Goal: Task Accomplishment & Management: Manage account settings

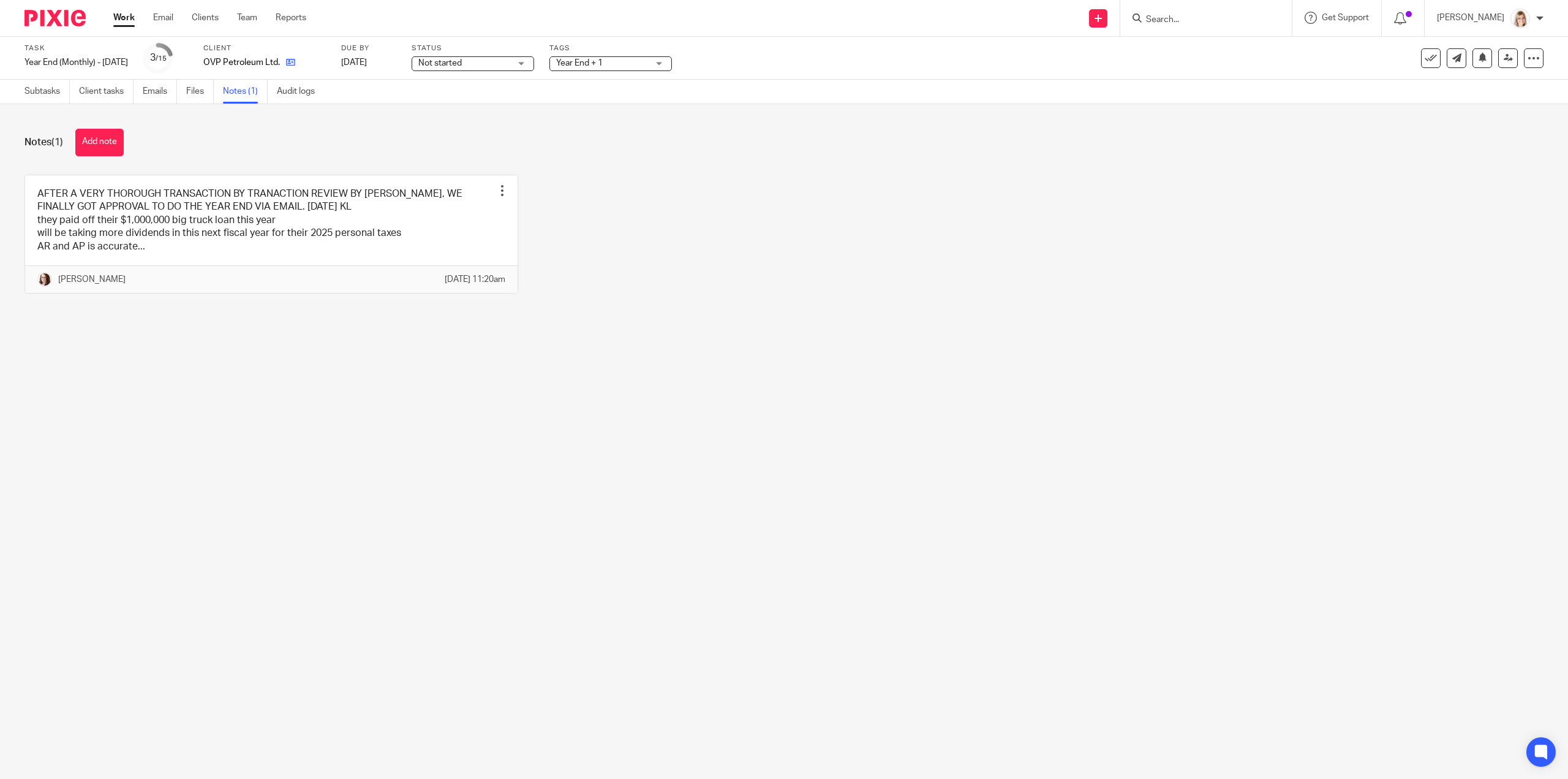
click at [295, 64] on link at bounding box center [287, 62] width 15 height 12
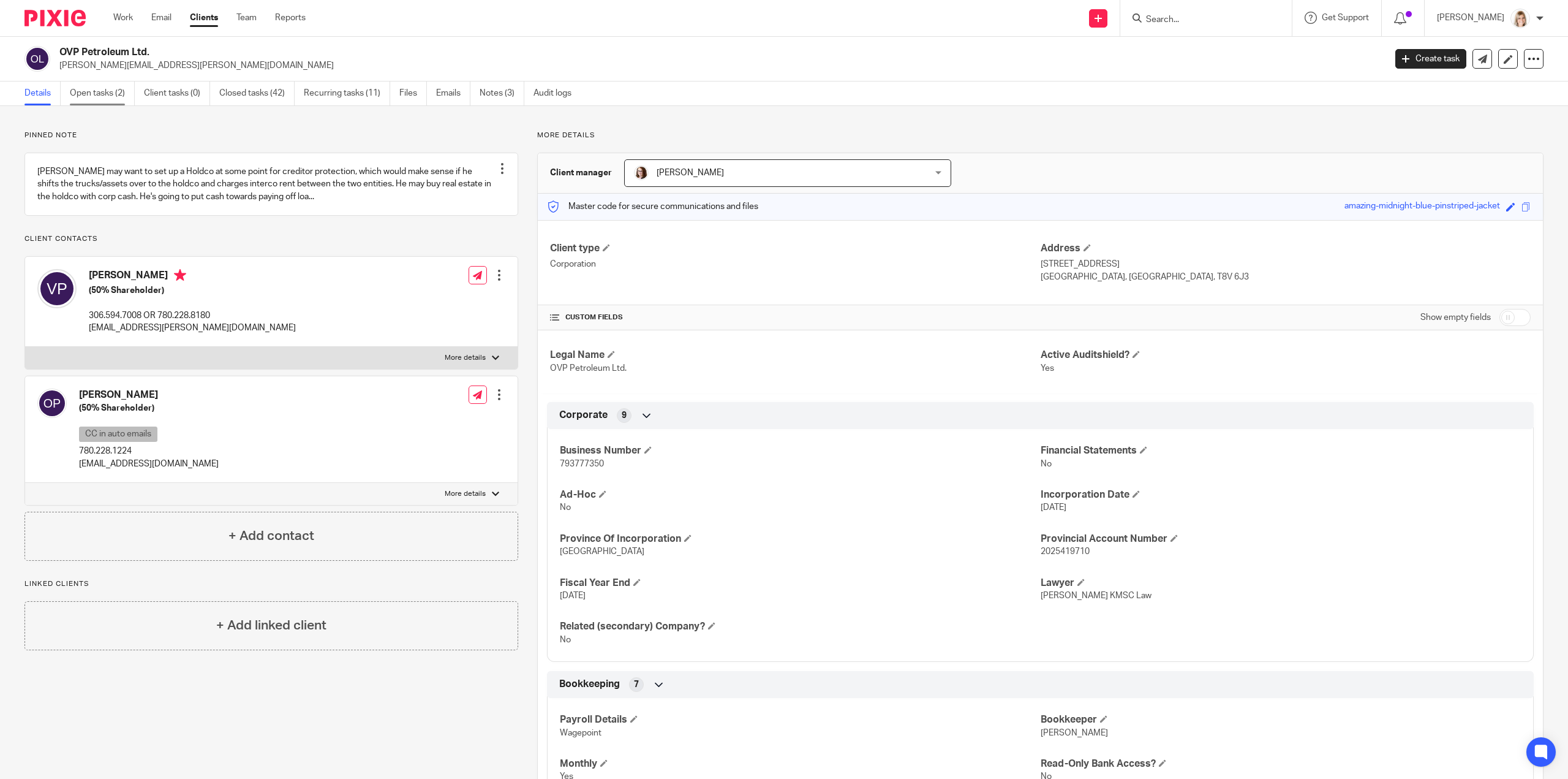
click at [114, 94] on link "Open tasks (2)" at bounding box center [102, 93] width 65 height 24
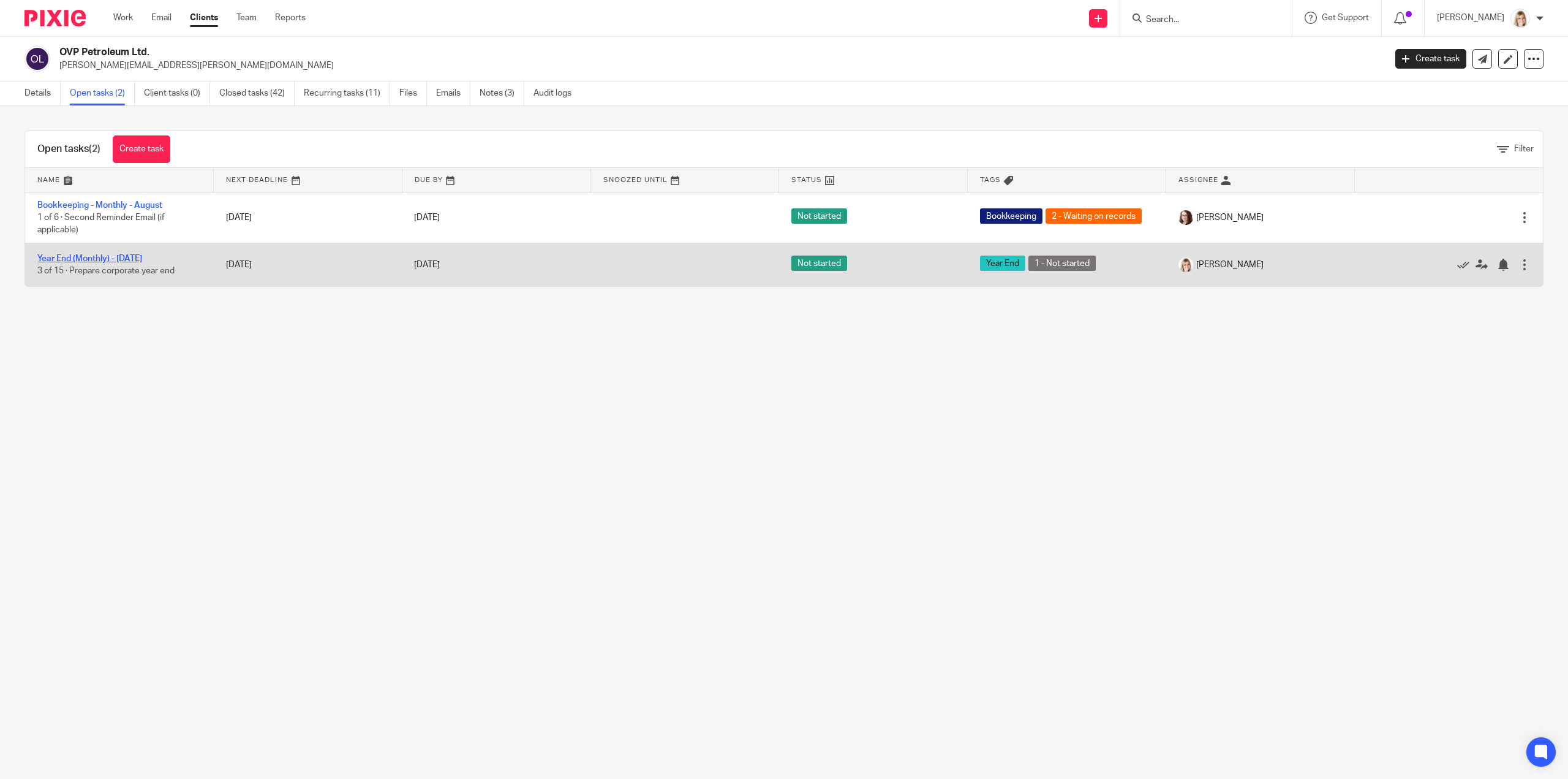
click at [115, 257] on link "Year End (Monthly) - [DATE]" at bounding box center [89, 259] width 105 height 9
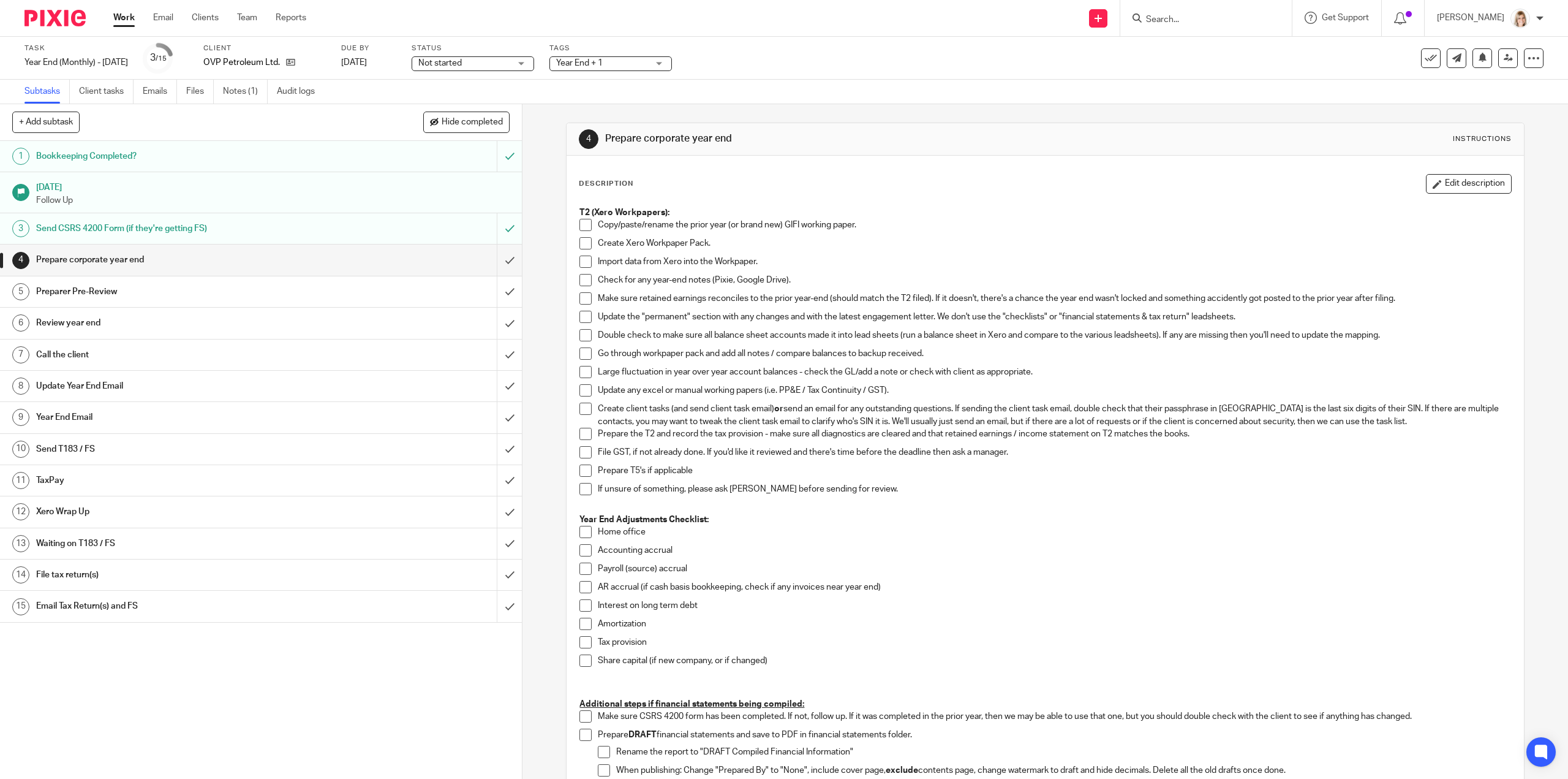
click at [510, 63] on span "Not started" at bounding box center [464, 63] width 92 height 13
click at [516, 99] on li "In progress" at bounding box center [485, 108] width 121 height 25
click at [622, 68] on span "Year End + 1" at bounding box center [602, 63] width 92 height 13
click at [795, 41] on div "Task Year End (Monthly) - July 2025 Save Year End (Monthly) - July 2025 3 /15 C…" at bounding box center [784, 58] width 1568 height 43
click at [662, 62] on div "Year End + 1" at bounding box center [610, 64] width 123 height 15
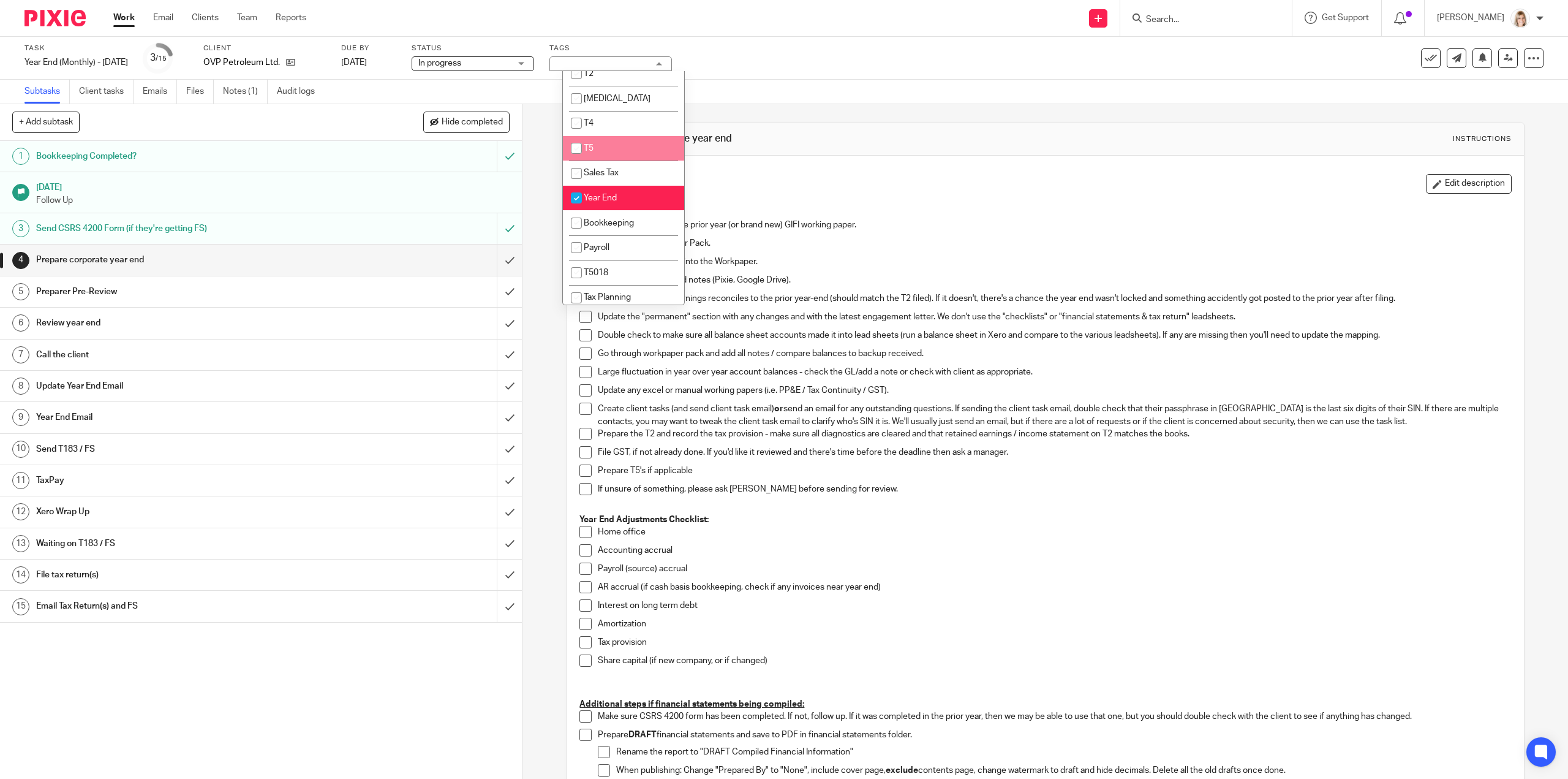
scroll to position [184, 0]
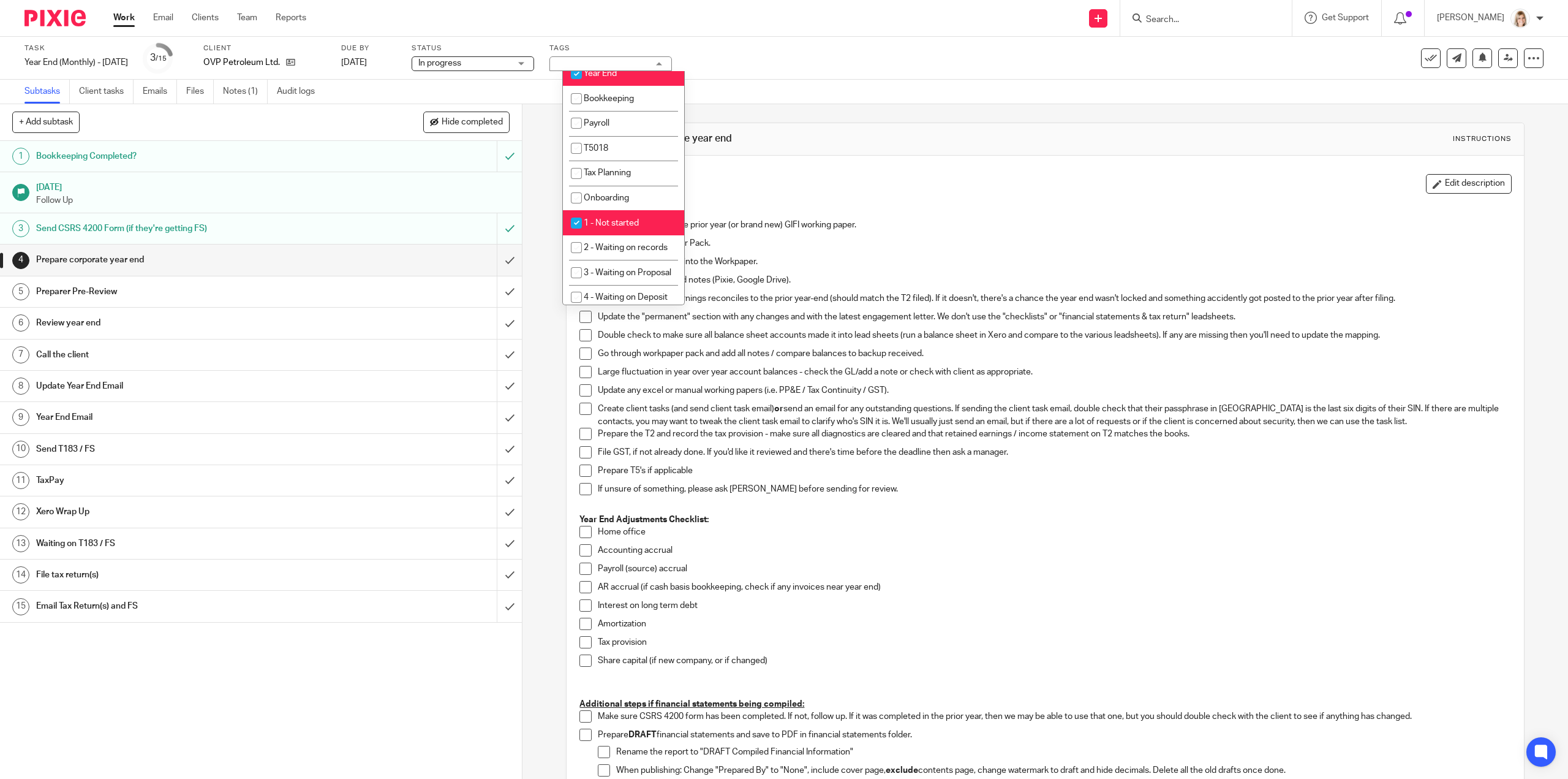
click at [568, 223] on input "checkbox" at bounding box center [576, 223] width 23 height 23
checkbox input "false"
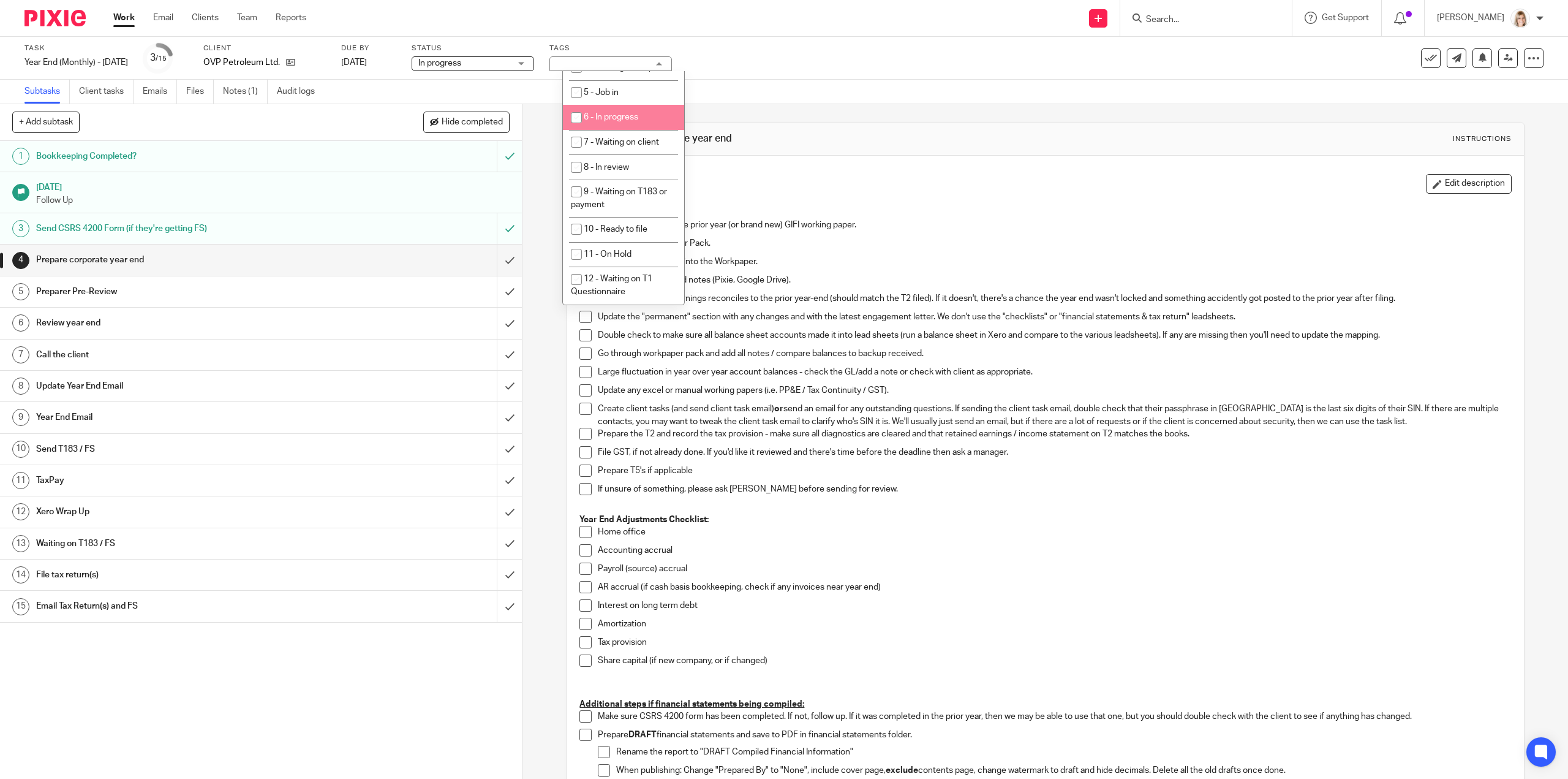
click at [576, 129] on input "checkbox" at bounding box center [576, 118] width 23 height 23
checkbox input "true"
click at [871, 176] on div "Description Edit description" at bounding box center [1044, 183] width 932 height 20
click at [580, 226] on span at bounding box center [585, 225] width 12 height 12
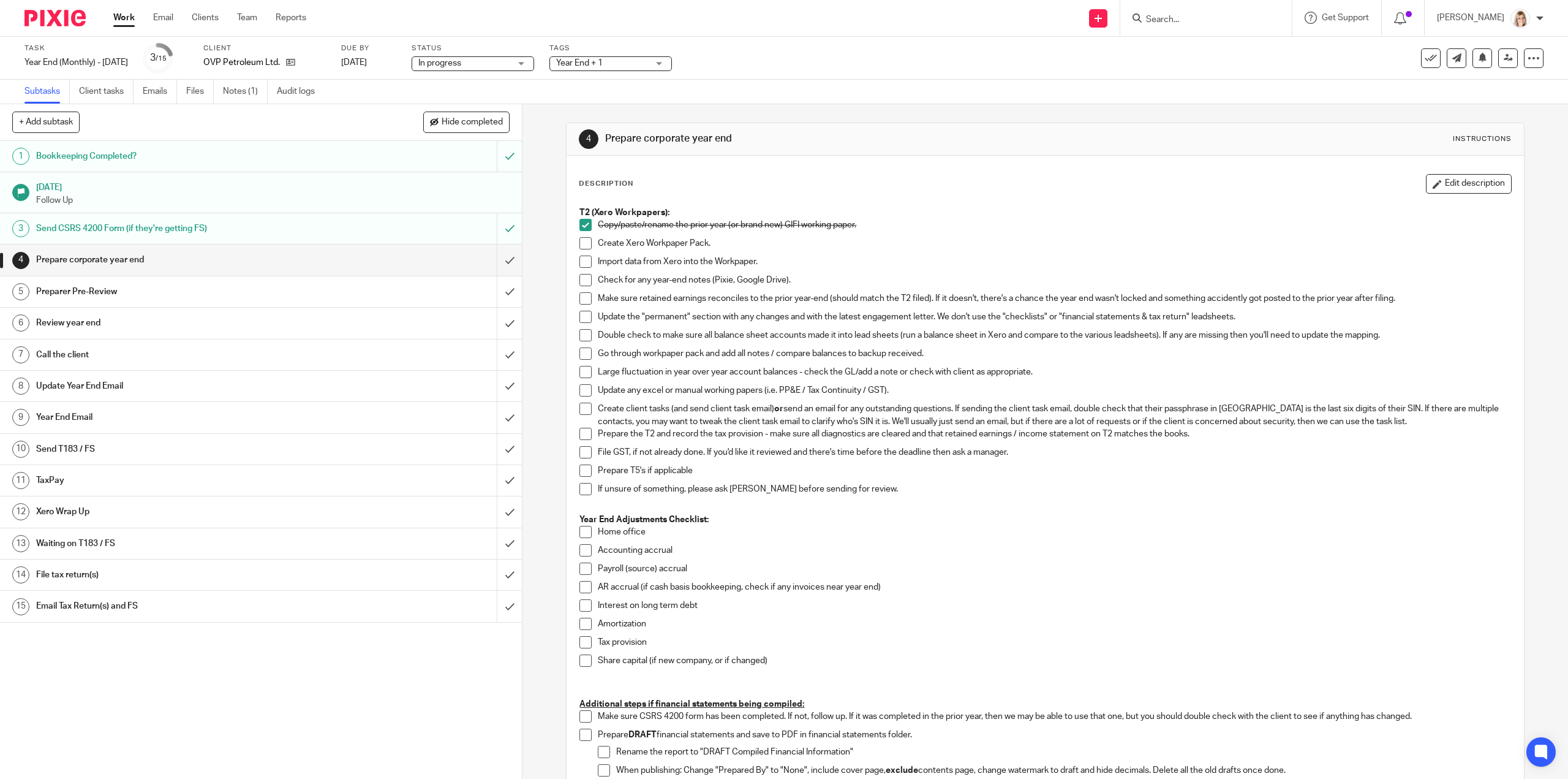
click at [580, 242] on span at bounding box center [585, 243] width 12 height 12
click at [580, 264] on span at bounding box center [585, 262] width 12 height 12
click at [580, 274] on span at bounding box center [585, 280] width 12 height 12
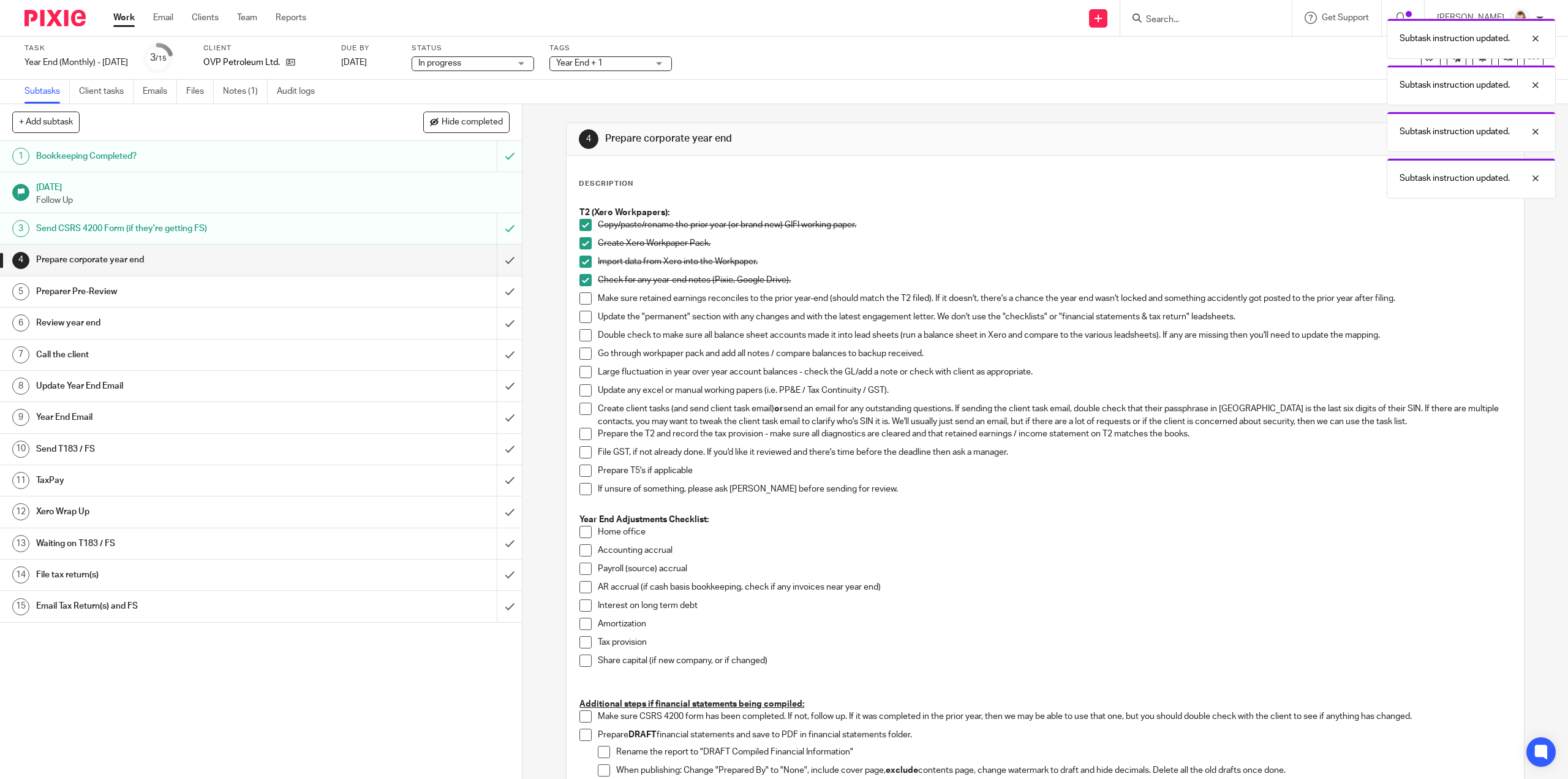
click at [584, 295] on span at bounding box center [585, 298] width 12 height 12
click at [580, 315] on span at bounding box center [585, 317] width 12 height 12
drag, startPoint x: 580, startPoint y: 331, endPoint x: 580, endPoint y: 342, distance: 11.0
click at [580, 331] on span at bounding box center [585, 335] width 12 height 12
click at [230, 92] on link "Notes (1)" at bounding box center [245, 92] width 45 height 24
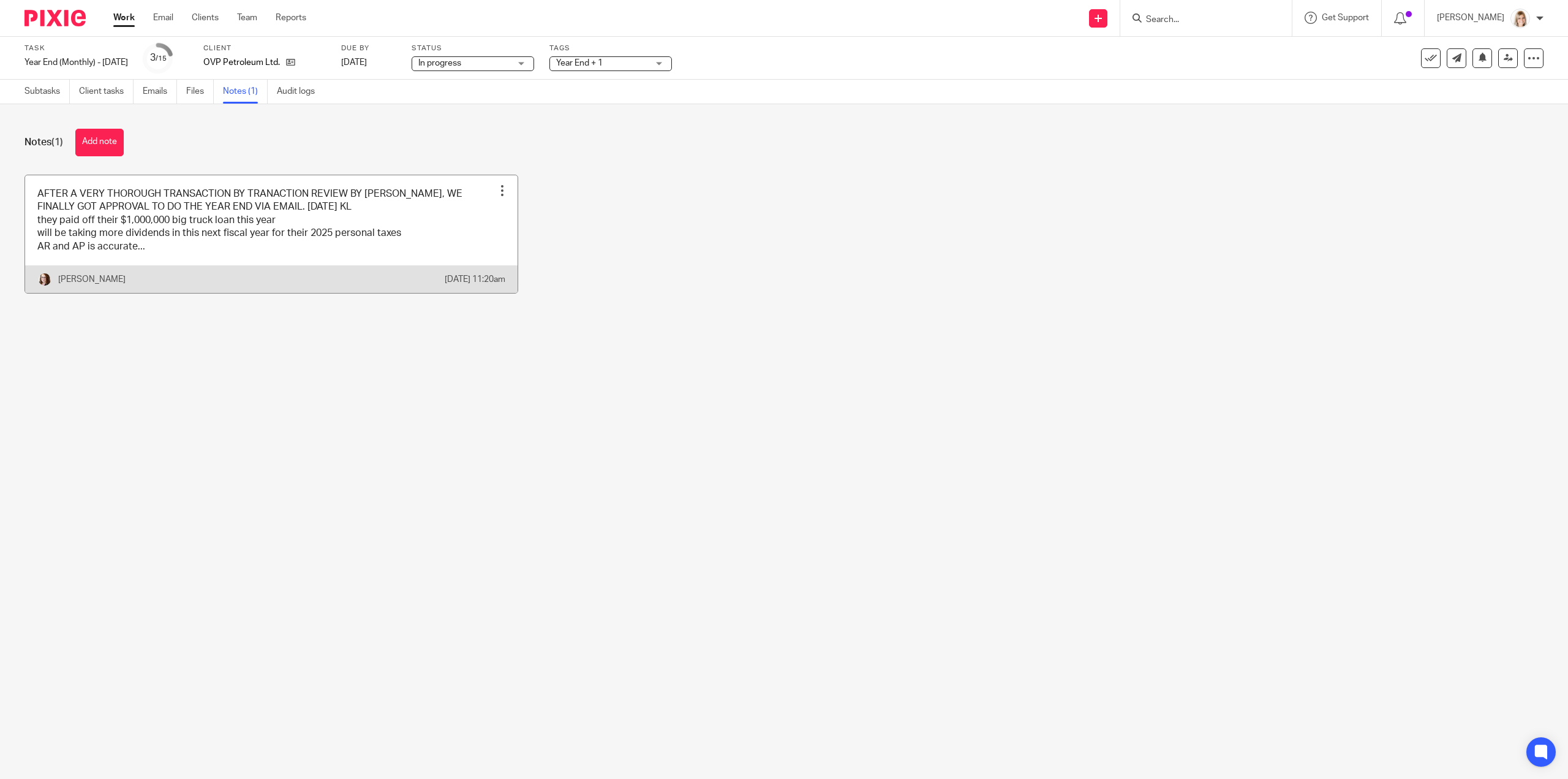
click at [338, 258] on link at bounding box center [272, 234] width 492 height 118
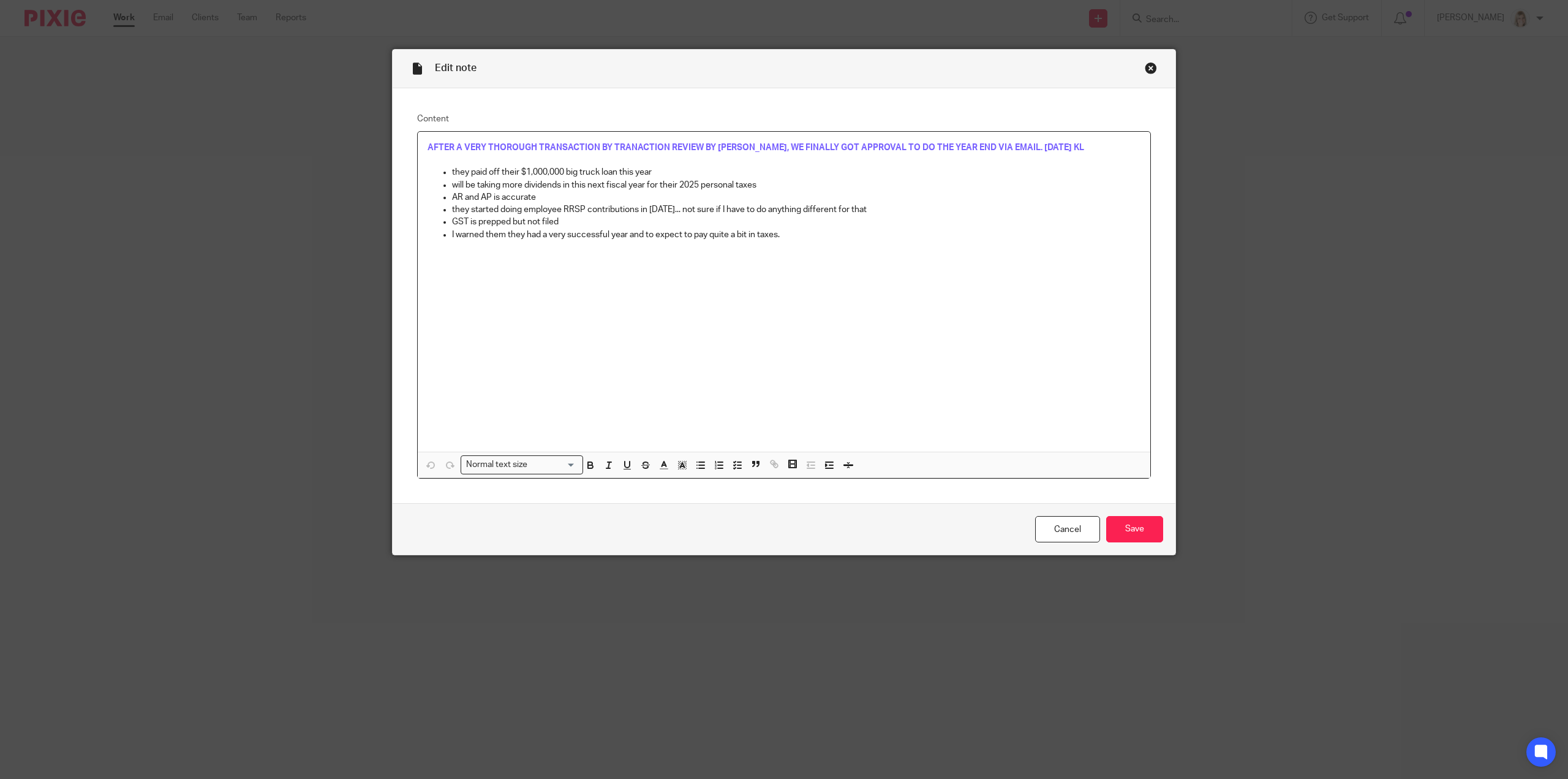
click at [685, 308] on div "AFTER A VERY THOROUGH TRANSACTION BY TRANACTION REVIEW BY VIKTORIIA, WE FINALLY…" at bounding box center [784, 291] width 732 height 320
drag, startPoint x: 685, startPoint y: 209, endPoint x: 447, endPoint y: 205, distance: 238.0
click at [452, 205] on p "they started doing employee RRSP contributions in June 2025... not sure if I ha…" at bounding box center [796, 209] width 688 height 12
click at [569, 226] on p "GST is prepped but not filed" at bounding box center [796, 222] width 688 height 12
click at [569, 225] on p "GST is prepped but not filed" at bounding box center [796, 222] width 688 height 12
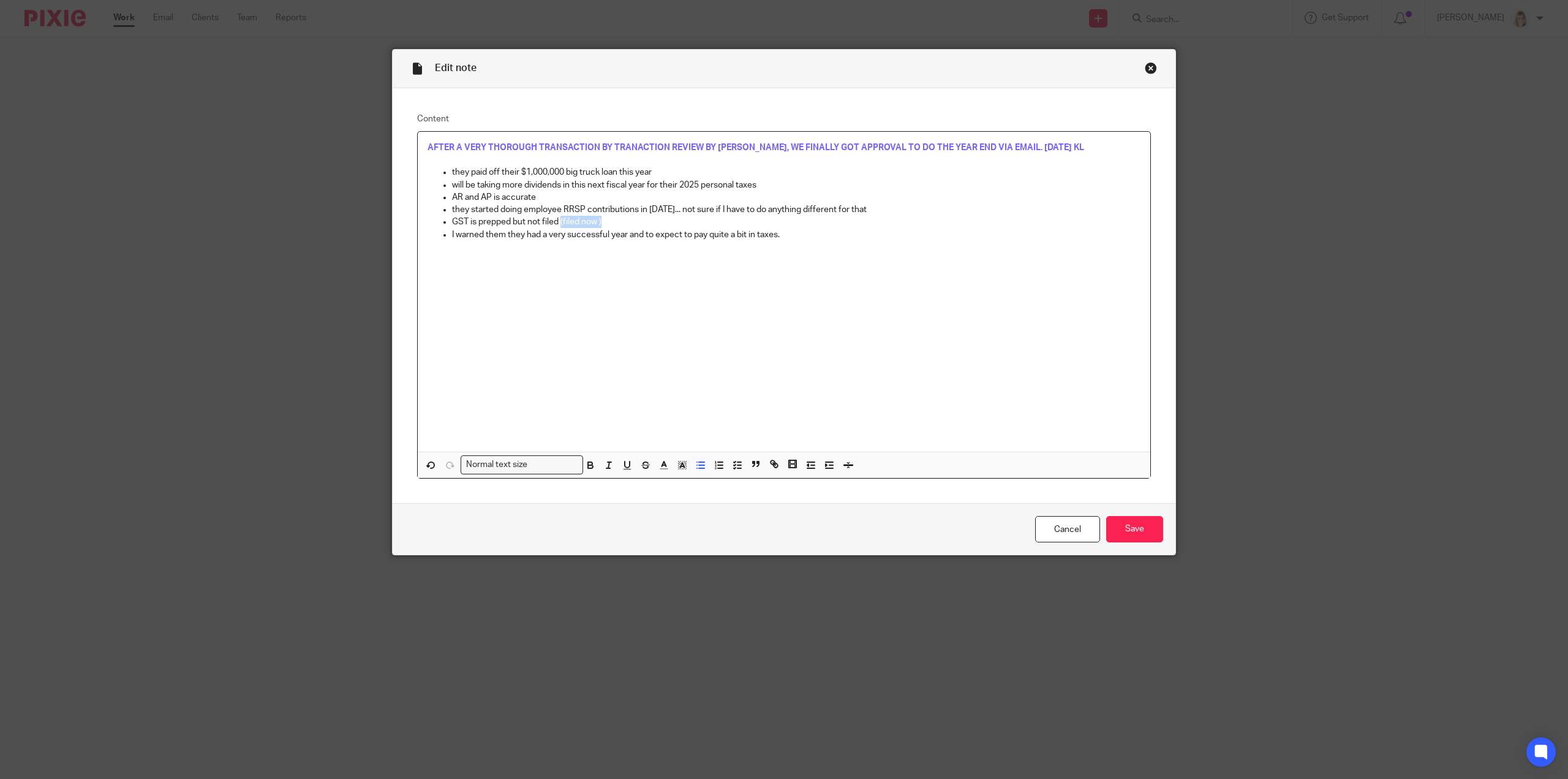
drag, startPoint x: 616, startPoint y: 221, endPoint x: 623, endPoint y: 315, distance: 94.3
click at [555, 224] on p "GST is prepped but not filed (filed now )" at bounding box center [796, 222] width 688 height 12
click at [681, 467] on line "button" at bounding box center [683, 467] width 3 height 0
click at [688, 485] on li "color:#FCDC00" at bounding box center [692, 480] width 9 height 9
drag, startPoint x: 718, startPoint y: 360, endPoint x: 569, endPoint y: 247, distance: 187.0
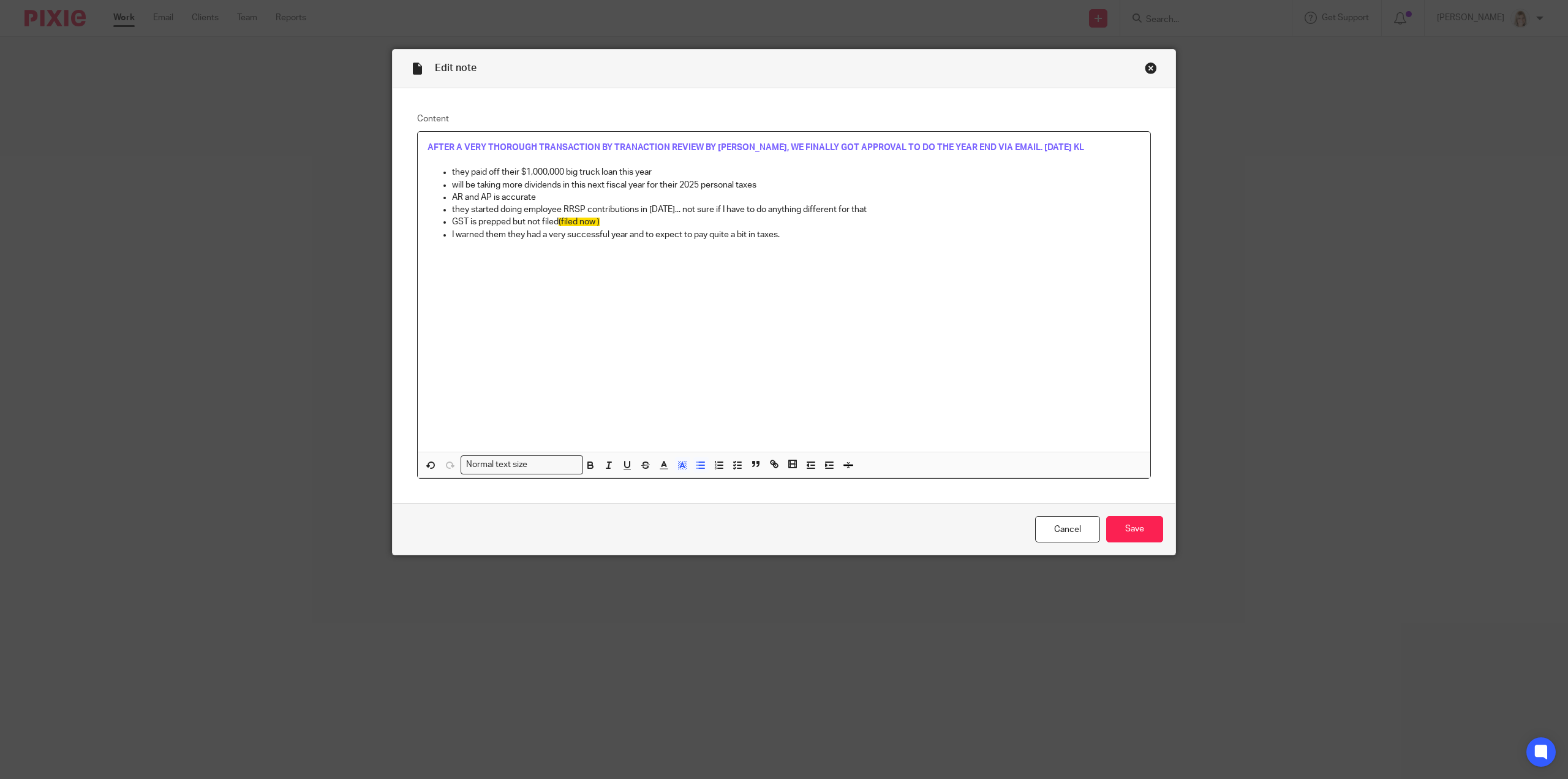
click at [718, 358] on div "AFTER A VERY THOROUGH TRANSACTION BY TRANACTION REVIEW BY VIKTORIIA, WE FINALLY…" at bounding box center [784, 291] width 732 height 320
click at [1123, 528] on input "Save" at bounding box center [1134, 529] width 57 height 26
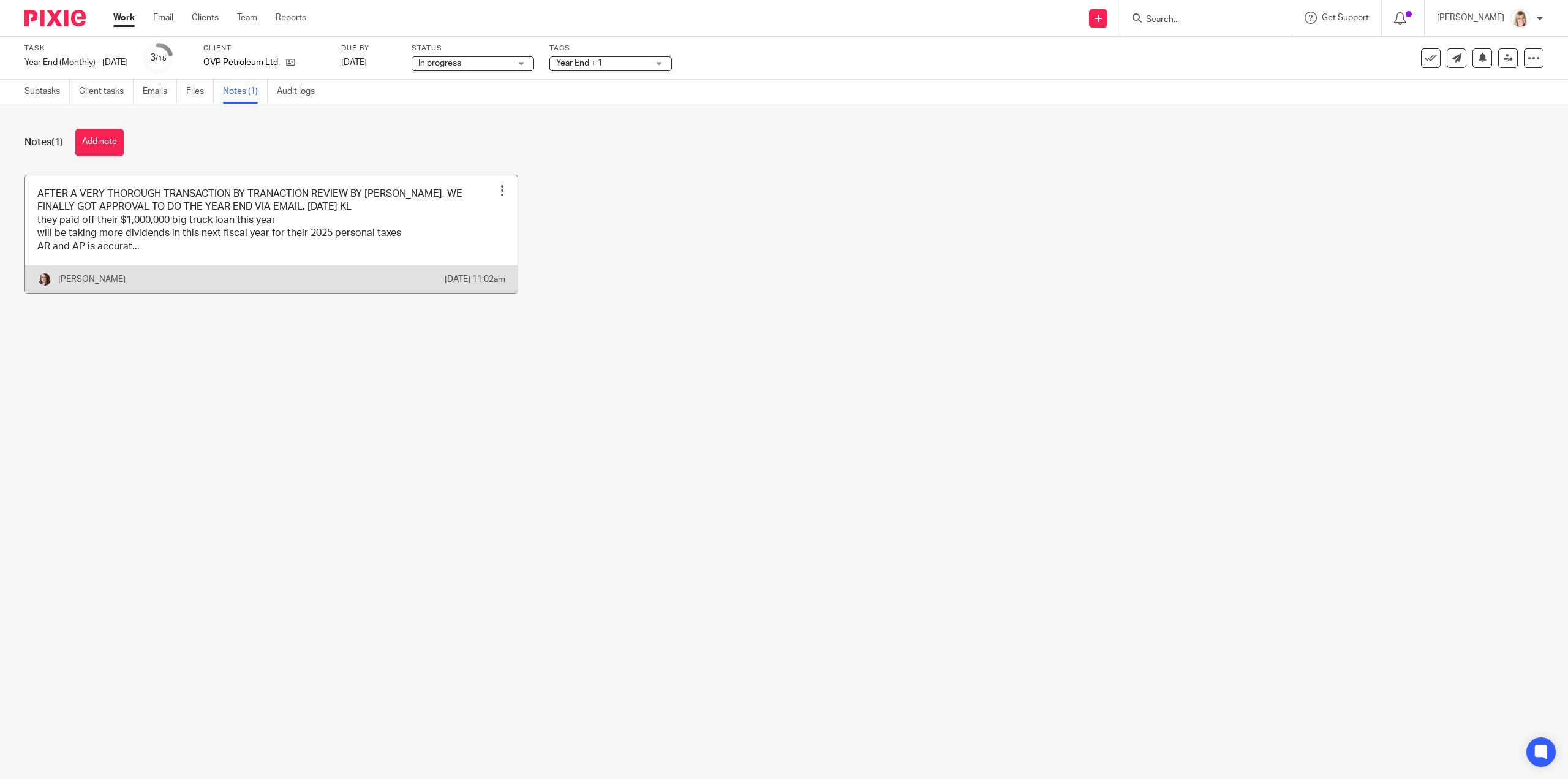
click at [338, 272] on link at bounding box center [272, 234] width 492 height 118
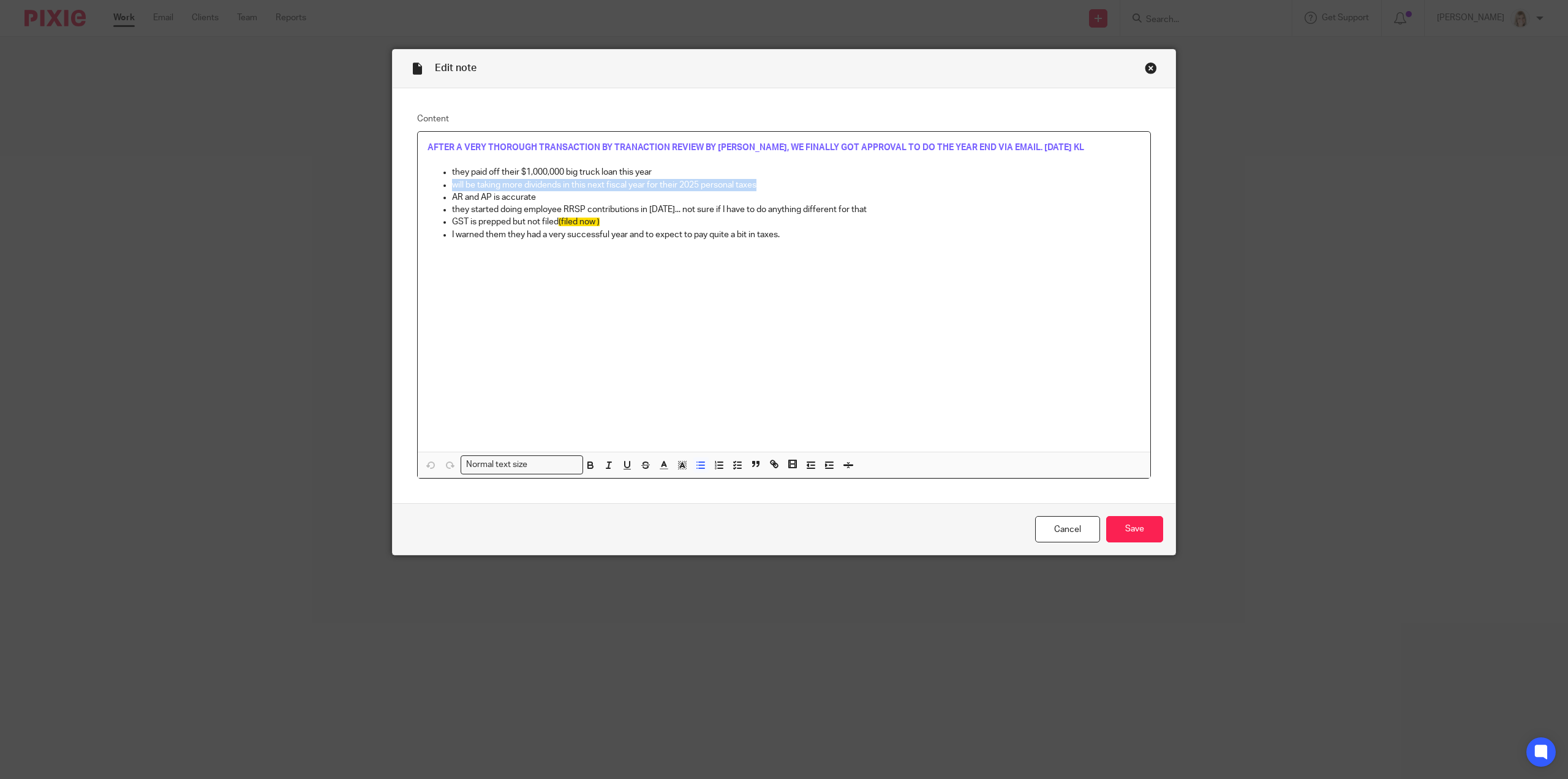
drag, startPoint x: 444, startPoint y: 182, endPoint x: 783, endPoint y: 182, distance: 339.0
click at [783, 182] on ul "they paid off their $1,000,000 big truck loan this year will be taking more div…" at bounding box center [784, 203] width 713 height 75
drag, startPoint x: 834, startPoint y: 302, endPoint x: 780, endPoint y: 304, distance: 54.0
click at [834, 302] on div "AFTER A VERY THOROUGH TRANSACTION BY TRANACTION REVIEW BY VIKTORIIA, WE FINALLY…" at bounding box center [784, 291] width 732 height 320
drag, startPoint x: 763, startPoint y: 185, endPoint x: 418, endPoint y: 185, distance: 345.0
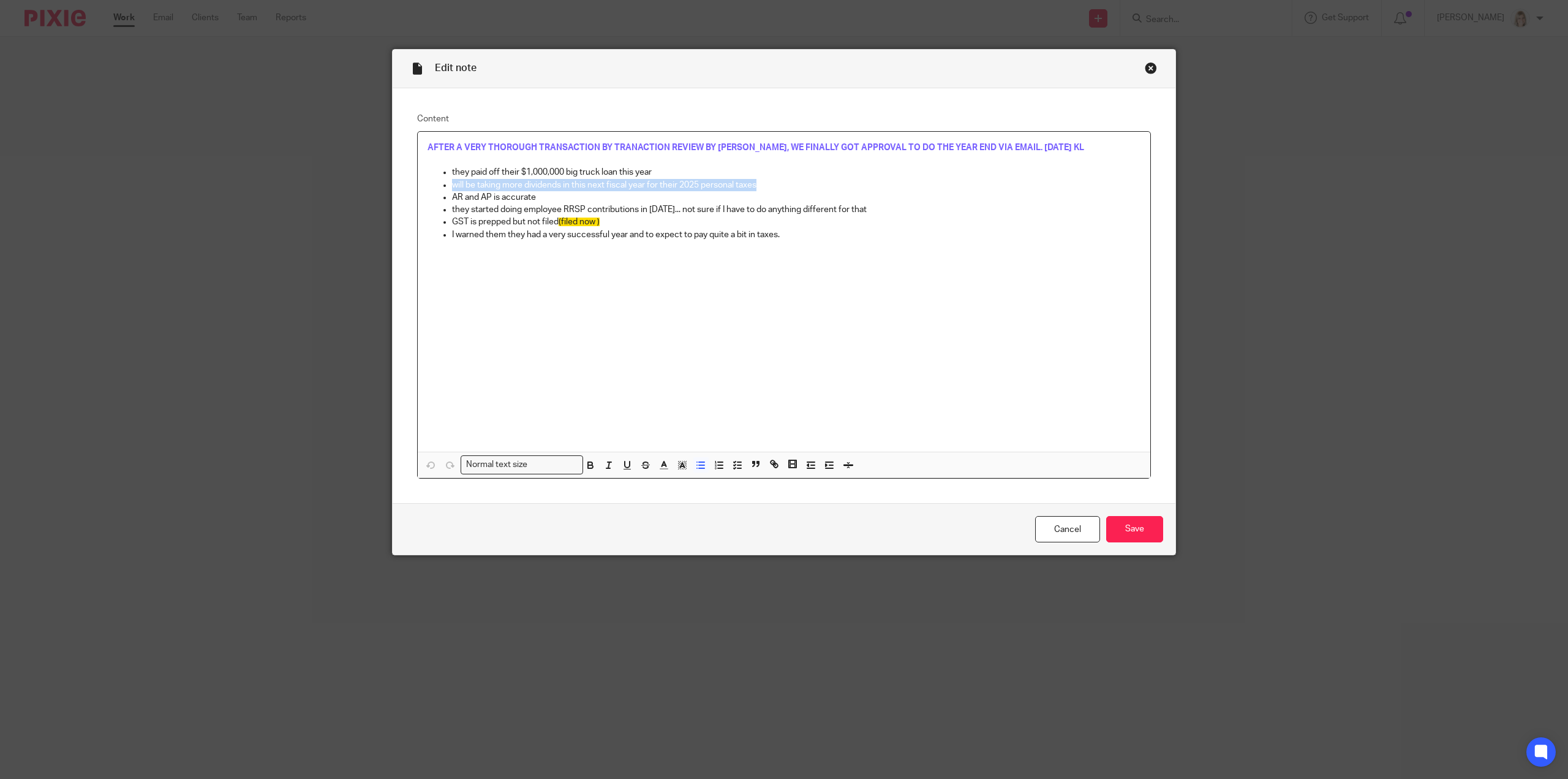
click at [418, 185] on div "AFTER A VERY THOROUGH TRANSACTION BY TRANACTION REVIEW BY VIKTORIIA, WE FINALLY…" at bounding box center [784, 291] width 732 height 320
click at [1148, 68] on div "Close this dialog window" at bounding box center [1150, 68] width 12 height 12
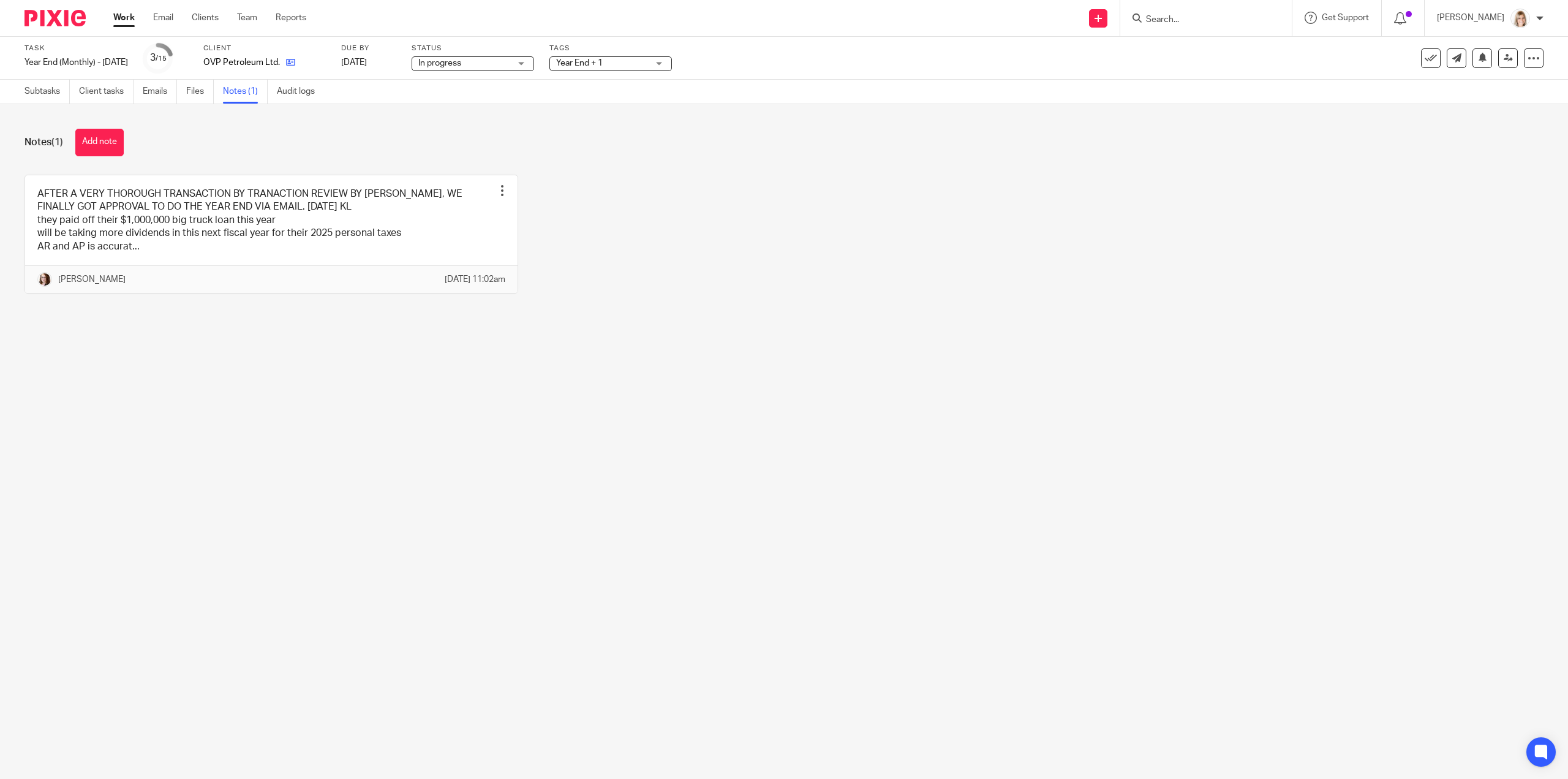
click at [295, 62] on icon at bounding box center [291, 62] width 9 height 9
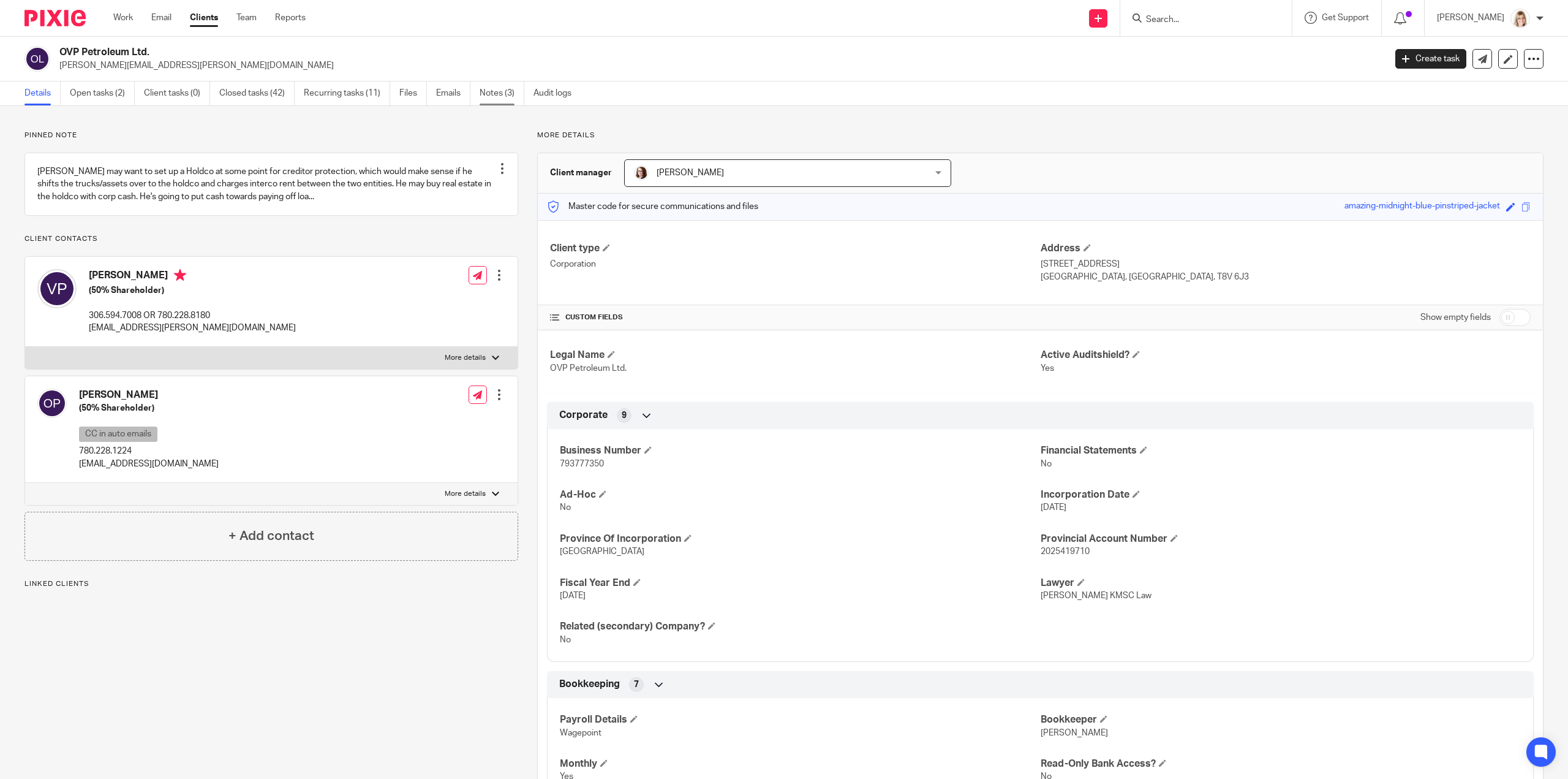
click at [495, 95] on link "Notes (3)" at bounding box center [502, 93] width 45 height 24
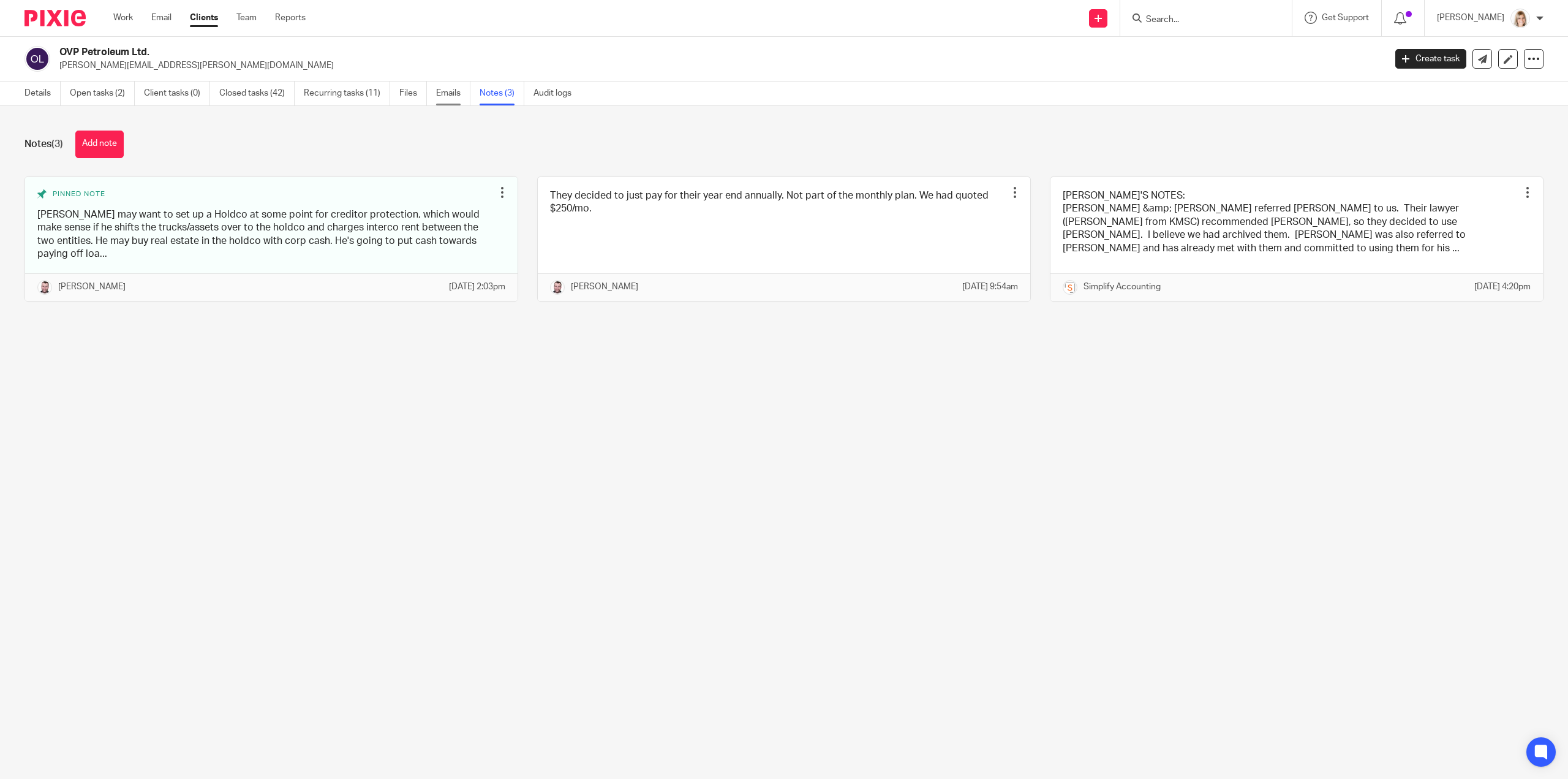
click at [443, 96] on link "Emails" at bounding box center [452, 93] width 34 height 24
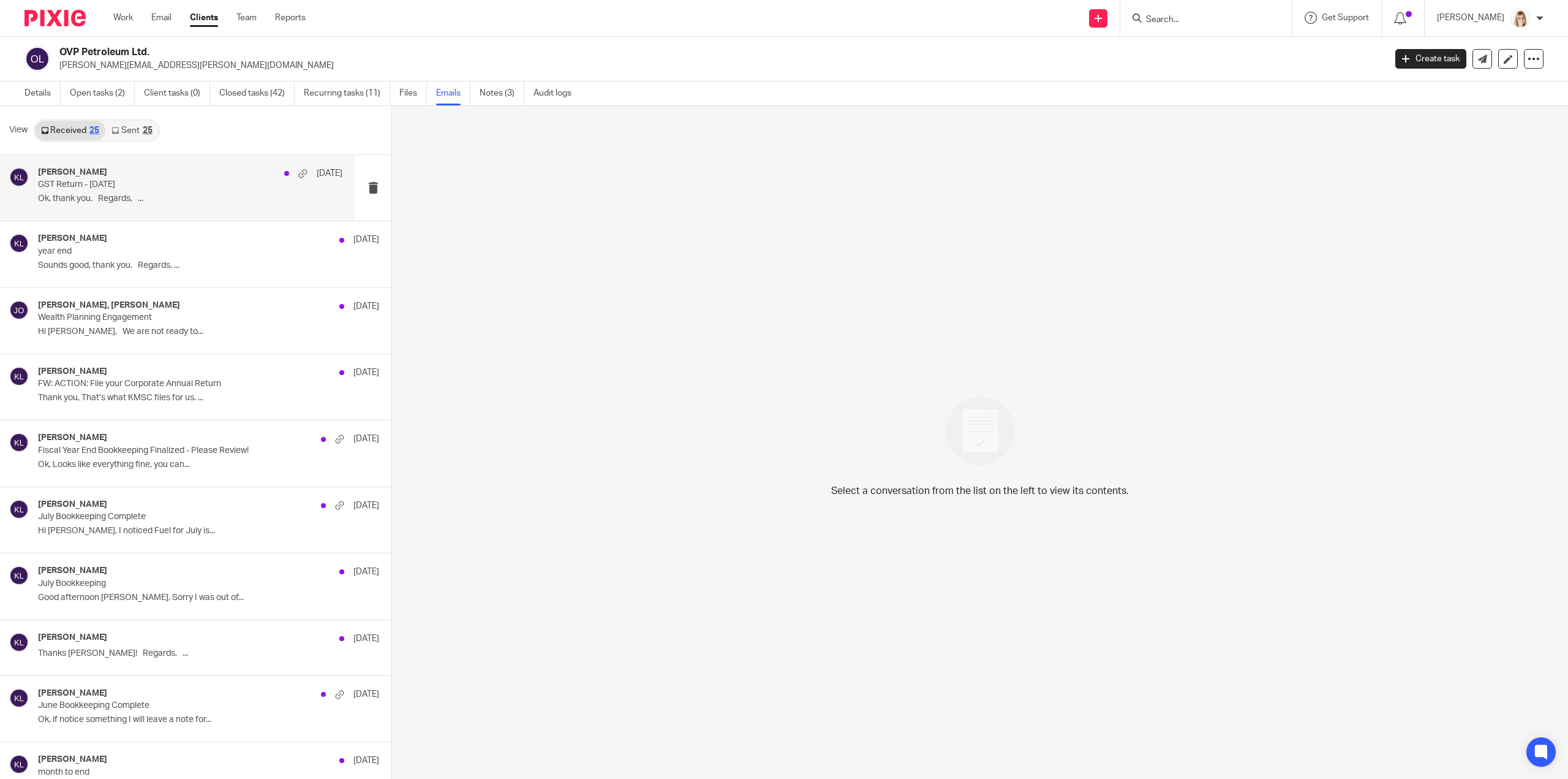
click at [262, 198] on p "Ok, thank you. Regards, ..." at bounding box center [190, 198] width 304 height 10
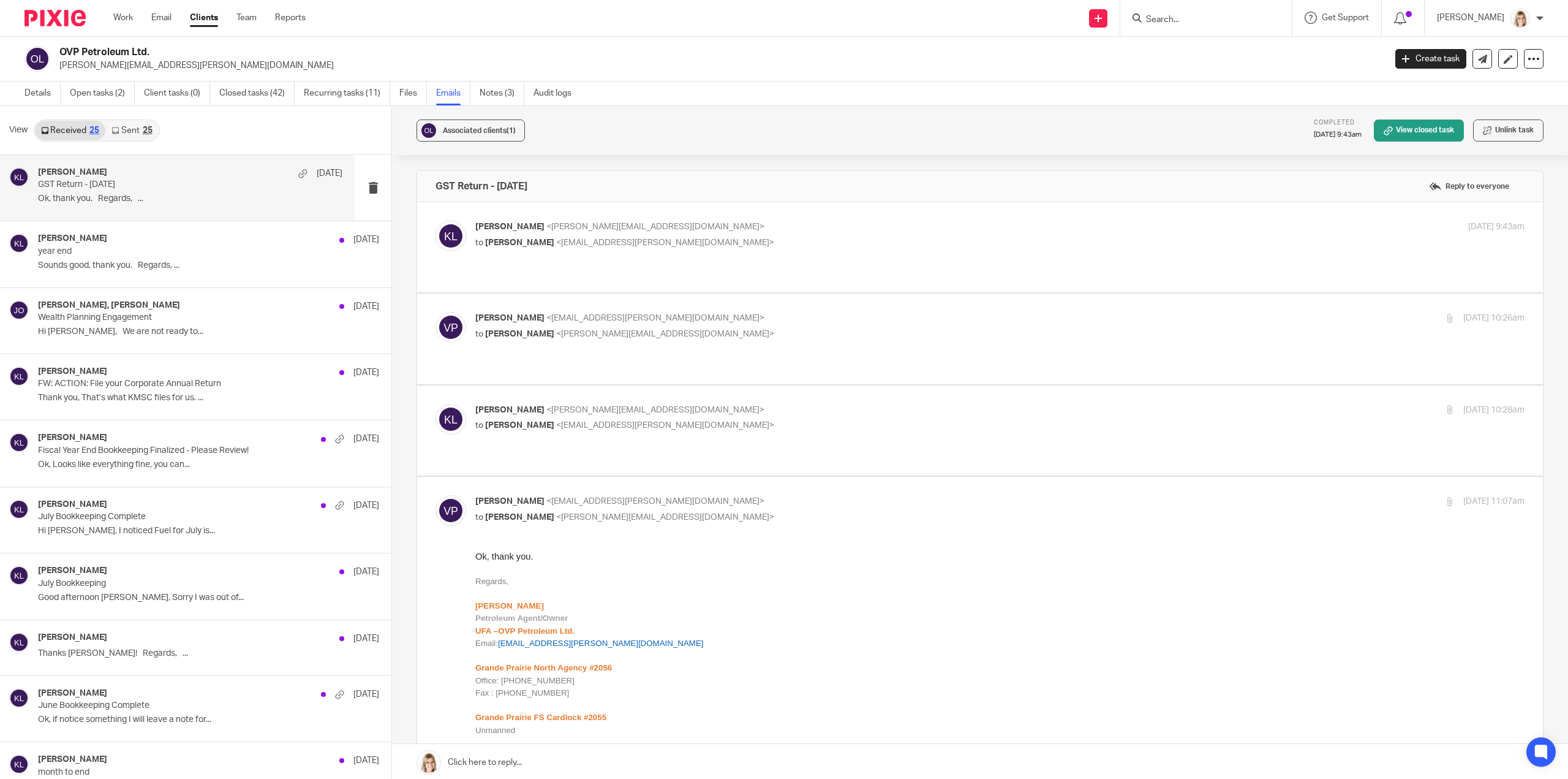
click at [768, 419] on p "to Viktoriia Polishchuk <viktoriia.polishchuk@agent.ufa.com>" at bounding box center [824, 426] width 699 height 13
checkbox input "true"
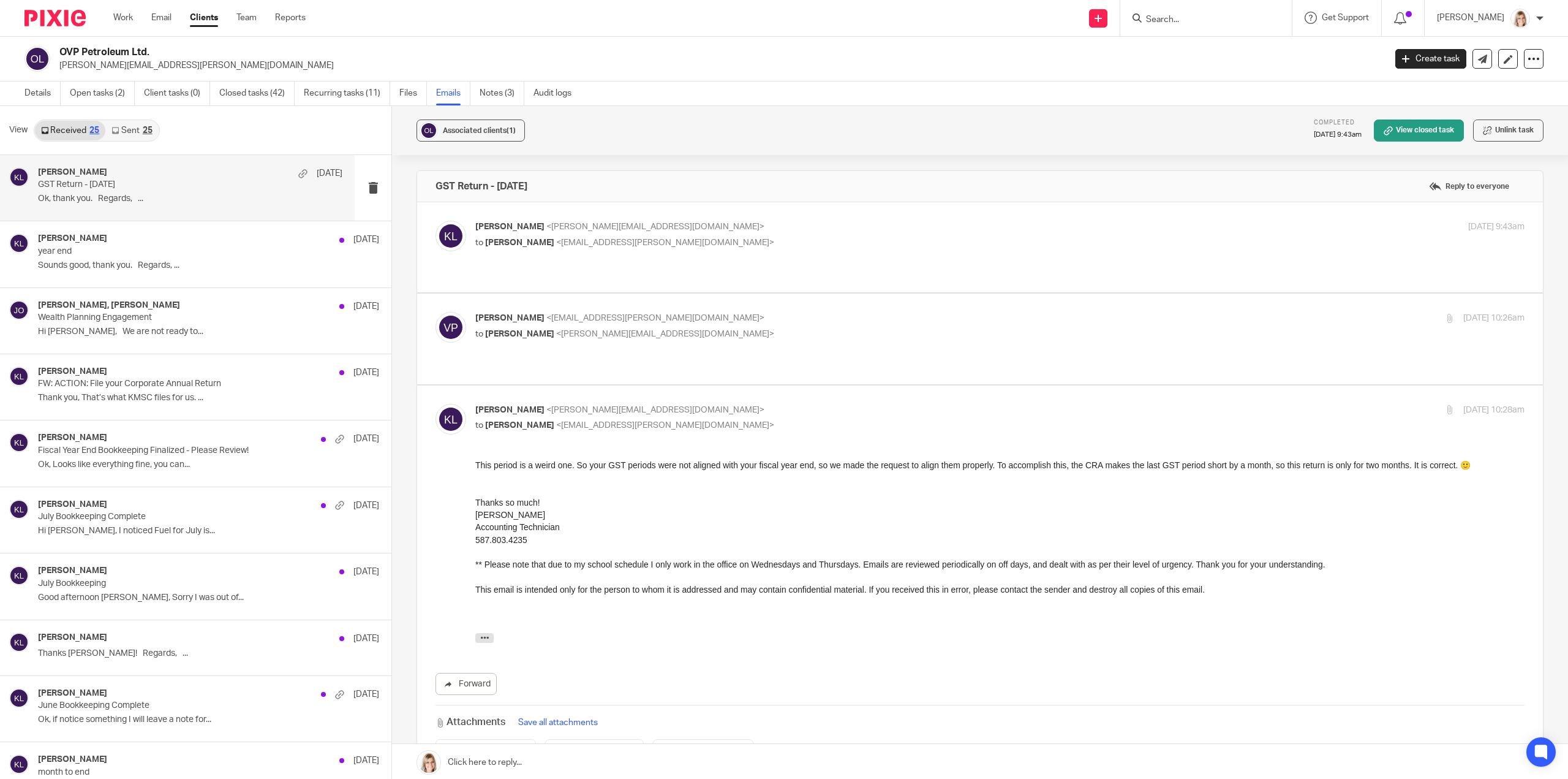
click at [774, 328] on div "Viktoriia Polishchuk <viktoriia.polishchuk@agent.ufa.com> to Kelsey Lesowski <k…" at bounding box center [999, 327] width 1049 height 31
checkbox input "true"
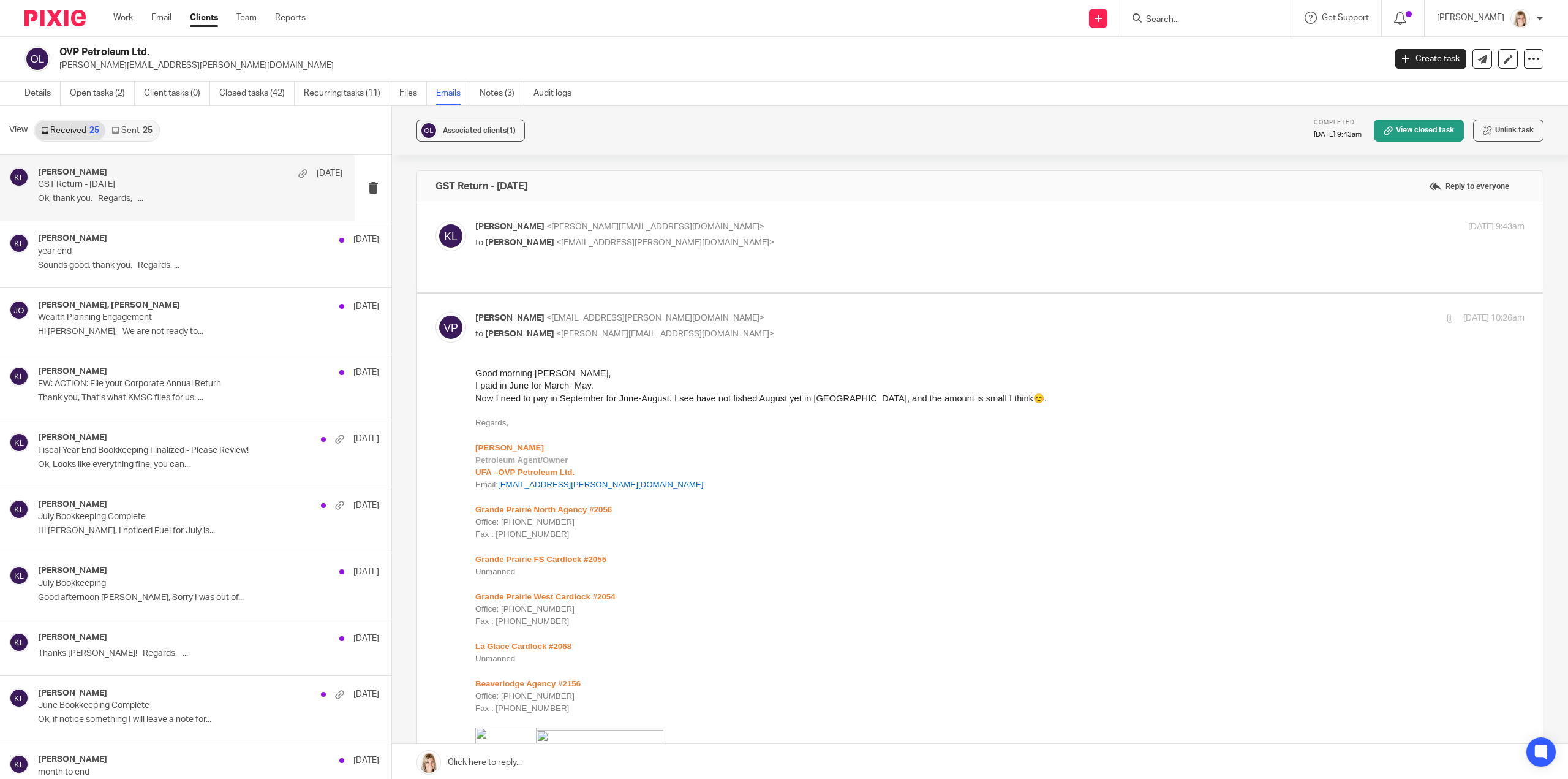
click at [781, 252] on div "Kelsey Lesowski <kelsey@simplifyaccounting.ca> to Viktoriia Polishchuk <viktori…" at bounding box center [980, 247] width 1089 height 53
click at [781, 265] on label at bounding box center [980, 247] width 1126 height 90
click at [436, 221] on input "checkbox" at bounding box center [435, 220] width 1 height 1
checkbox input "true"
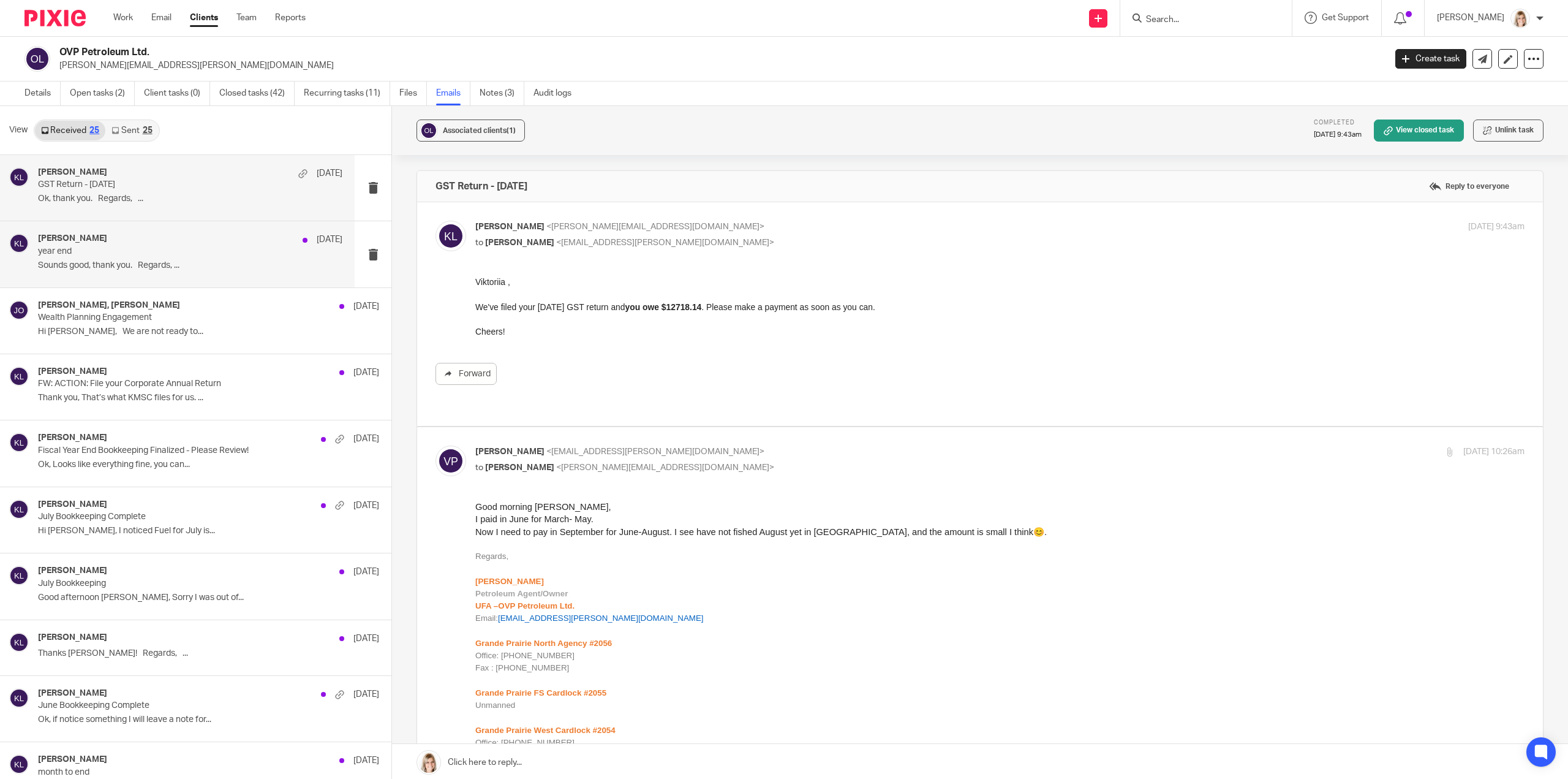
click at [209, 275] on div "Kelsey Lesowski Sep 4 year end Sounds good, thank you. Regards, ..." at bounding box center [177, 254] width 354 height 65
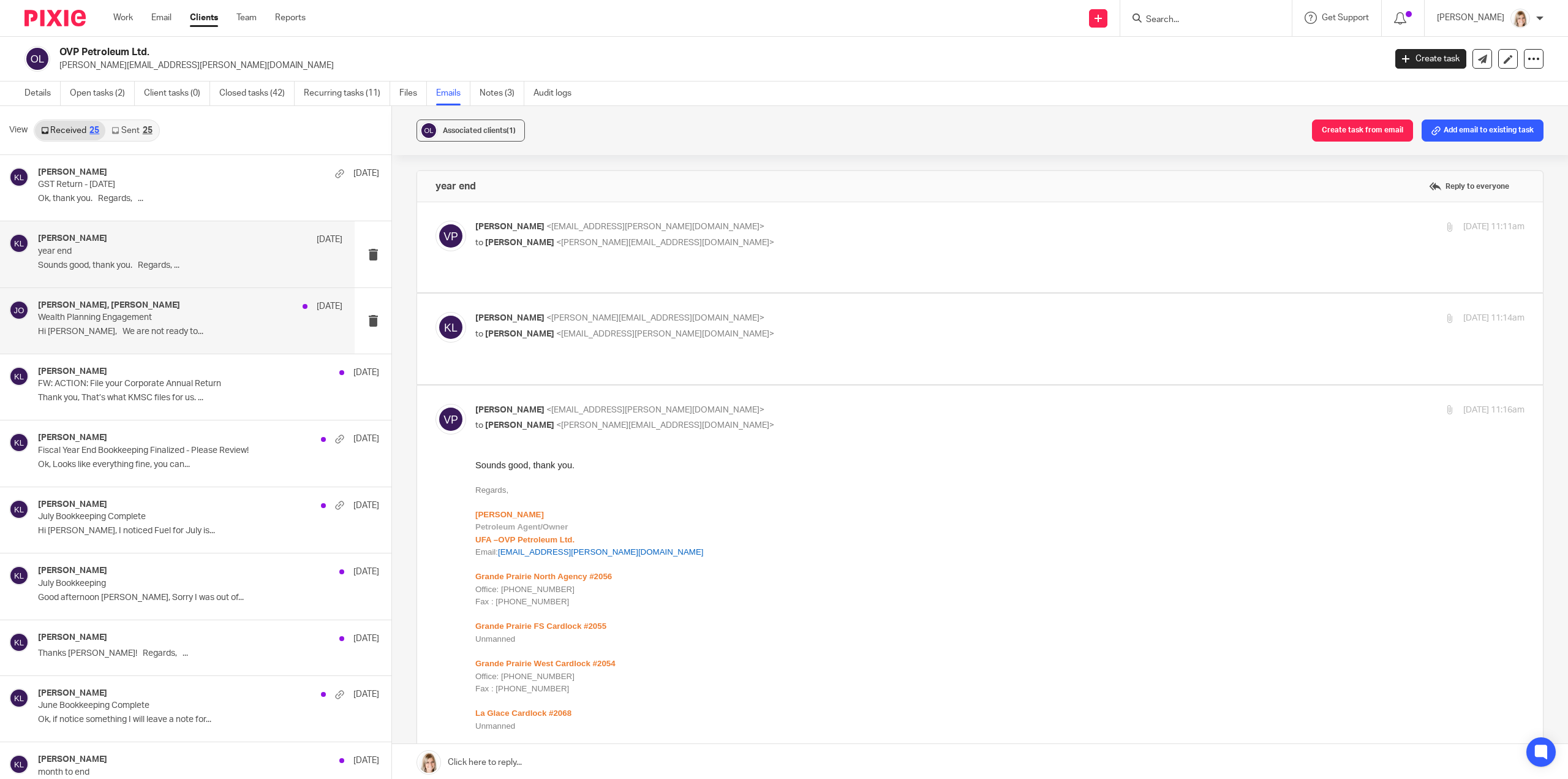
click at [198, 329] on p "Hi Jeremy, We are not ready to..." at bounding box center [190, 331] width 304 height 10
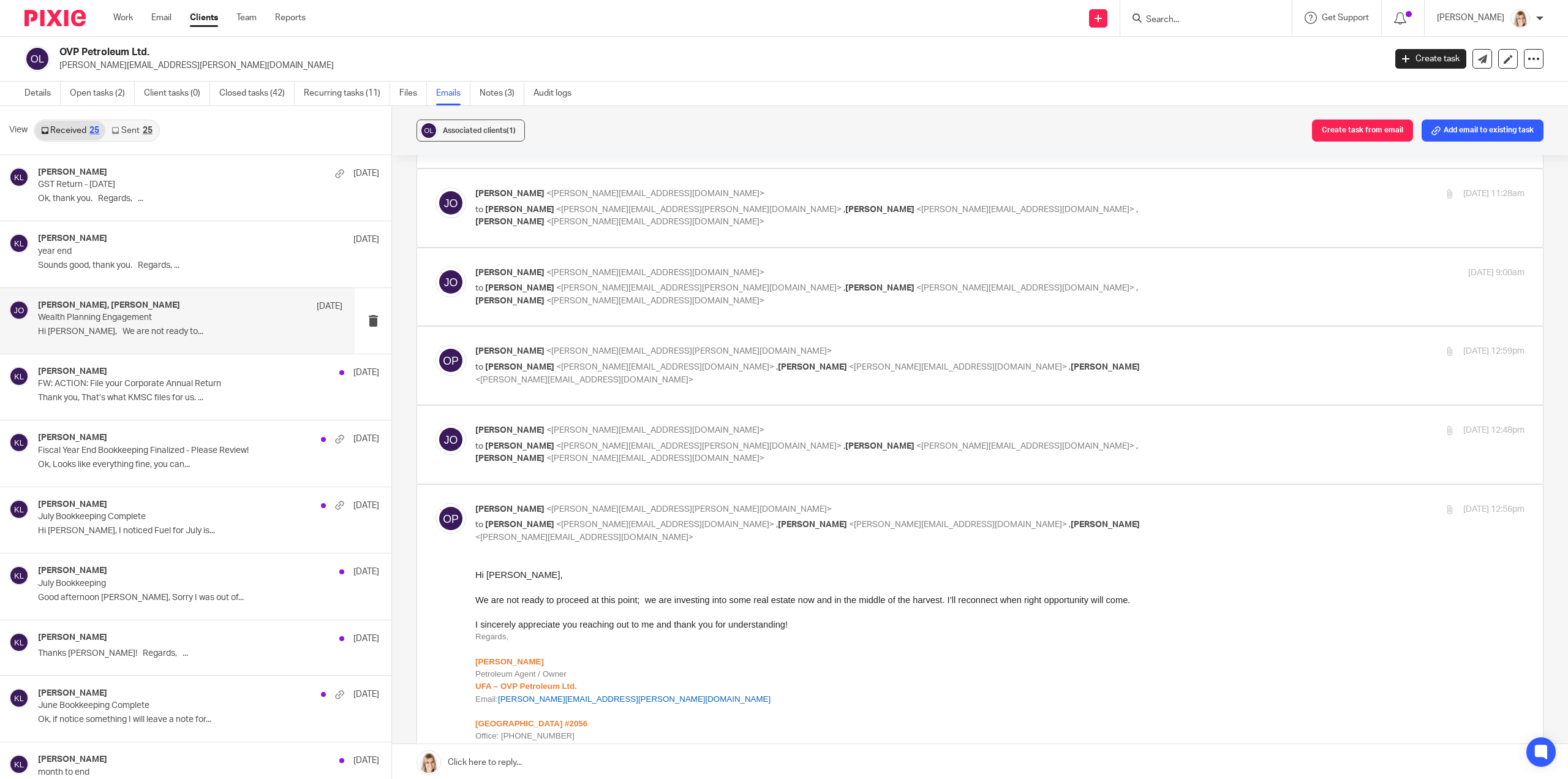
scroll to position [368, 0]
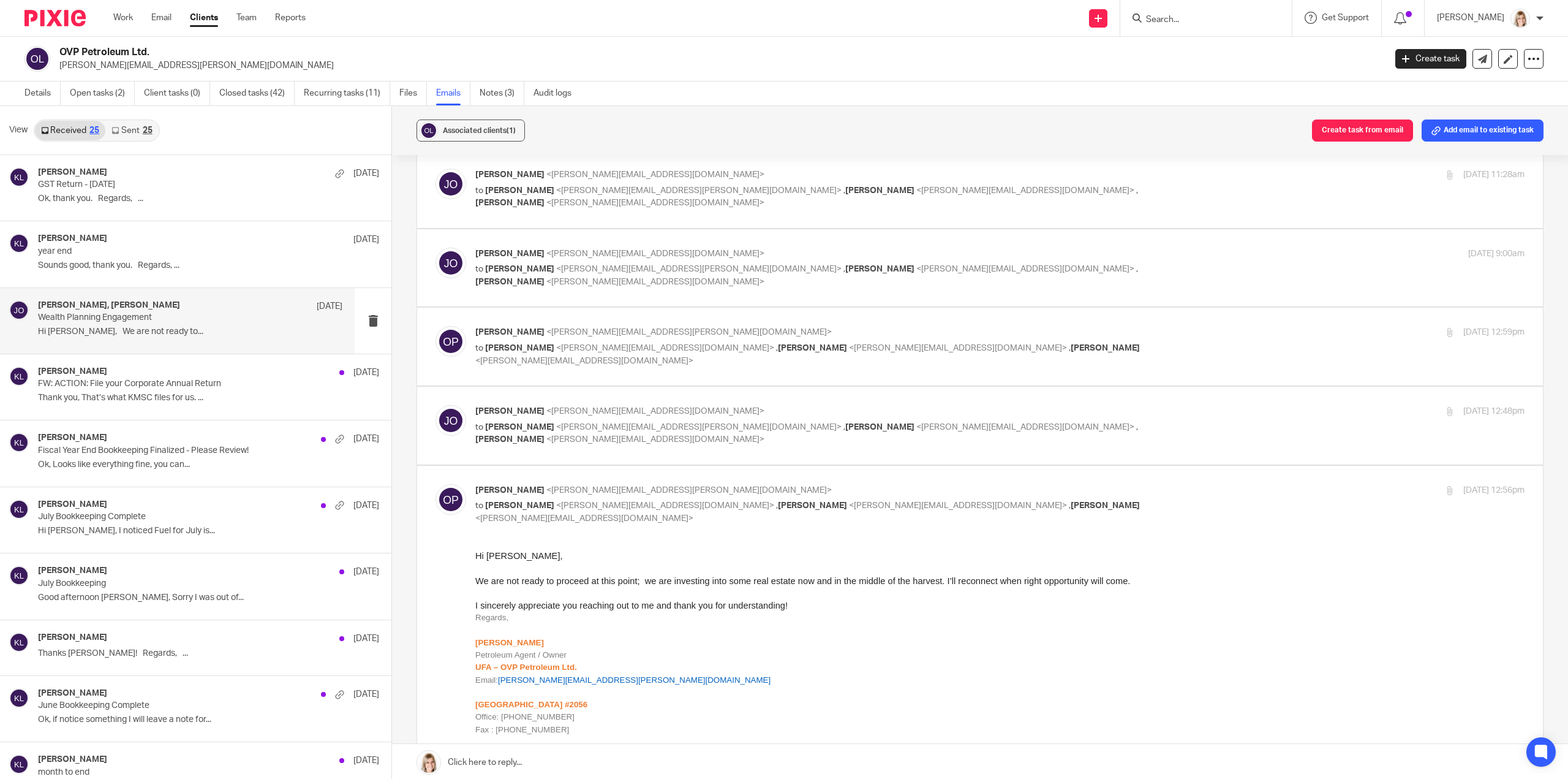
click at [685, 447] on label at bounding box center [980, 425] width 1126 height 78
click at [436, 405] on input "checkbox" at bounding box center [435, 405] width 1 height 1
checkbox input "true"
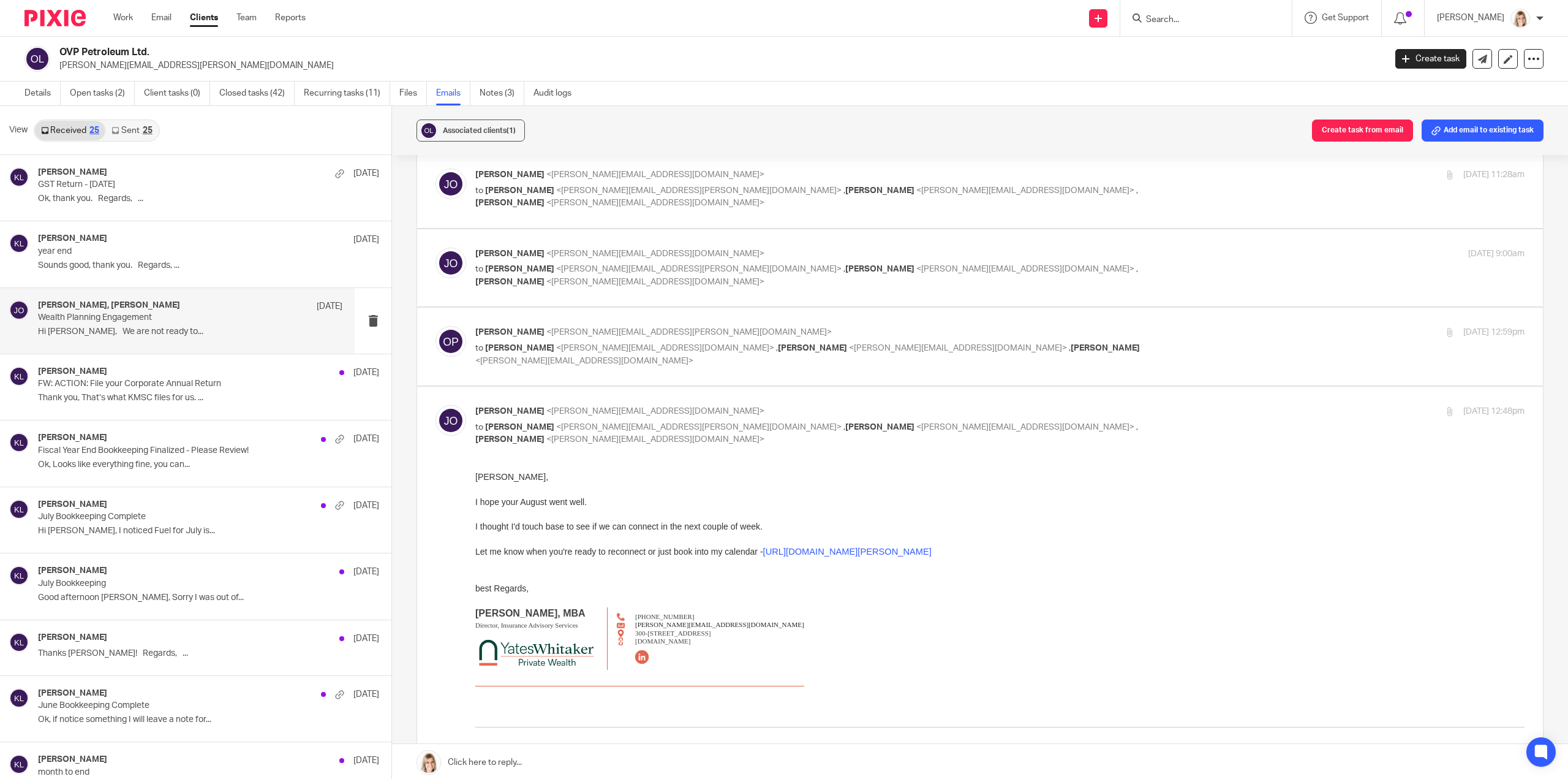
scroll to position [0, 0]
click at [688, 369] on label at bounding box center [980, 346] width 1126 height 78
click at [436, 326] on input "checkbox" at bounding box center [435, 326] width 1 height 1
checkbox input "true"
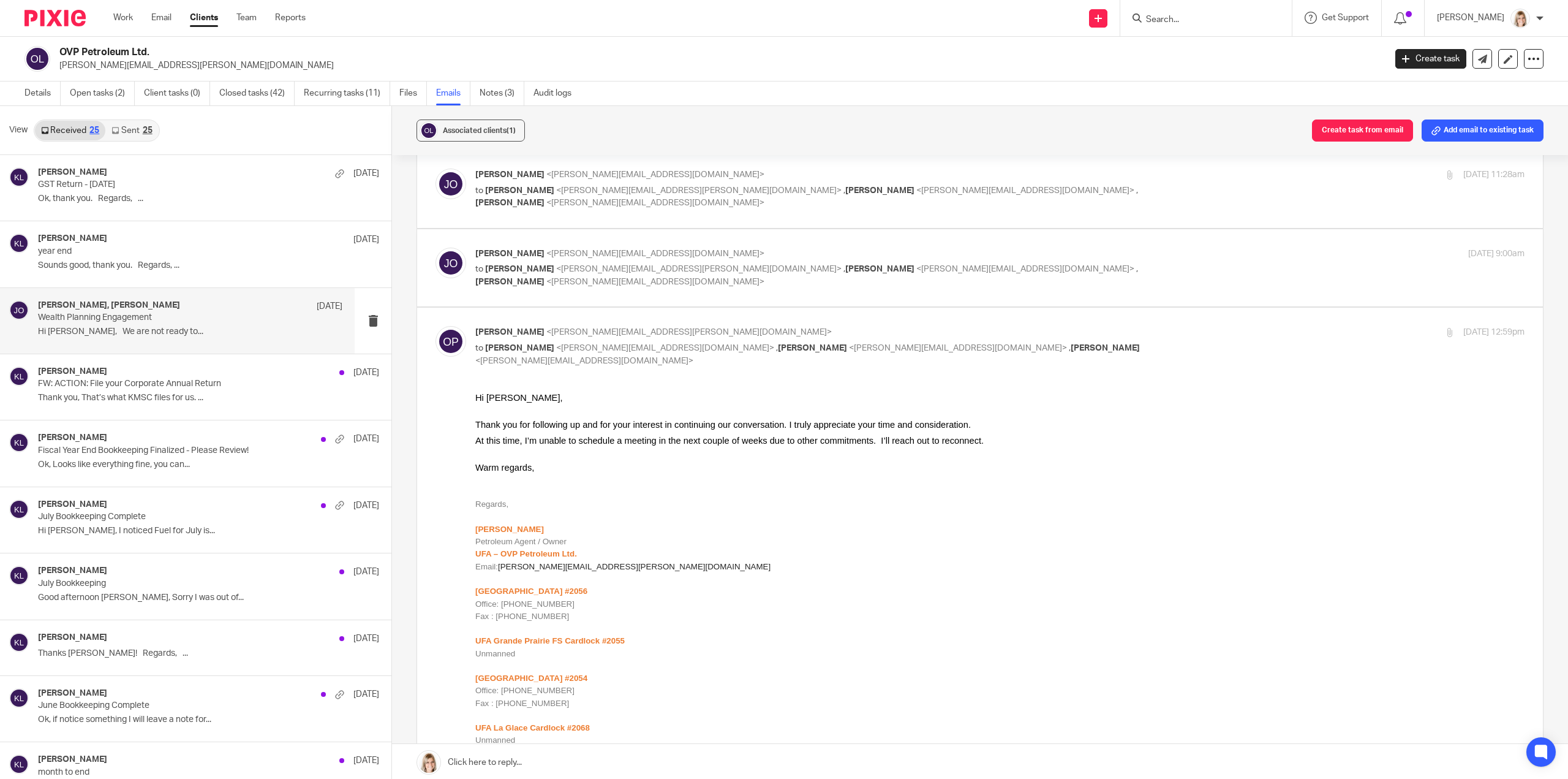
click at [688, 292] on label at bounding box center [980, 267] width 1126 height 78
click at [436, 248] on input "checkbox" at bounding box center [435, 247] width 1 height 1
checkbox input "true"
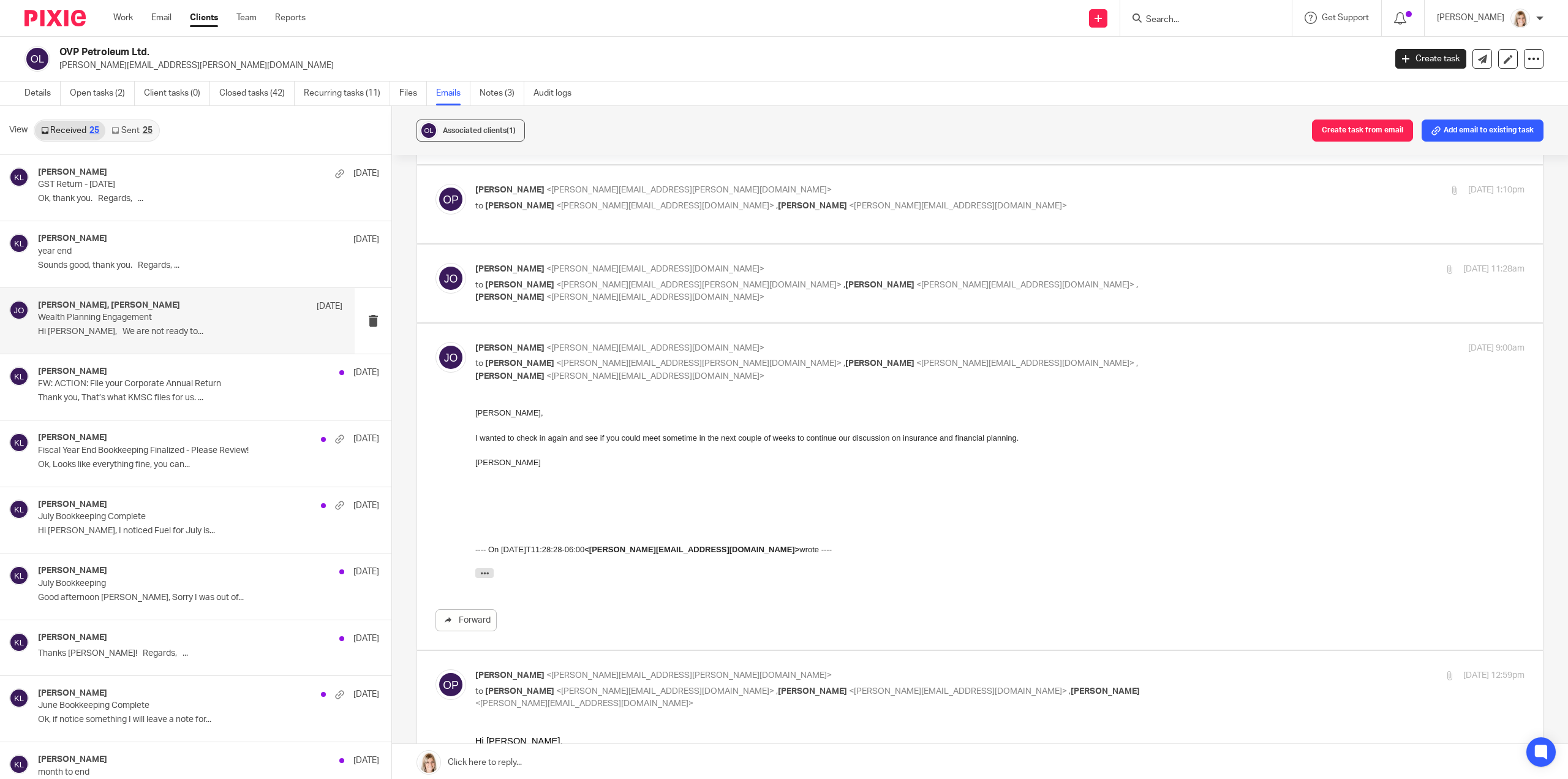
scroll to position [245, 0]
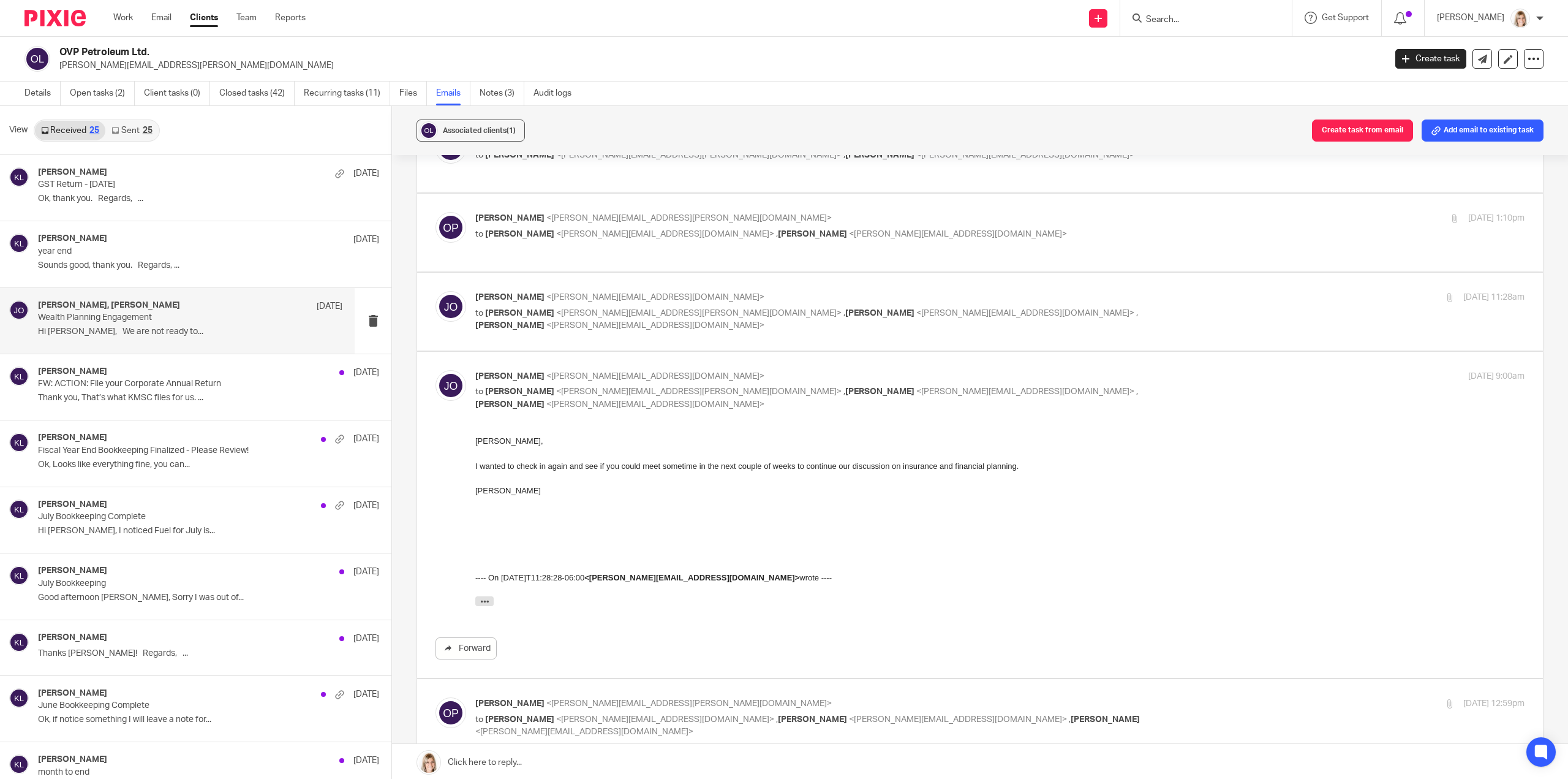
click at [694, 328] on div "Jeremy Orser <jeremy@ywpw.ca> to Oleg Polishchuk <oleg.polishchuk@agent.ufa.com…" at bounding box center [980, 312] width 1089 height 41
click at [702, 333] on label at bounding box center [980, 311] width 1126 height 78
click at [436, 291] on input "checkbox" at bounding box center [435, 291] width 1 height 1
checkbox input "true"
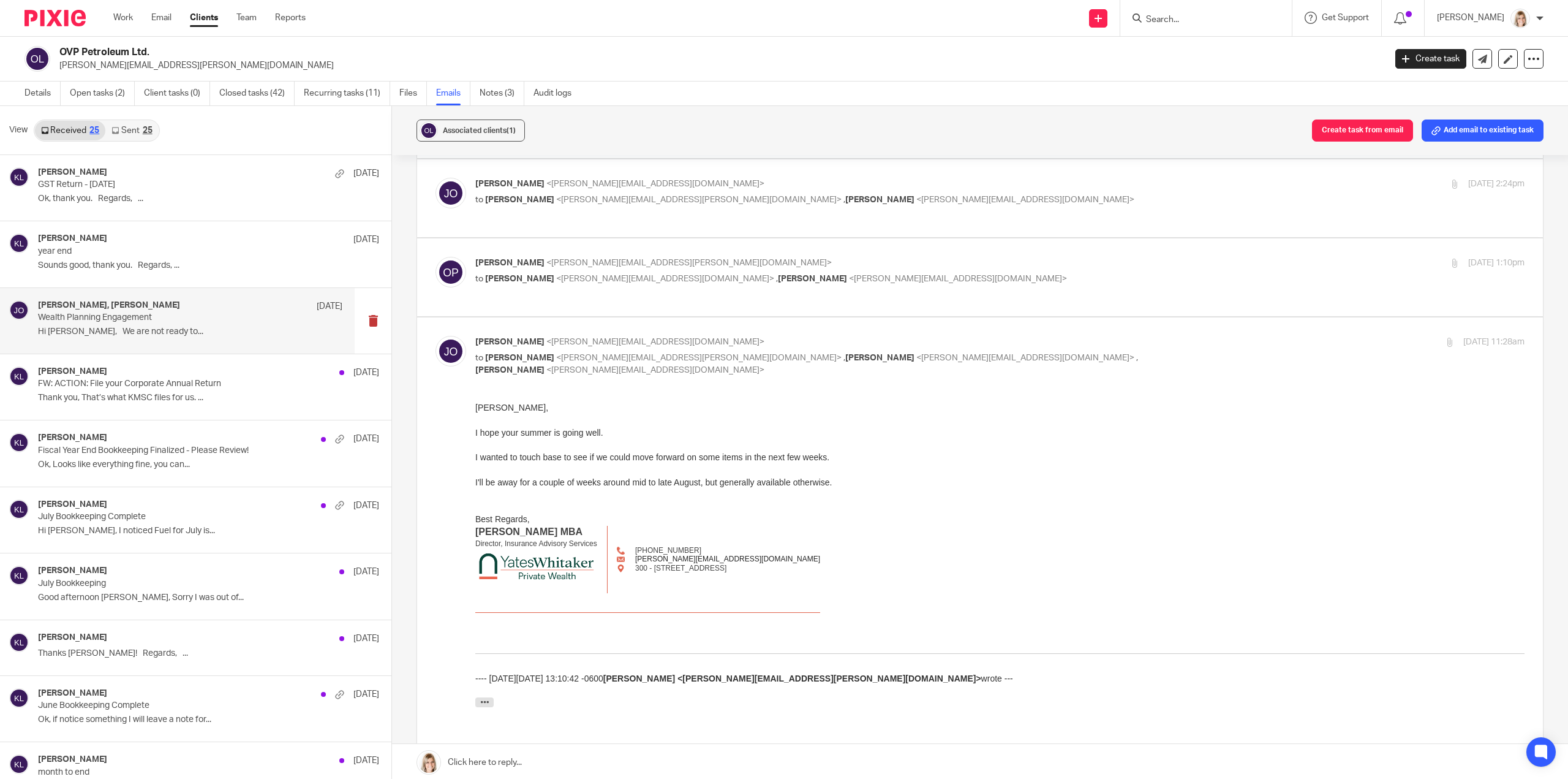
scroll to position [123, 0]
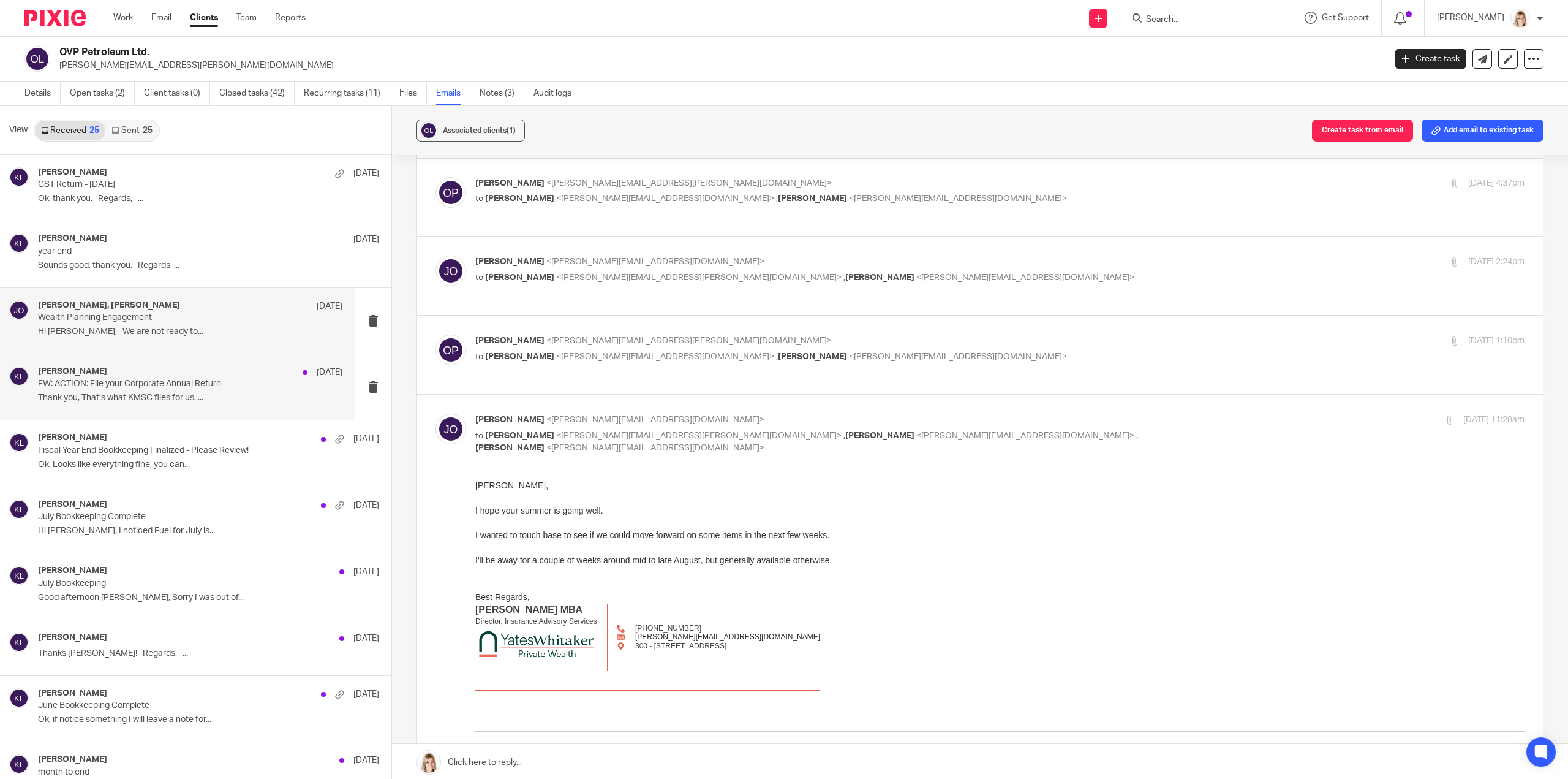
click at [235, 398] on p "Thank you, That’s what KMSC files for us. ..." at bounding box center [190, 398] width 304 height 10
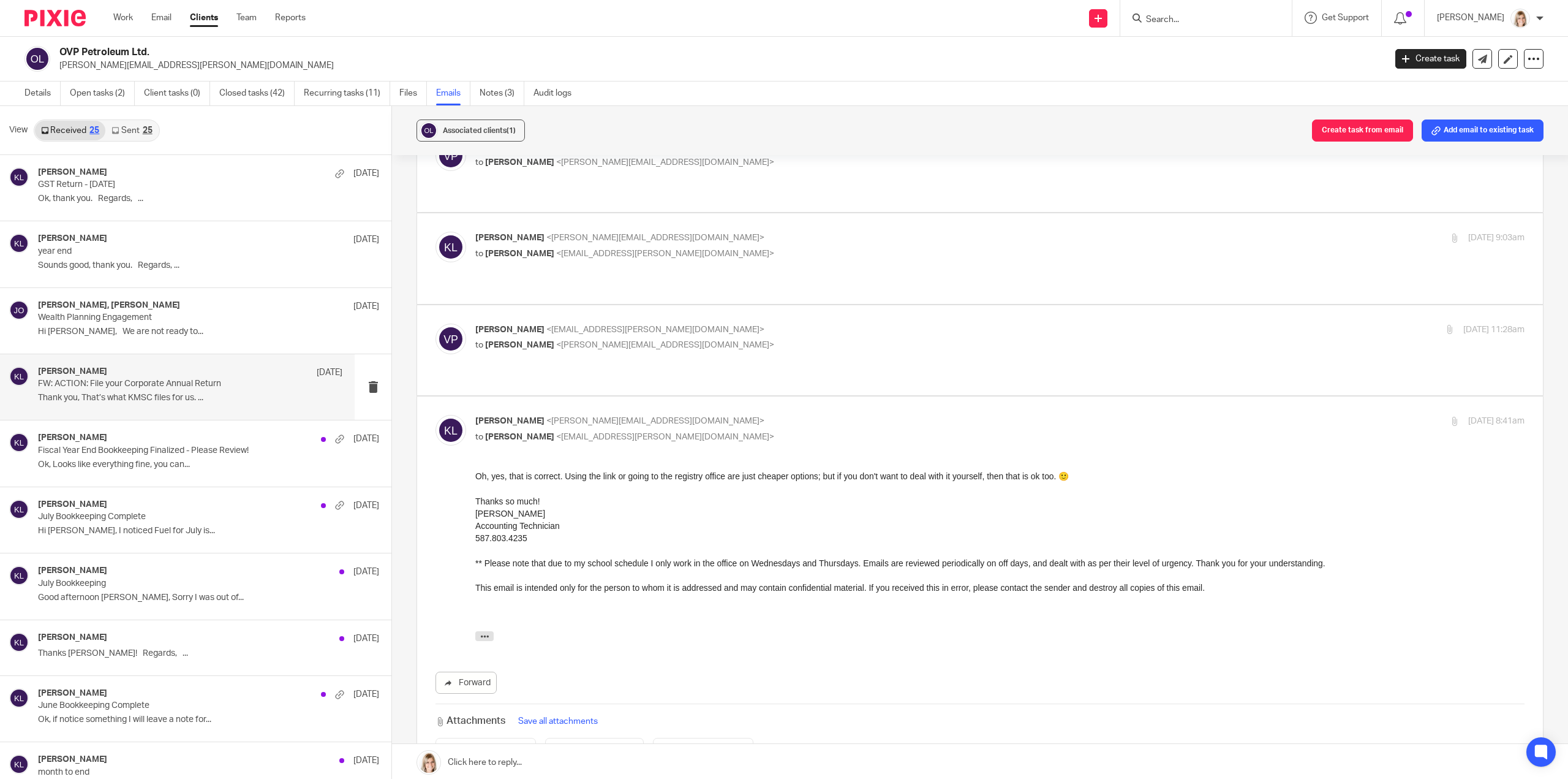
scroll to position [61, 0]
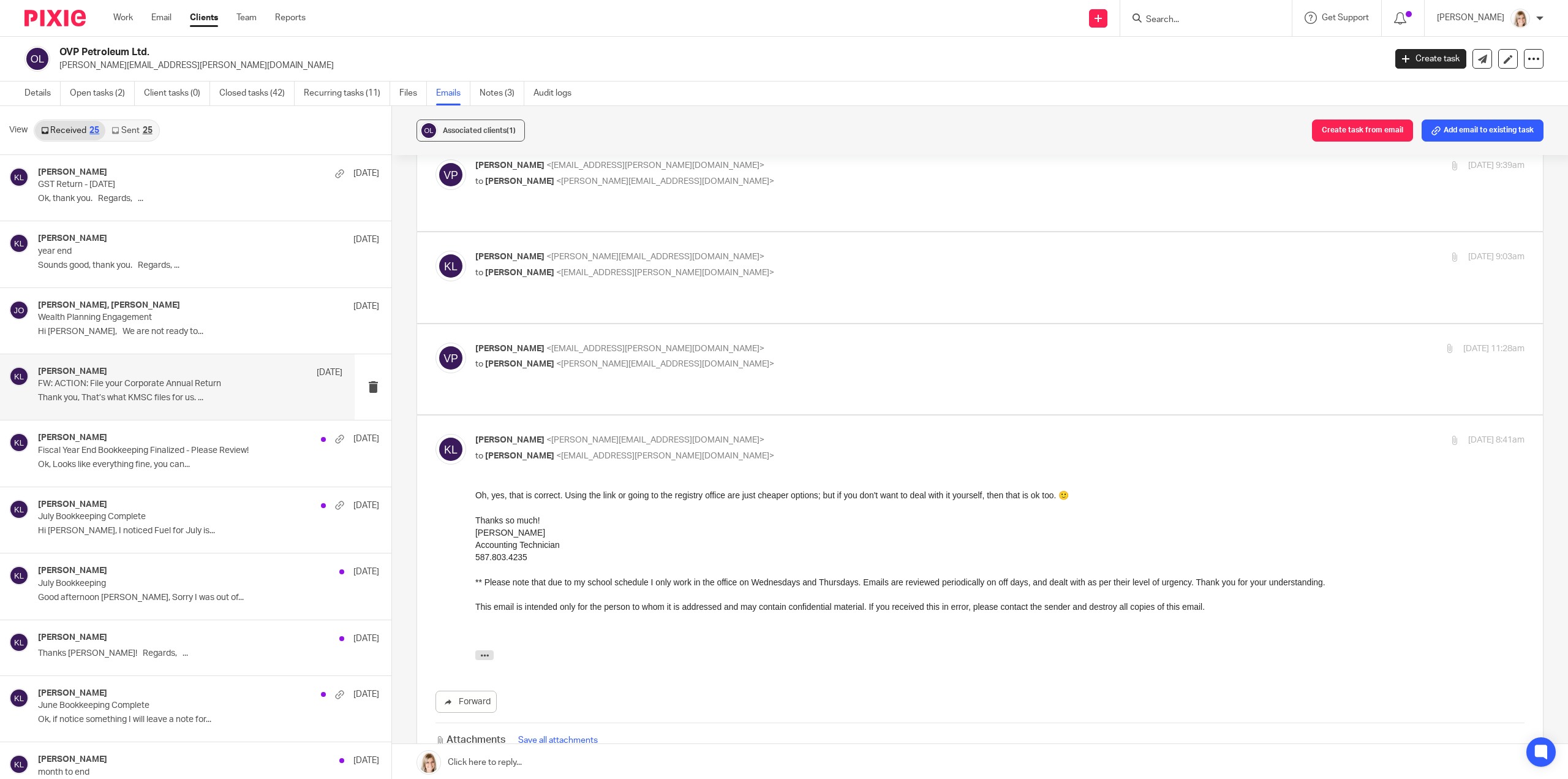
click at [805, 363] on label at bounding box center [980, 369] width 1126 height 90
click at [436, 342] on input "checkbox" at bounding box center [435, 342] width 1 height 1
checkbox input "true"
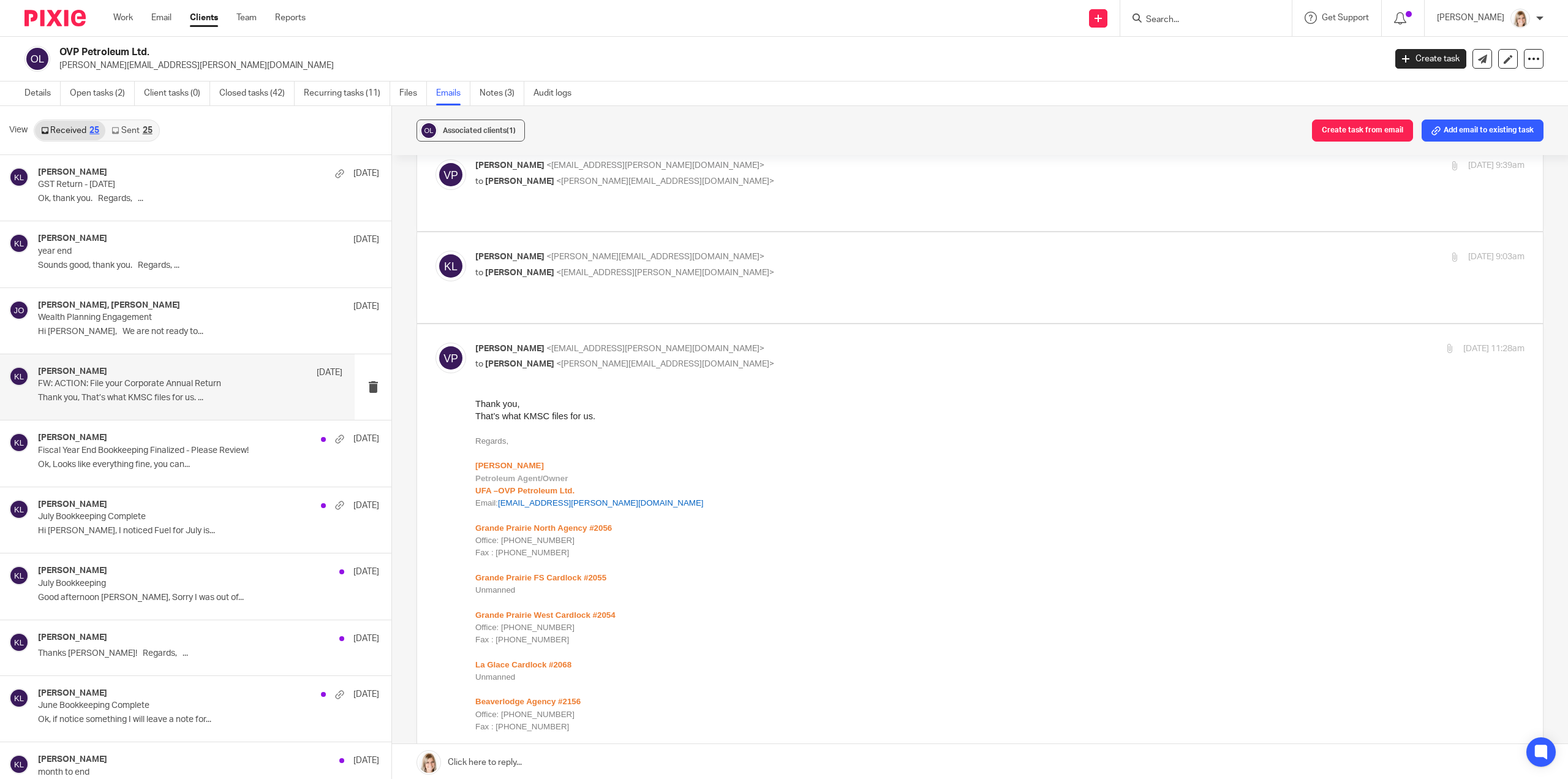
scroll to position [0, 0]
click at [776, 280] on label at bounding box center [980, 278] width 1126 height 90
click at [436, 251] on input "checkbox" at bounding box center [435, 250] width 1 height 1
checkbox input "true"
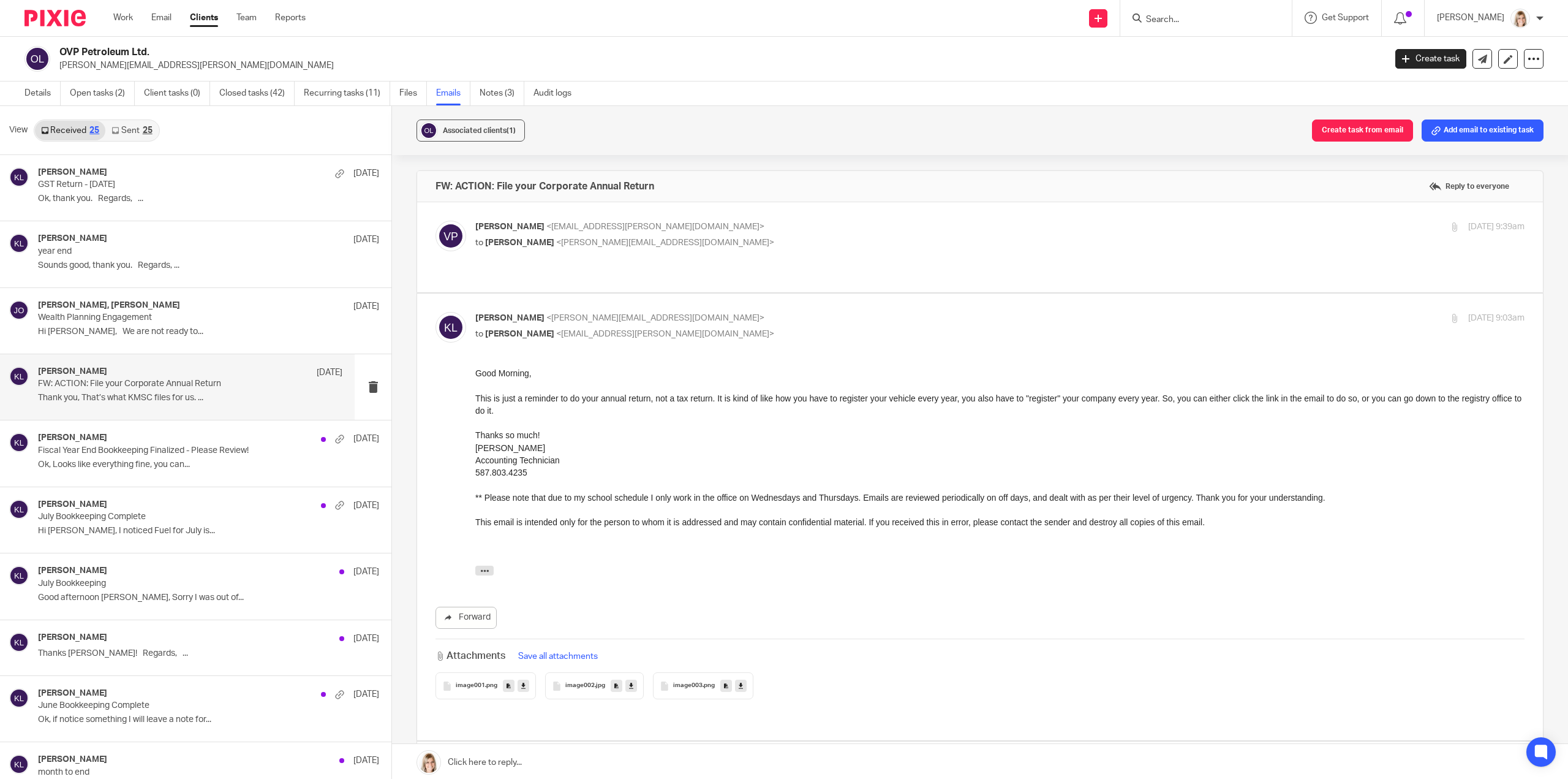
click at [763, 266] on label at bounding box center [980, 247] width 1126 height 90
click at [436, 221] on input "checkbox" at bounding box center [435, 220] width 1 height 1
checkbox input "true"
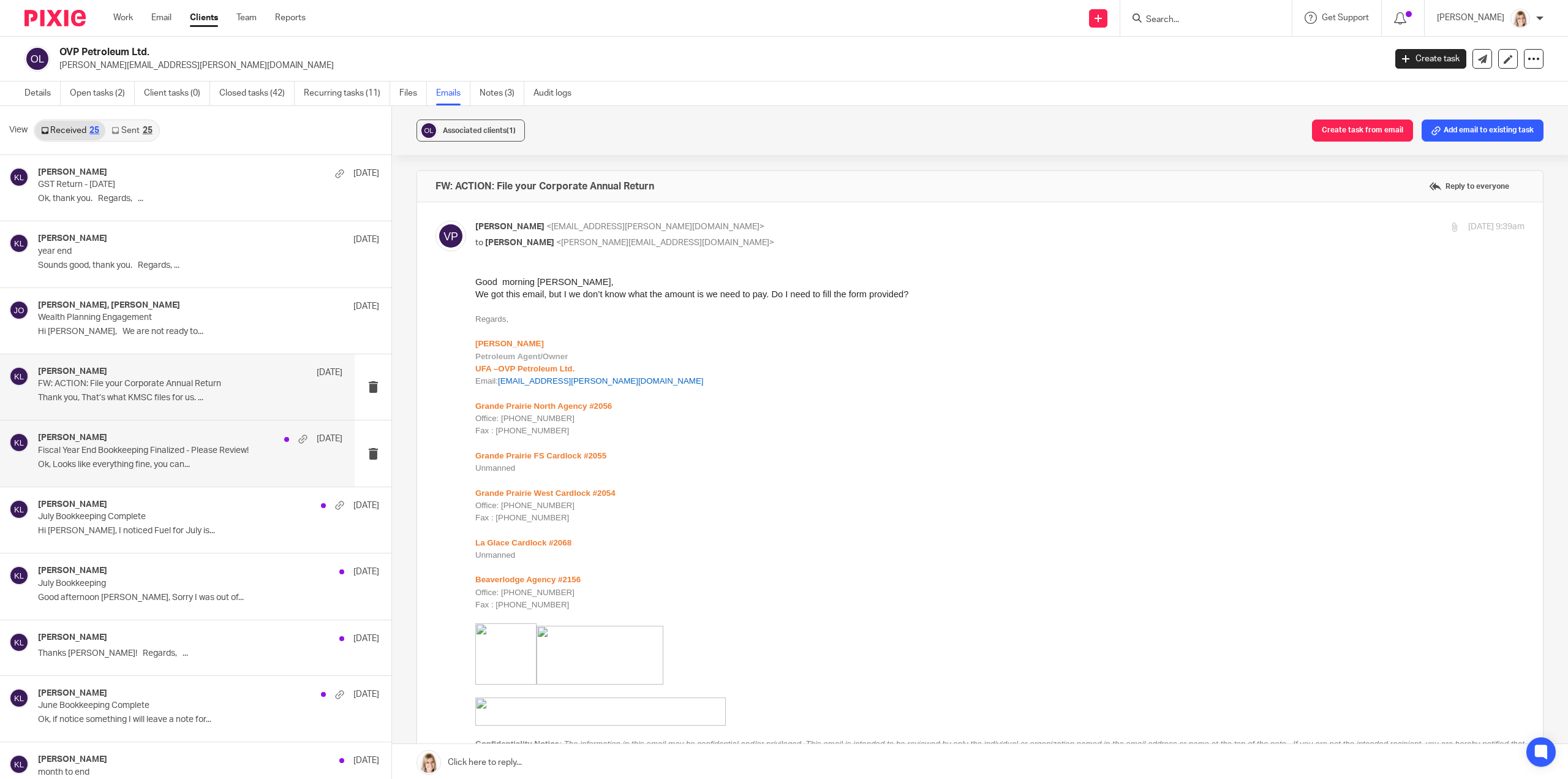
click at [226, 456] on div "Kelsey Lesowski Aug 21 Fiscal Year End Bookkeeping Finalized - Please Review! O…" at bounding box center [190, 453] width 304 height 41
click at [136, 451] on p "Fiscal Year End Bookkeeping Finalized - Please Review!" at bounding box center [160, 451] width 244 height 10
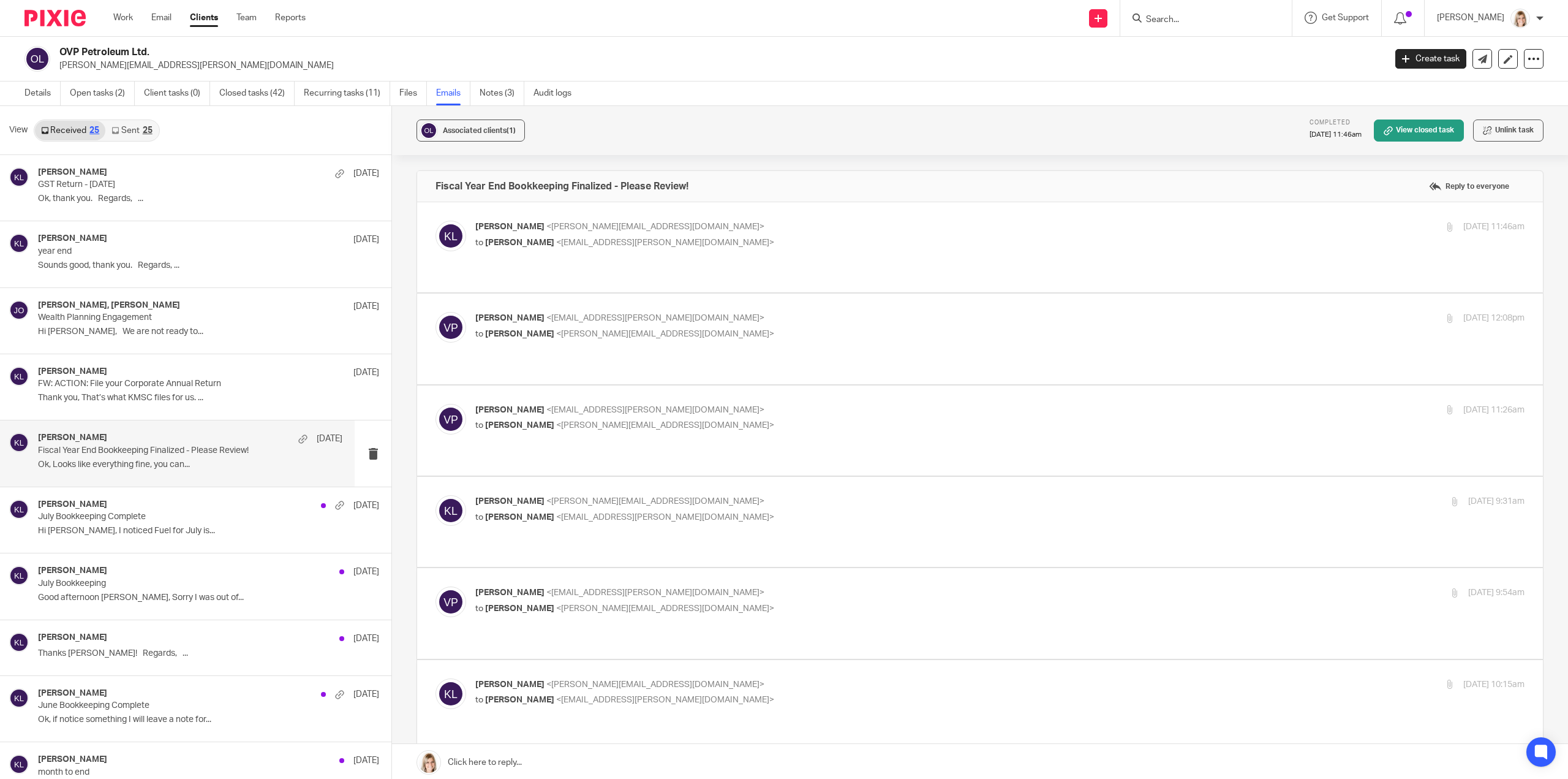
click at [728, 264] on label at bounding box center [980, 247] width 1126 height 90
click at [436, 221] on input "checkbox" at bounding box center [435, 220] width 1 height 1
checkbox input "true"
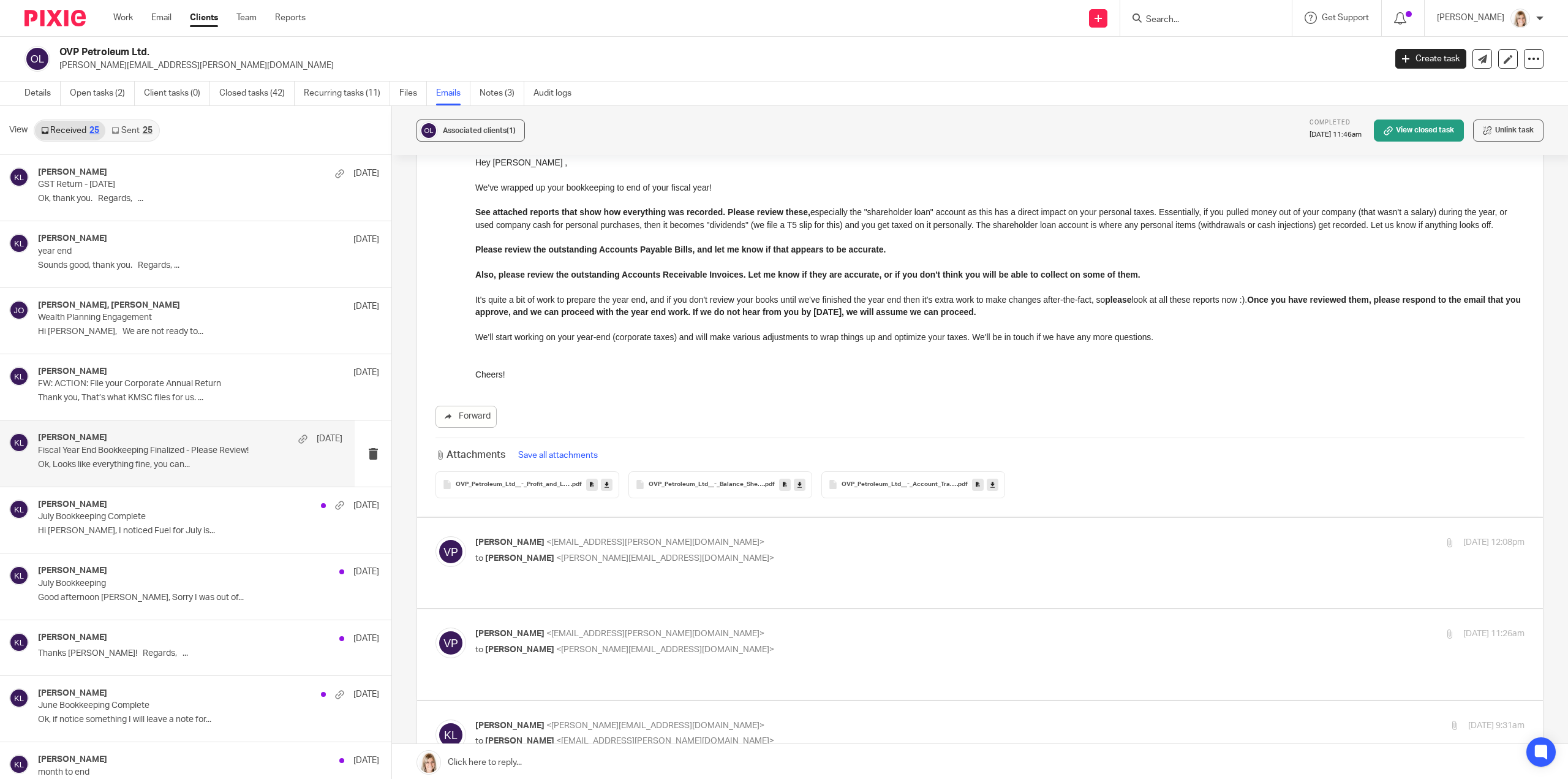
scroll to position [123, 0]
click at [744, 574] on label at bounding box center [980, 560] width 1126 height 90
click at [436, 533] on input "checkbox" at bounding box center [435, 533] width 1 height 1
checkbox input "true"
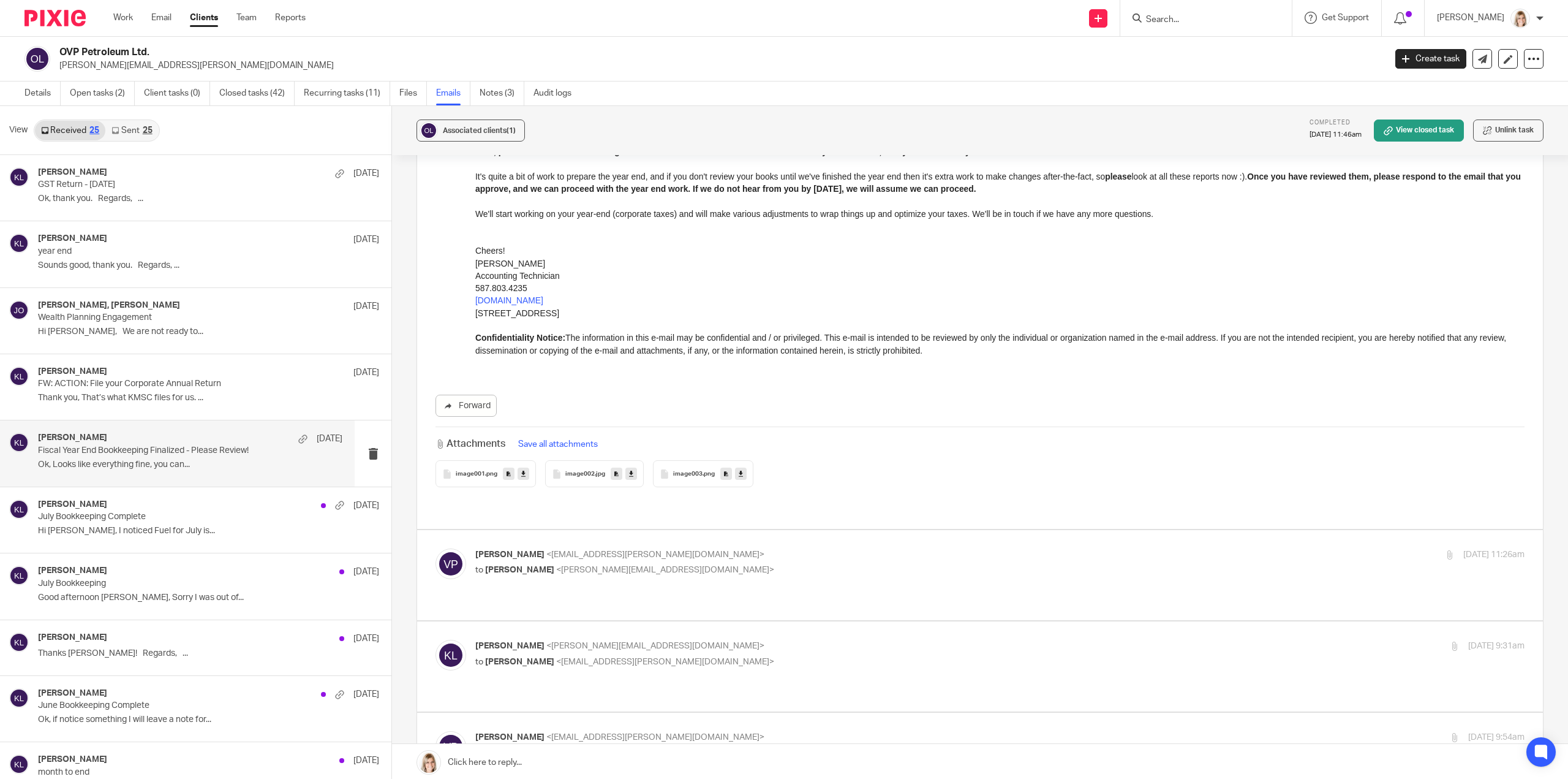
scroll to position [1287, 0]
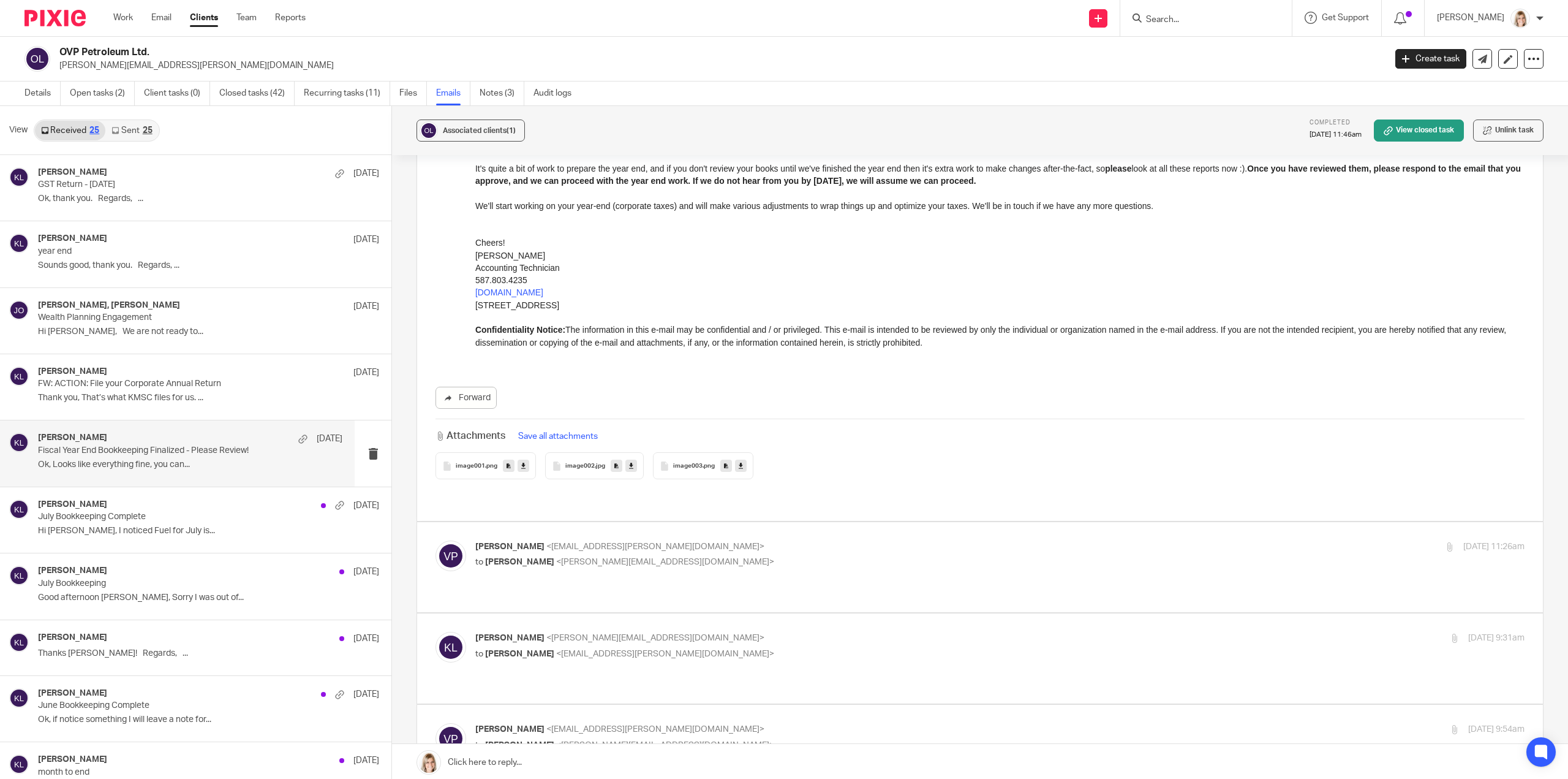
click at [768, 564] on div "Viktoriia Polishchuk <viktoriia.polishchuk@agent.ufa.com> to Kelsey Lesowski <k…" at bounding box center [980, 567] width 1089 height 53
click at [750, 556] on p "to Kelsey Lesowski <kelsey@simplifyaccounting.ca>" at bounding box center [824, 562] width 699 height 13
checkbox input "true"
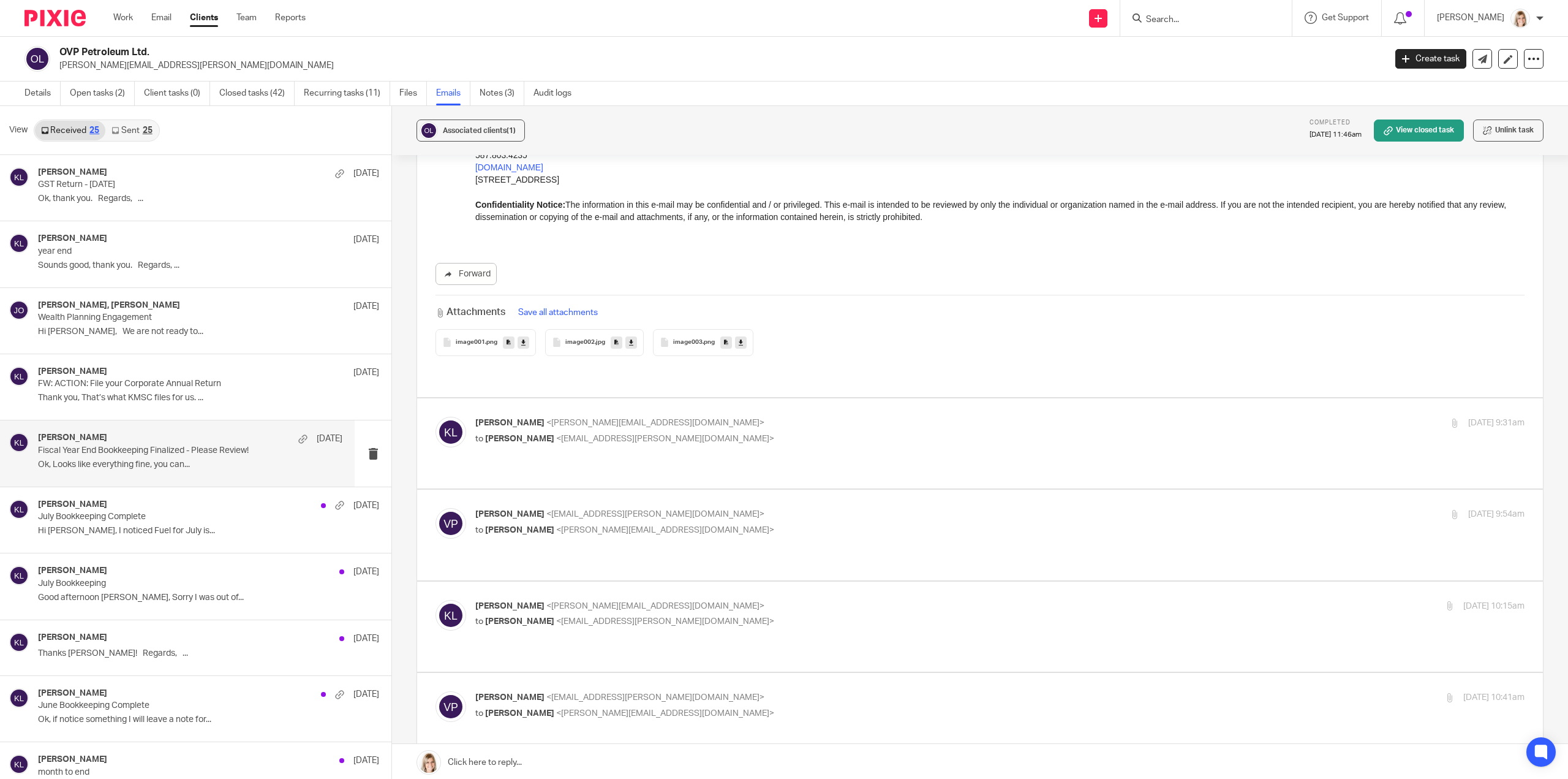
drag, startPoint x: 778, startPoint y: 420, endPoint x: 779, endPoint y: 427, distance: 7.1
click at [779, 419] on div "Kelsey Lesowski <kelsey@simplifyaccounting.ca> to Viktoriia Polishchuk <viktori…" at bounding box center [980, 443] width 1089 height 53
click at [779, 435] on label at bounding box center [980, 443] width 1126 height 90
click at [436, 416] on input "checkbox" at bounding box center [435, 416] width 1 height 1
checkbox input "true"
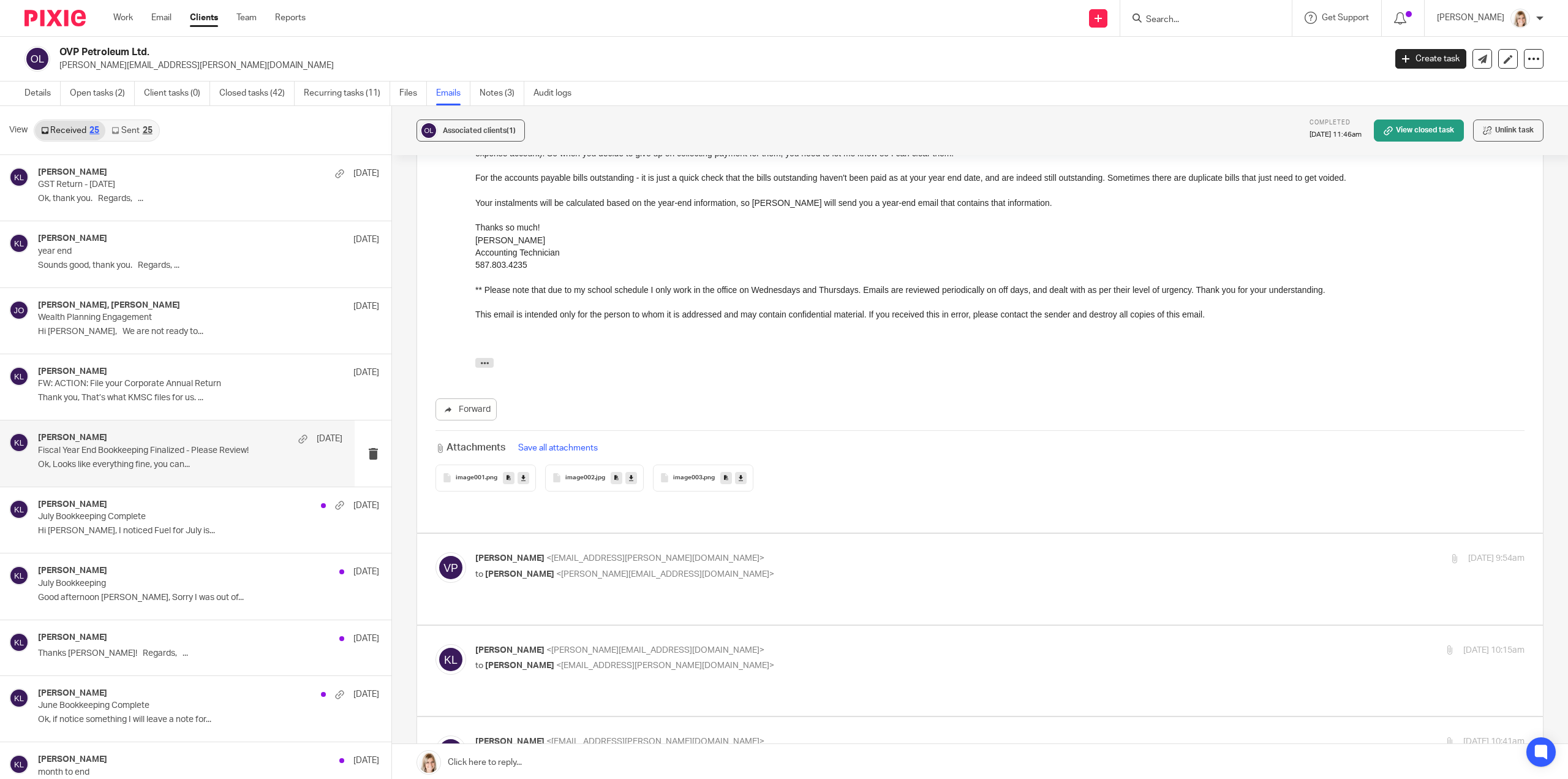
scroll to position [3125, 0]
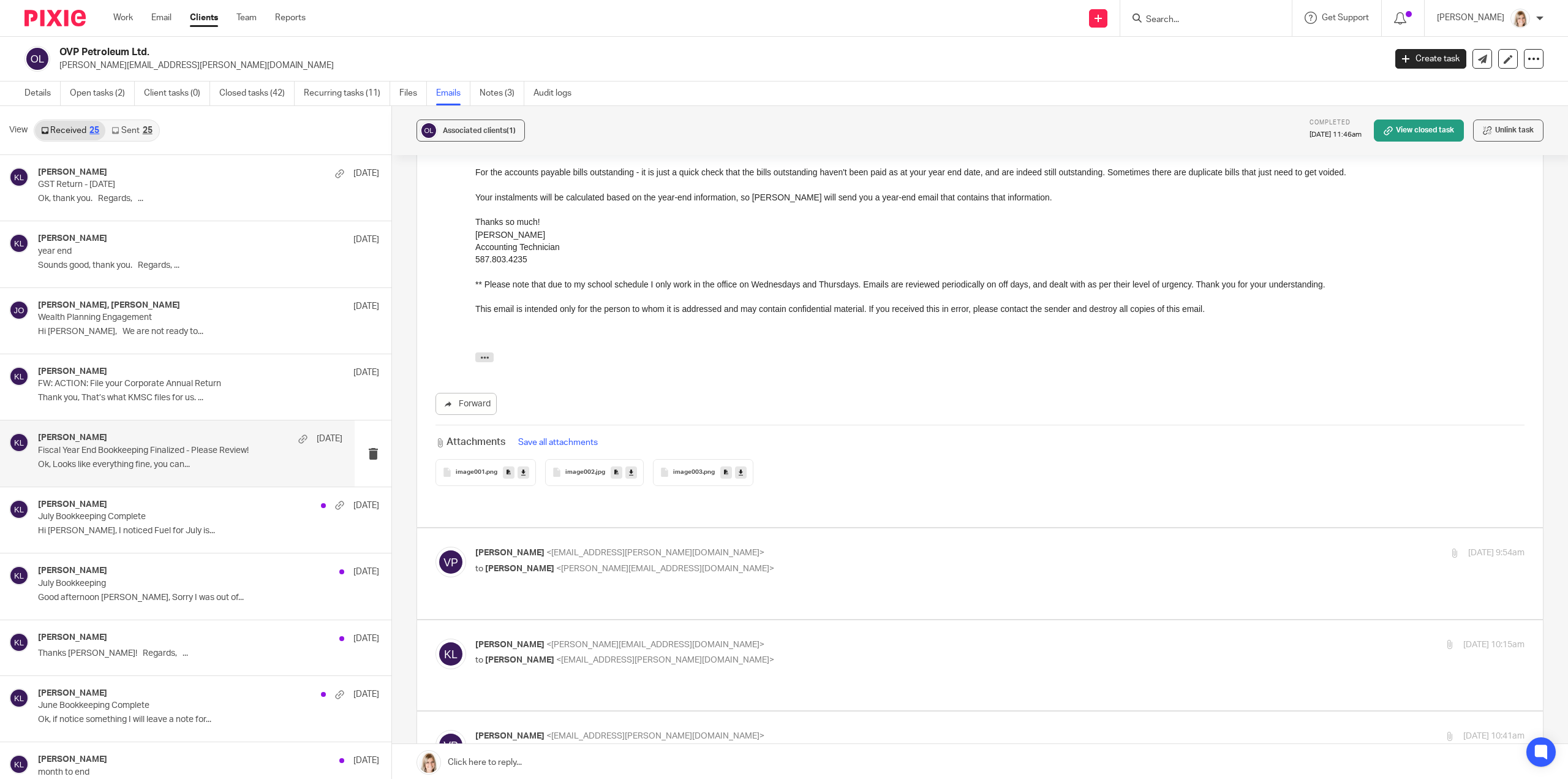
click at [747, 562] on p "to Kelsey Lesowski <kelsey@simplifyaccounting.ca>" at bounding box center [824, 569] width 699 height 13
checkbox input "true"
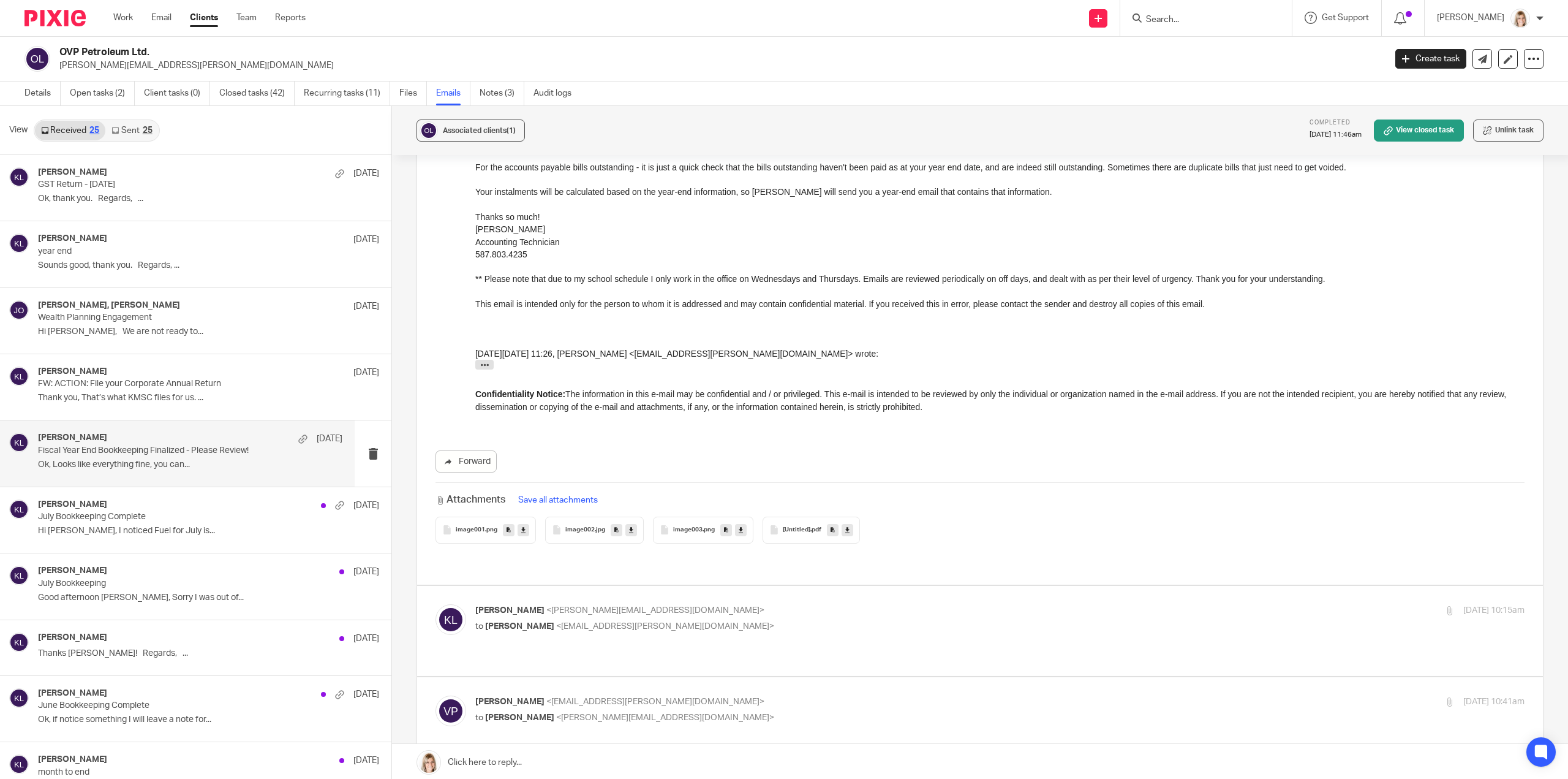
scroll to position [4228, 0]
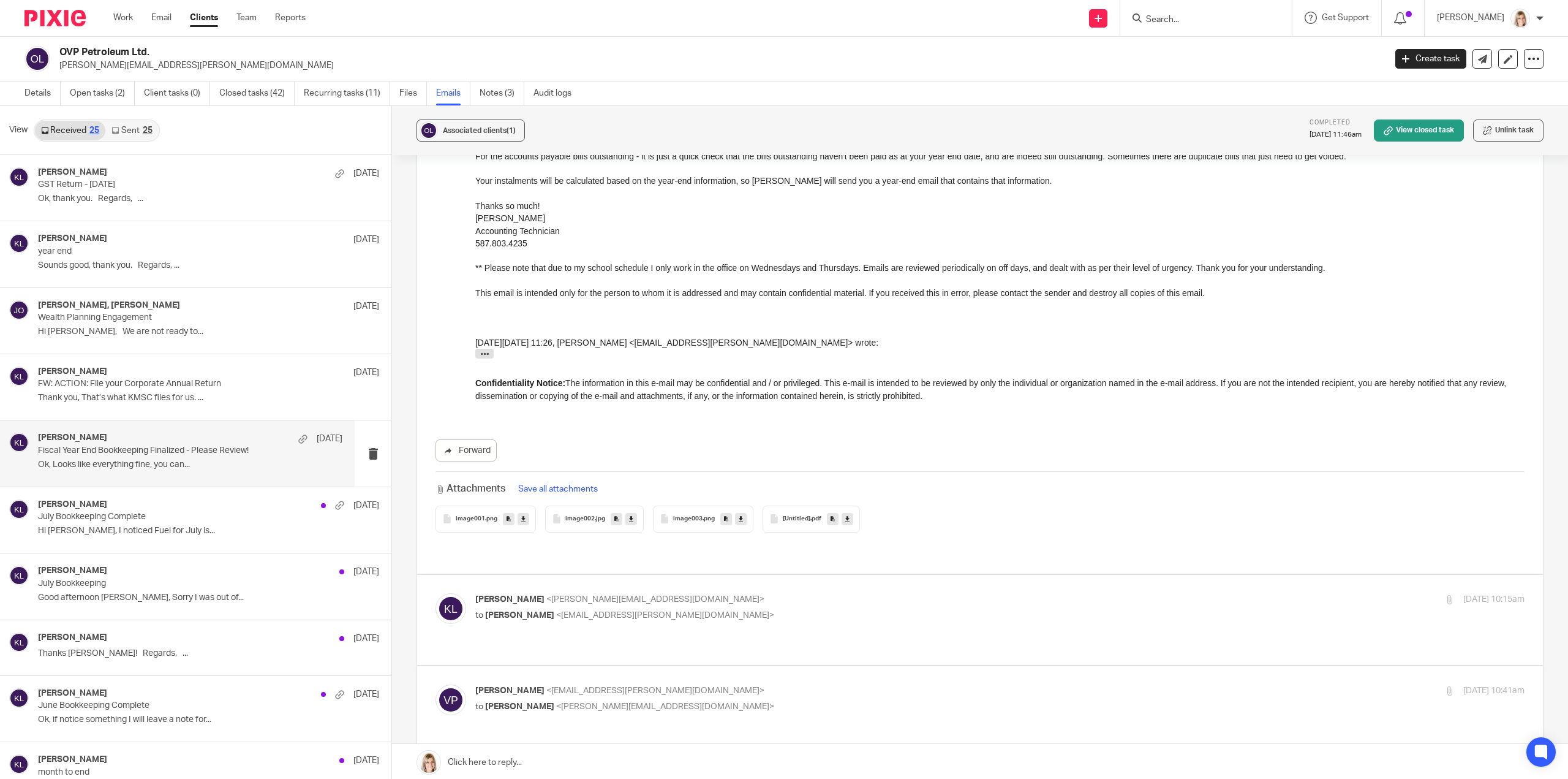
click at [764, 609] on p "to Viktoriia Polishchuk <viktoriia.polishchuk@agent.ufa.com>" at bounding box center [824, 615] width 699 height 13
checkbox input "true"
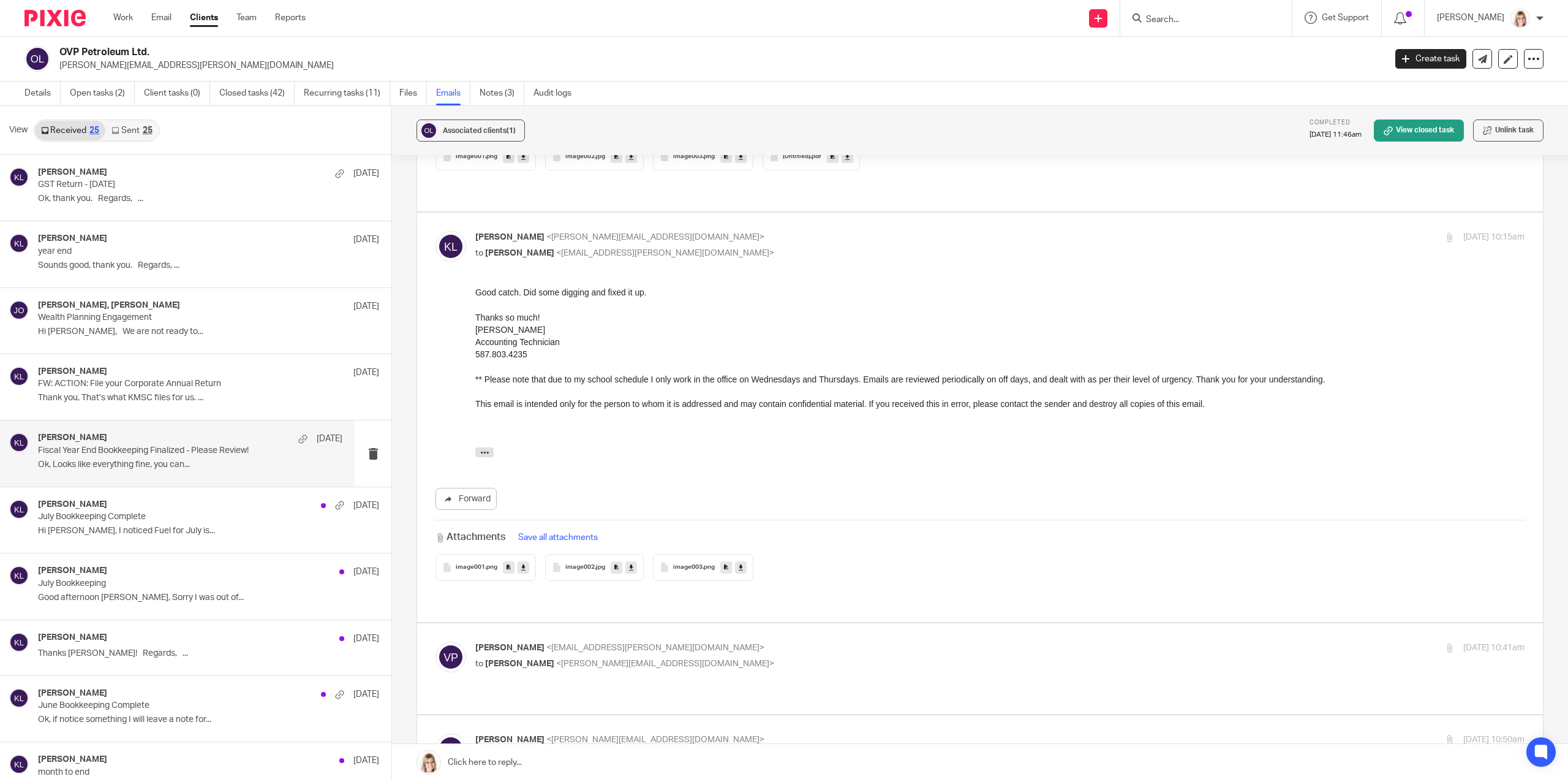
scroll to position [4596, 0]
click at [838, 636] on div "Viktoriia Polishchuk <viktoriia.polishchuk@agent.ufa.com> to Kelsey Lesowski <k…" at bounding box center [999, 651] width 1049 height 31
checkbox input "true"
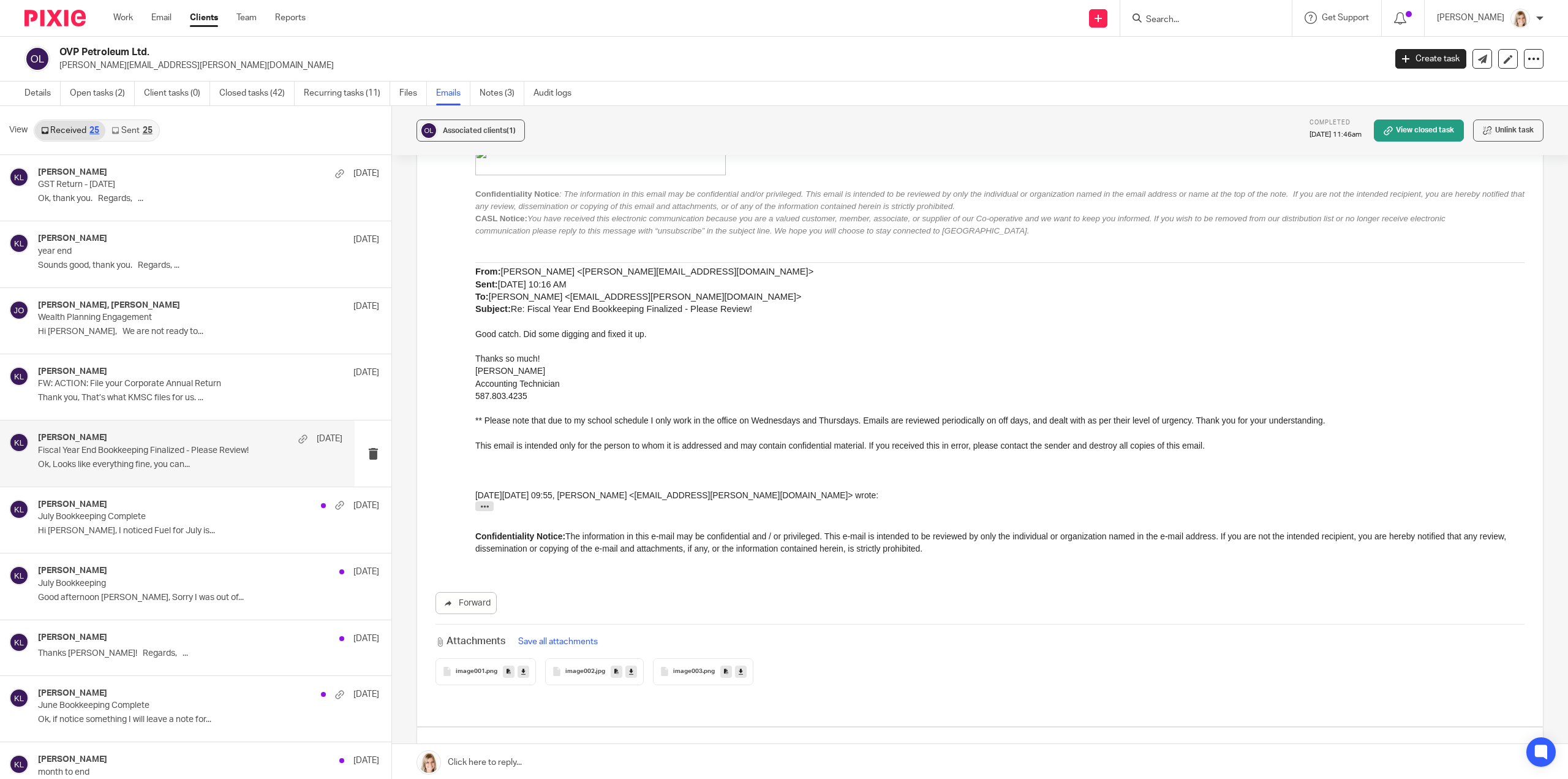
scroll to position [5576, 0]
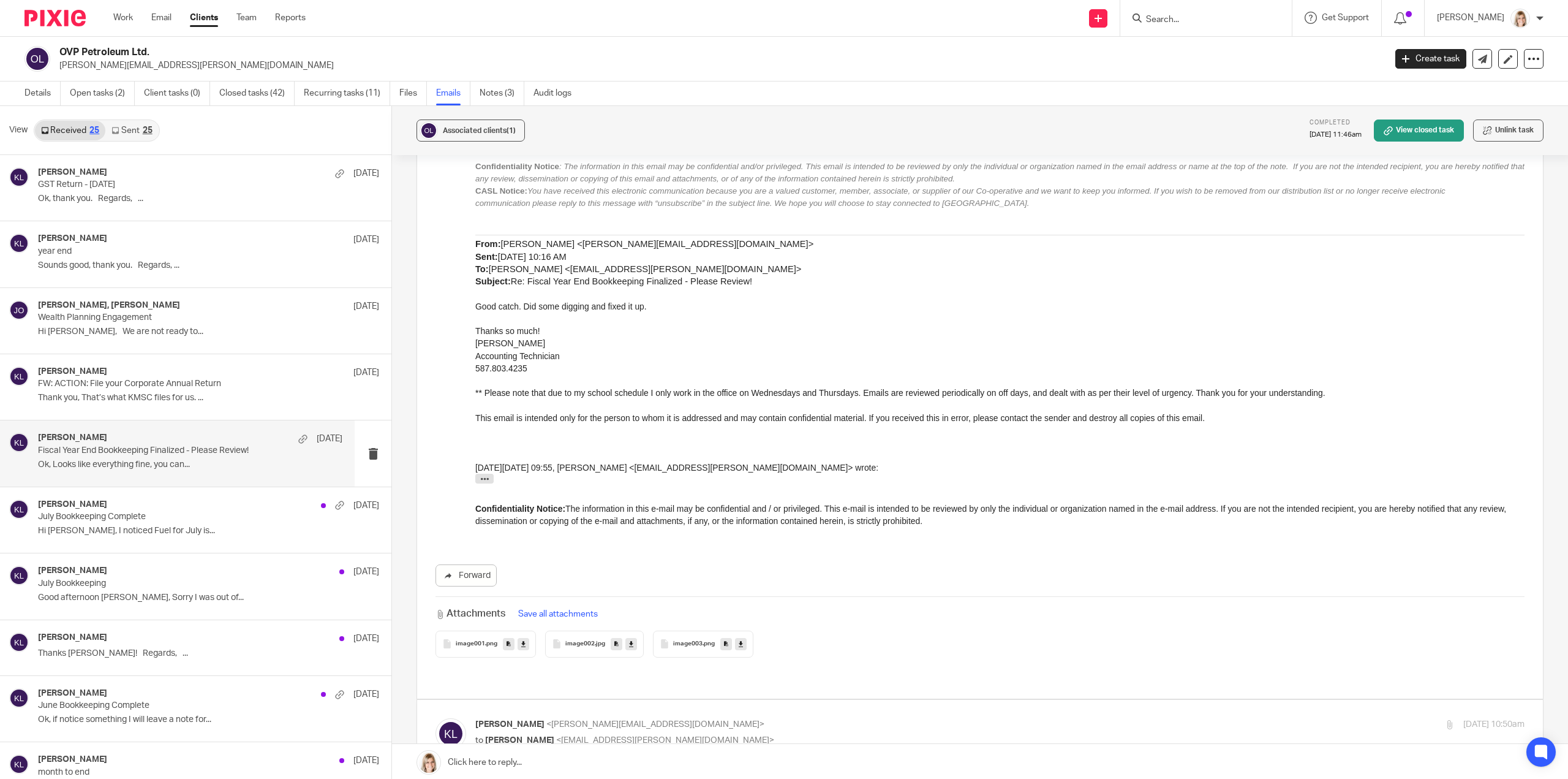
click at [833, 734] on p "to Viktoriia Polishchuk <viktoriia.polishchuk@agent.ufa.com>" at bounding box center [824, 740] width 699 height 13
checkbox input "true"
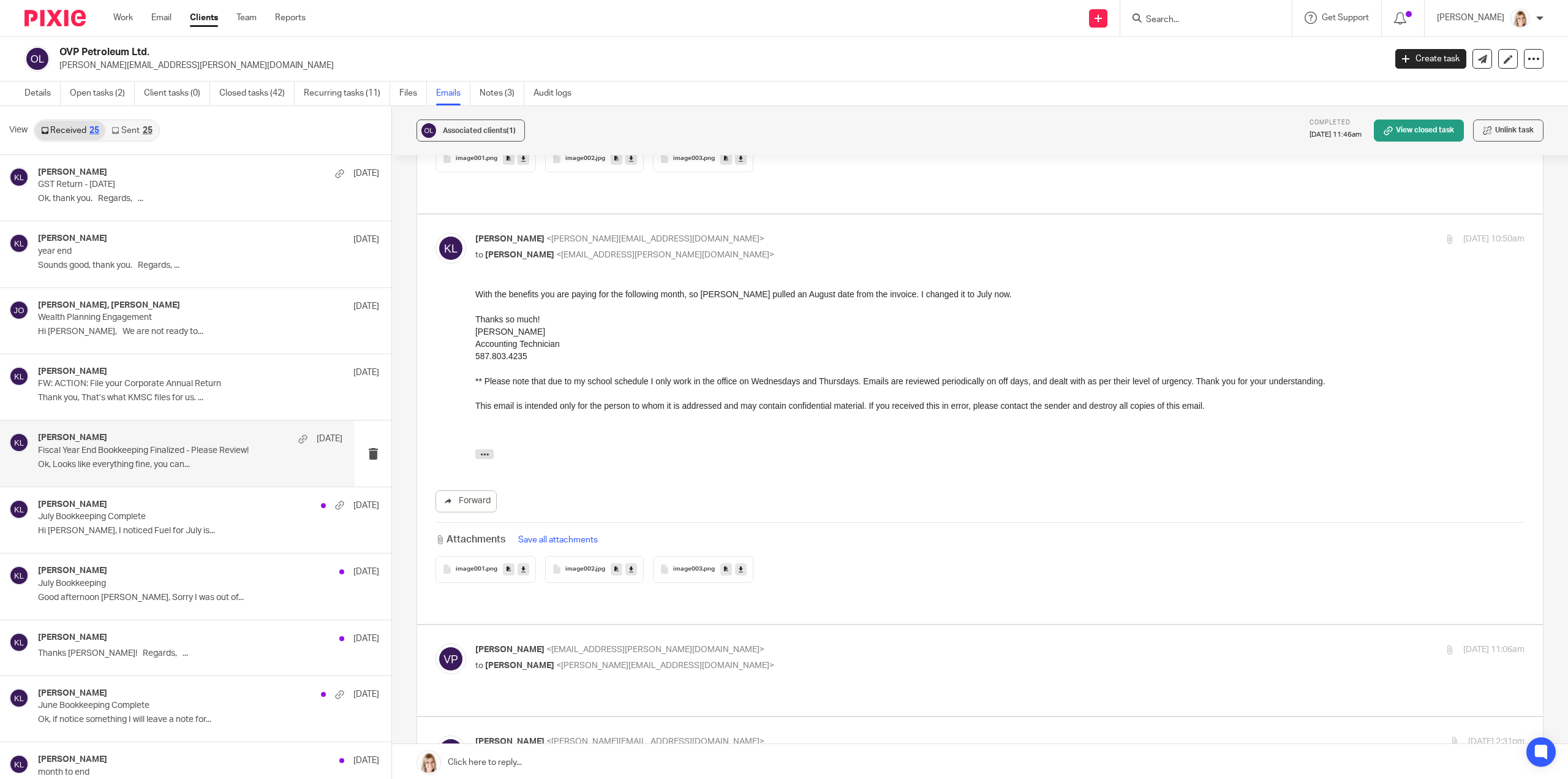
scroll to position [6066, 0]
click at [830, 620] on label at bounding box center [980, 665] width 1126 height 90
click at [436, 638] on input "checkbox" at bounding box center [435, 638] width 1 height 1
checkbox input "true"
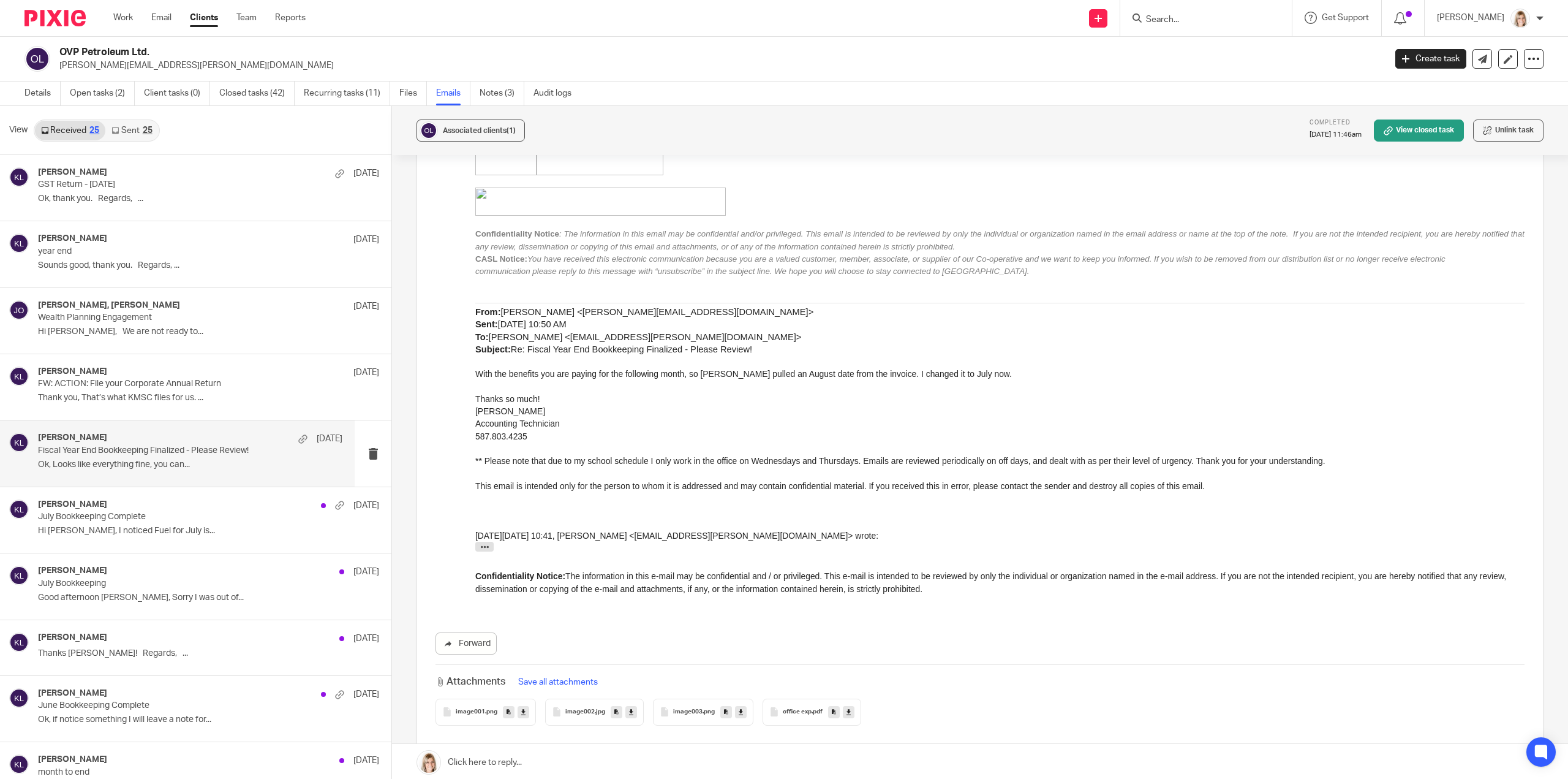
scroll to position [7047, 0]
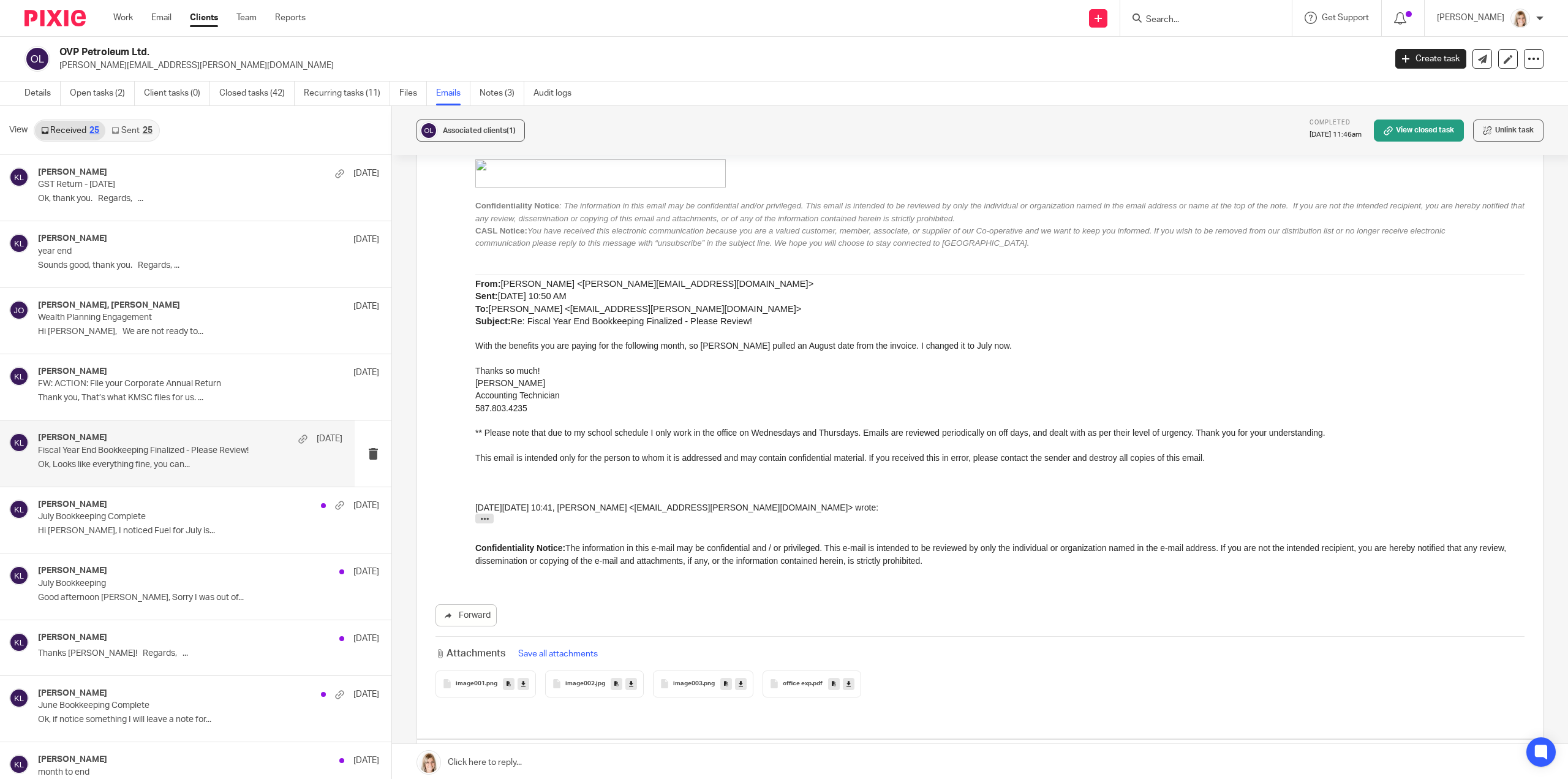
click at [898, 758] on p "Kelsey Lesowski <kelsey@simplifyaccounting.ca>" at bounding box center [824, 764] width 699 height 13
checkbox input "true"
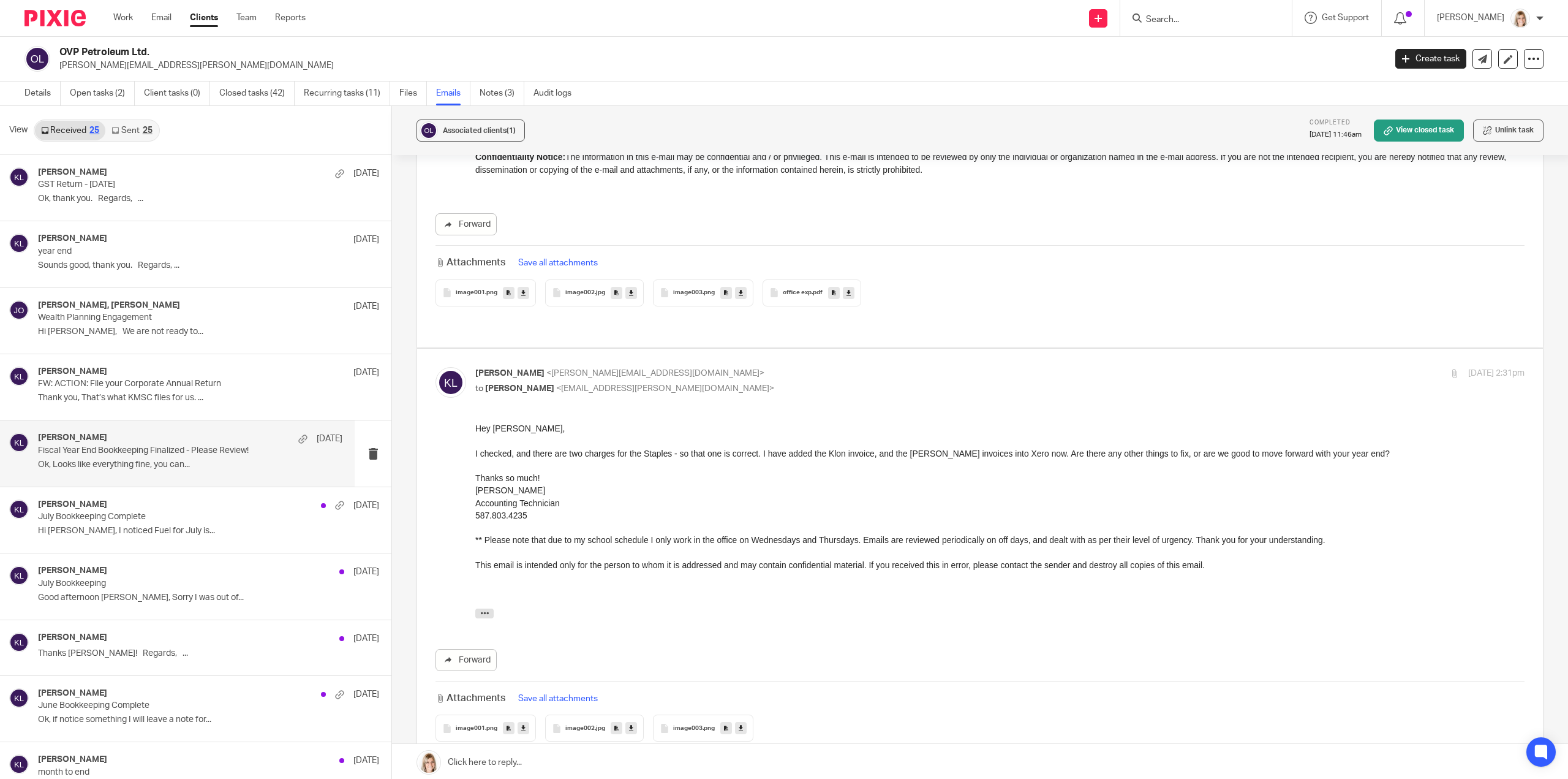
scroll to position [7537, 0]
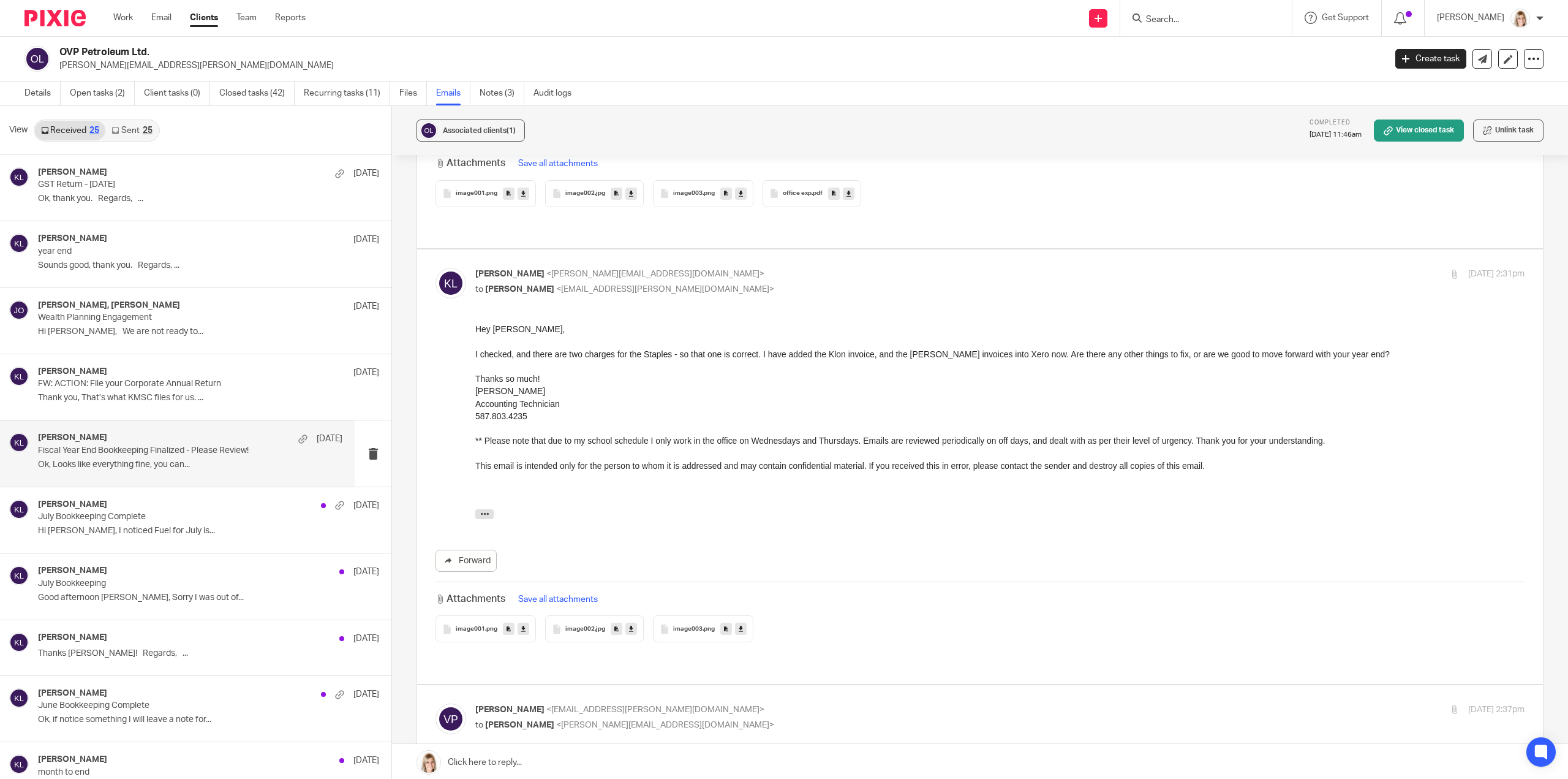
click at [800, 703] on div "Viktoriia Polishchuk <viktoriia.polishchuk@agent.ufa.com> to Kelsey Lesowski <k…" at bounding box center [980, 730] width 1089 height 53
click at [811, 703] on div "Viktoriia Polishchuk <viktoriia.polishchuk@agent.ufa.com> to Kelsey Lesowski <k…" at bounding box center [999, 719] width 1049 height 31
checkbox input "true"
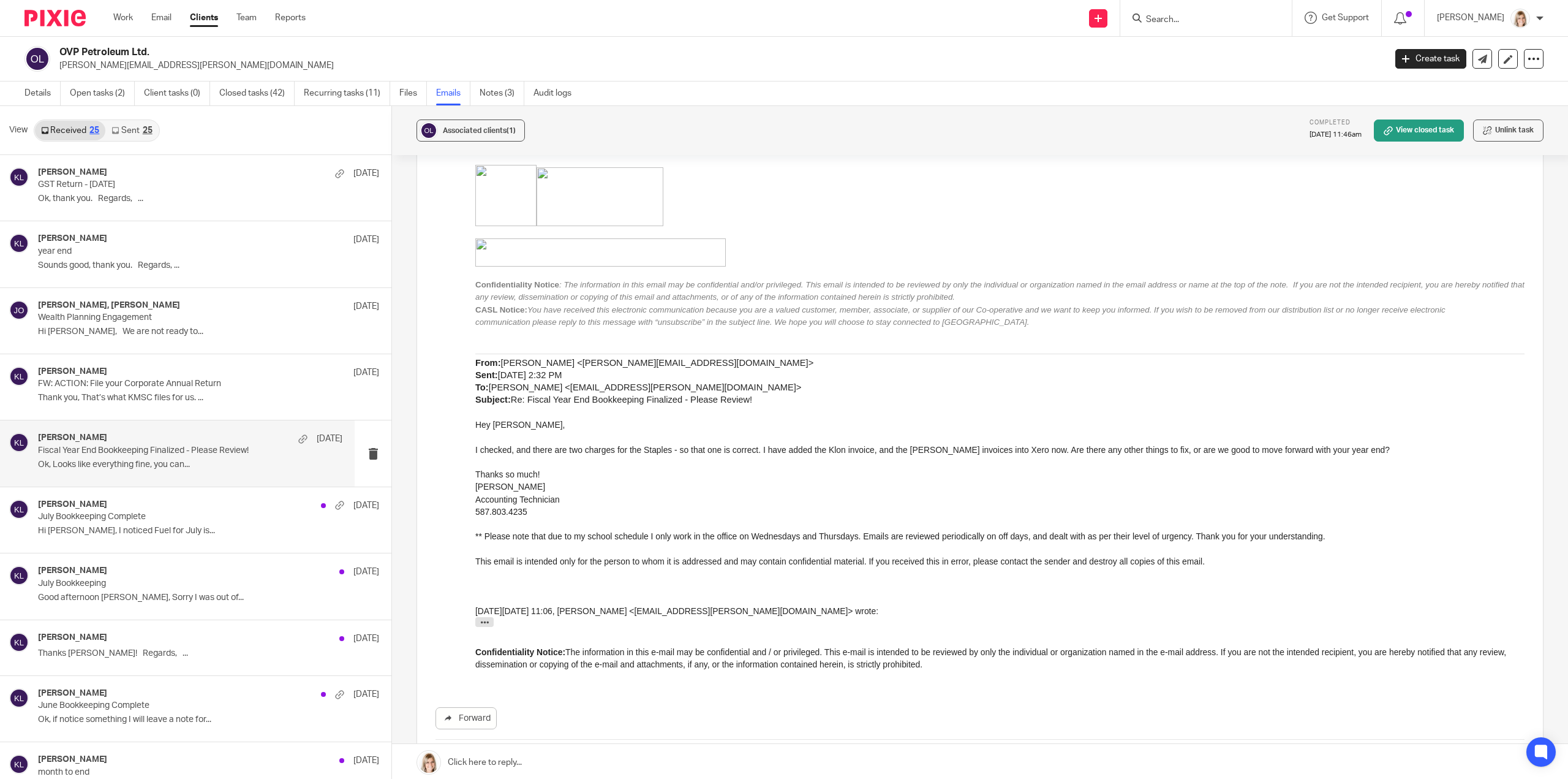
scroll to position [8639, 0]
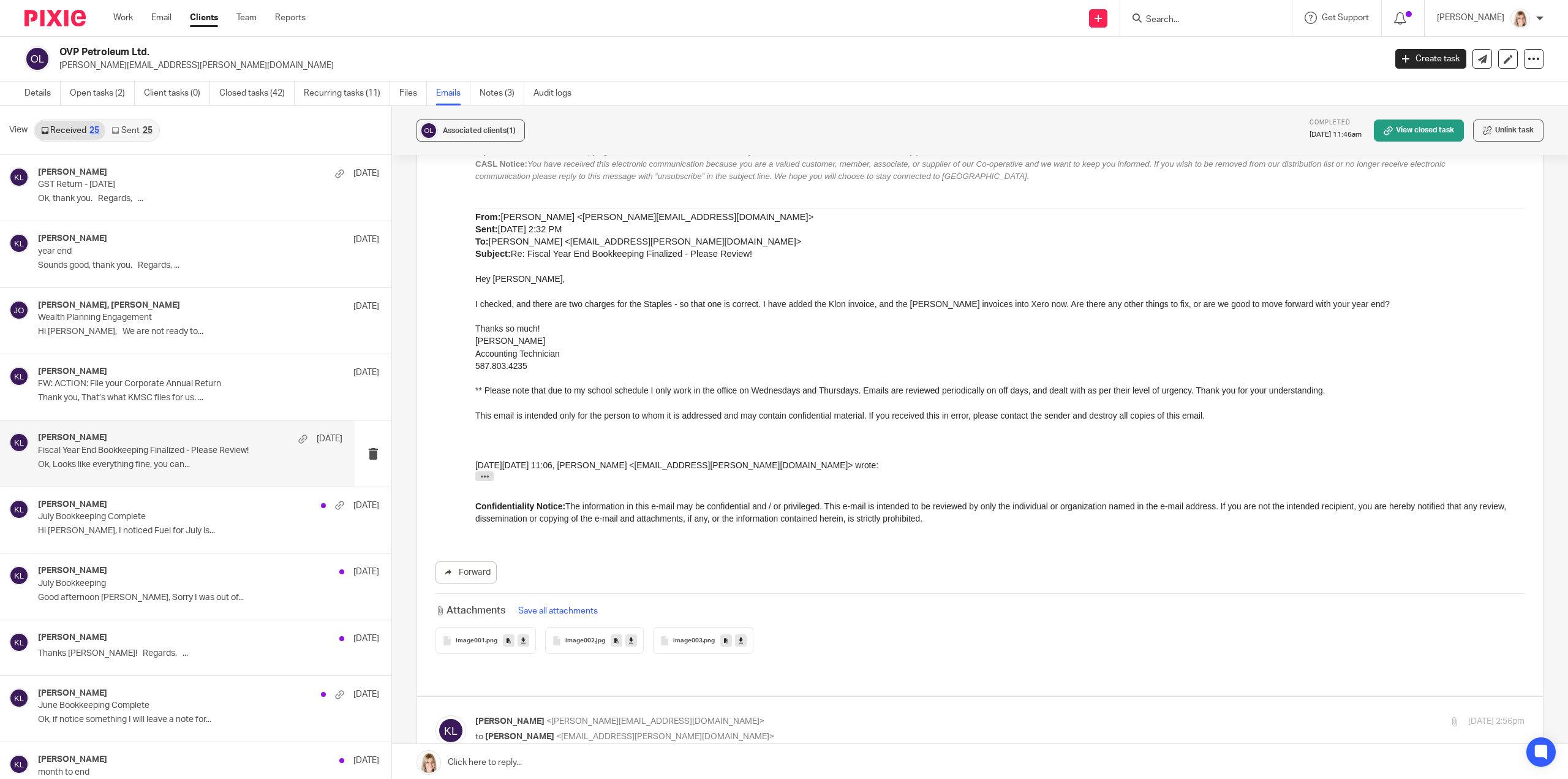
click at [768, 715] on div "Kelsey Lesowski <kelsey@simplifyaccounting.ca> to Viktoriia Polishchuk <viktori…" at bounding box center [980, 741] width 1089 height 53
click at [767, 730] on p "to Viktoriia Polishchuk <viktoriia.polishchuk@agent.ufa.com>" at bounding box center [824, 737] width 699 height 13
checkbox input "true"
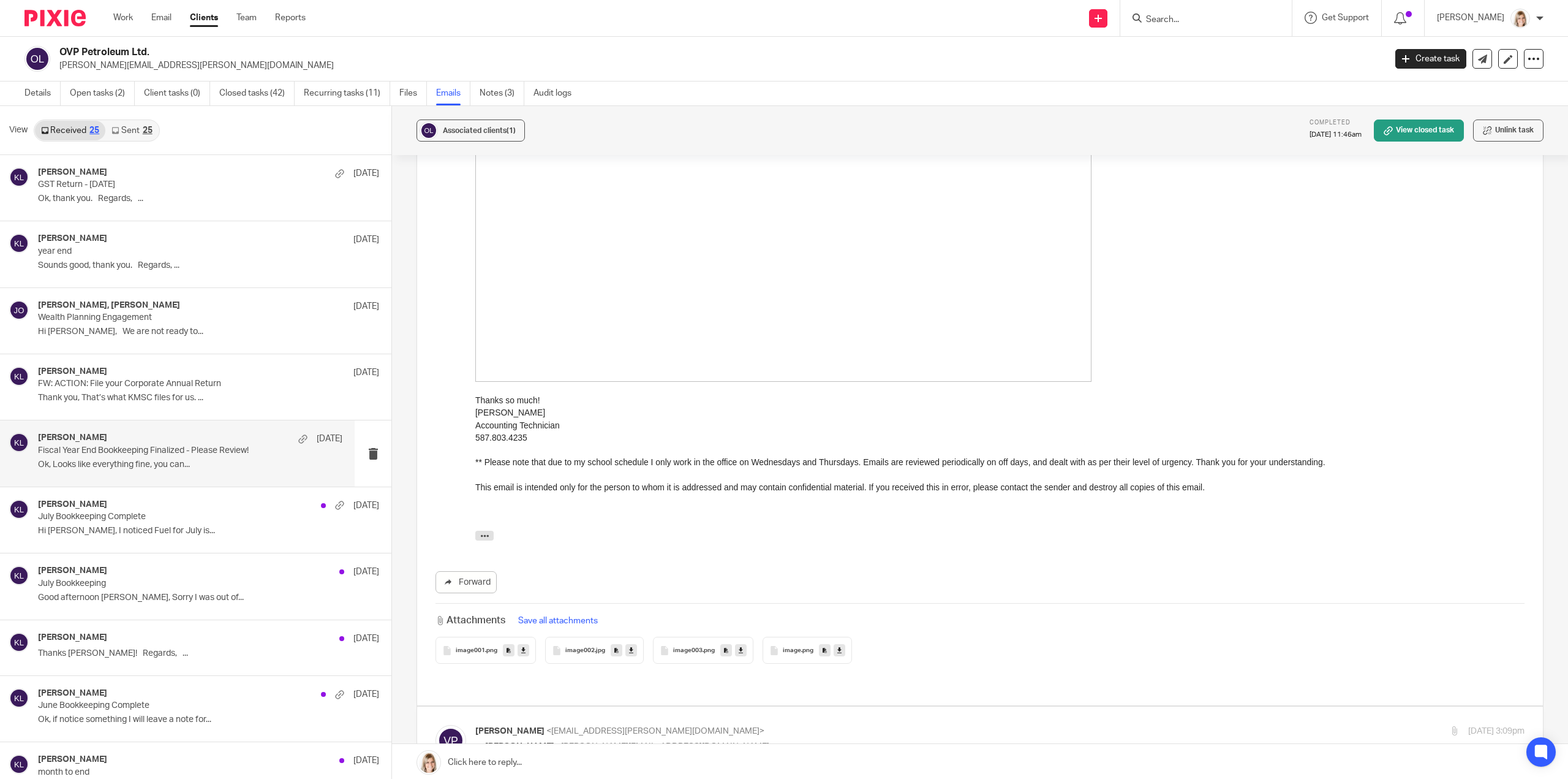
scroll to position [9559, 0]
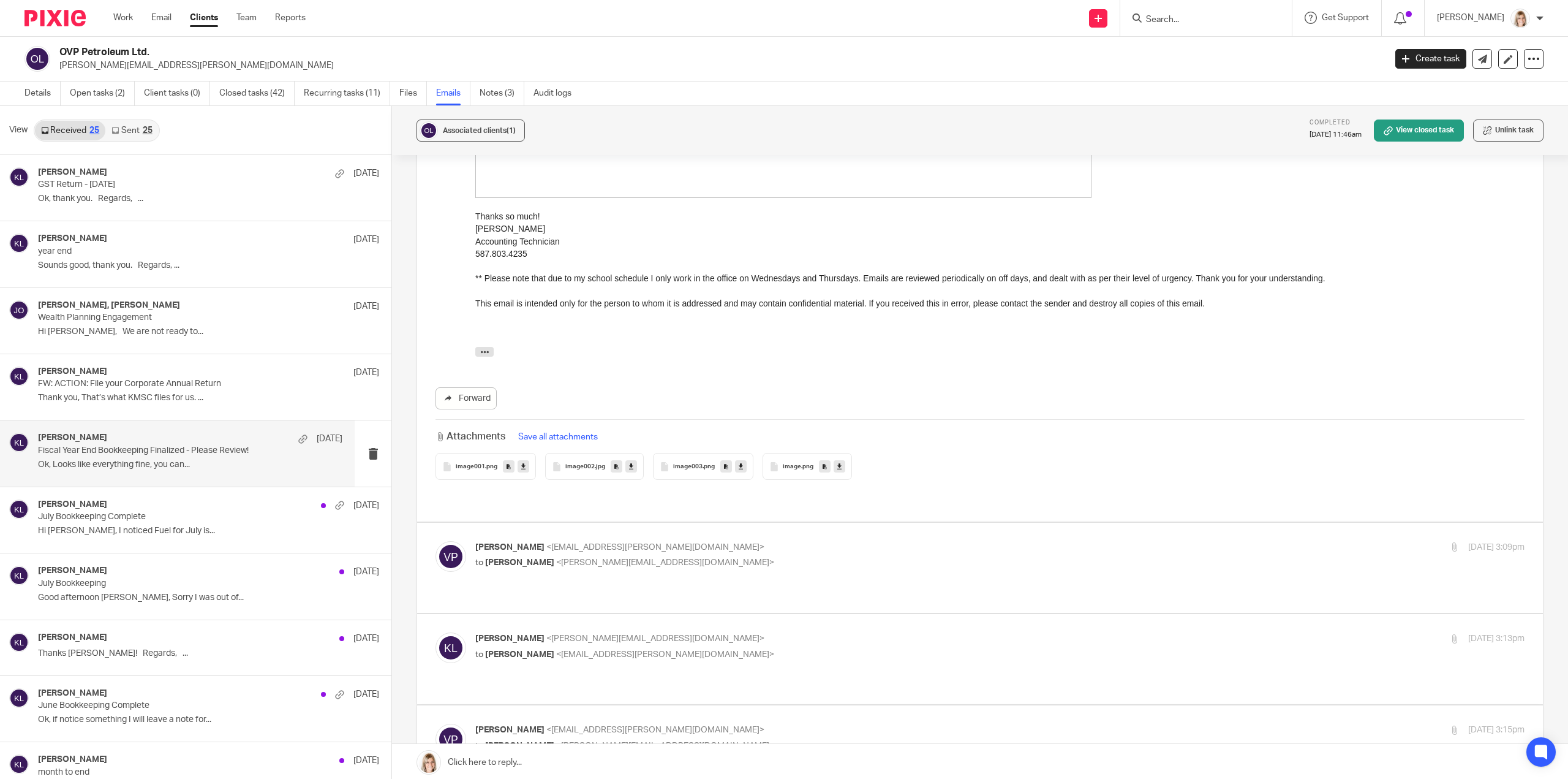
click at [772, 557] on p "to Kelsey Lesowski <kelsey@simplifyaccounting.ca>" at bounding box center [824, 563] width 699 height 13
checkbox input "true"
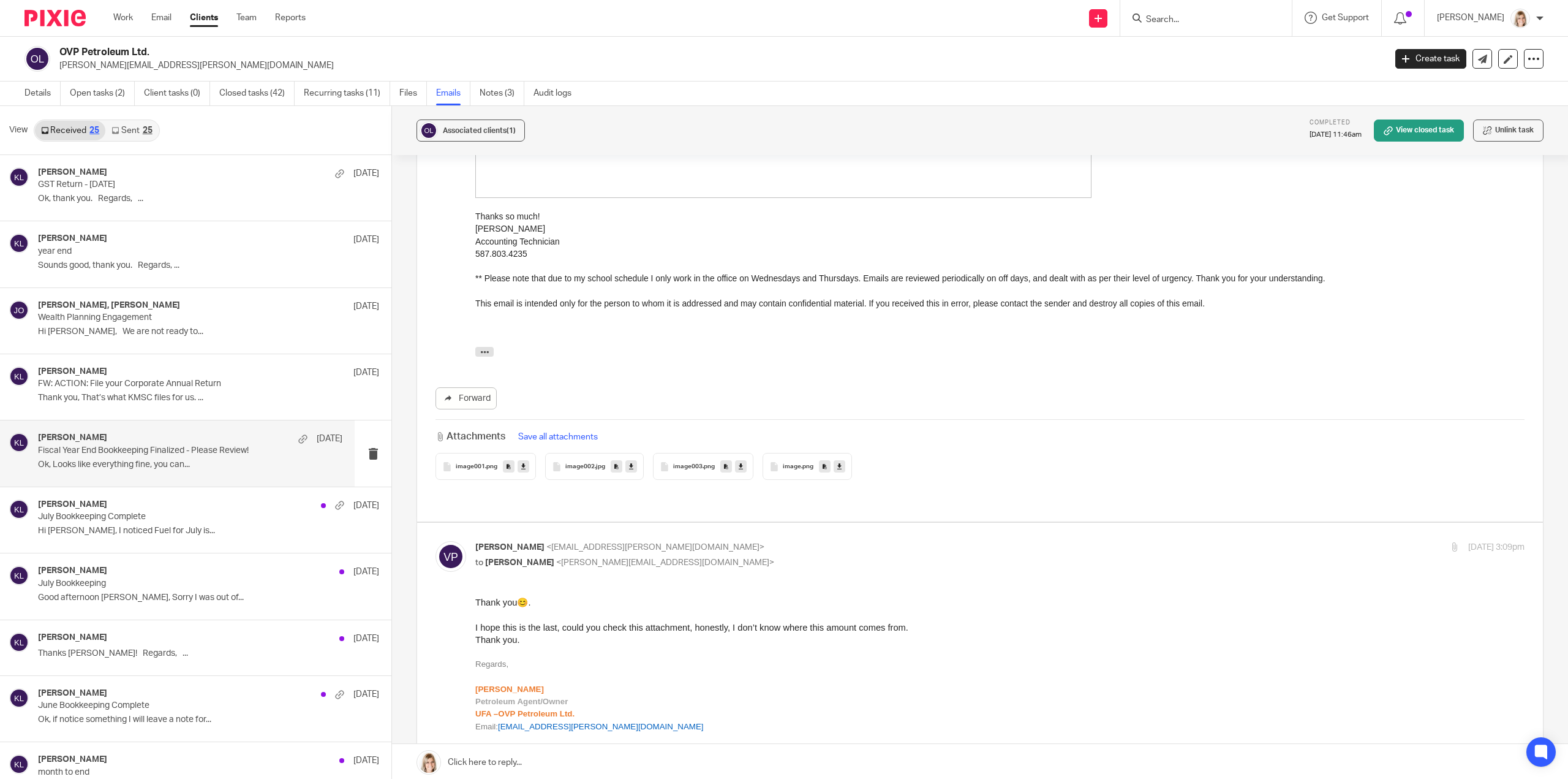
scroll to position [0, 0]
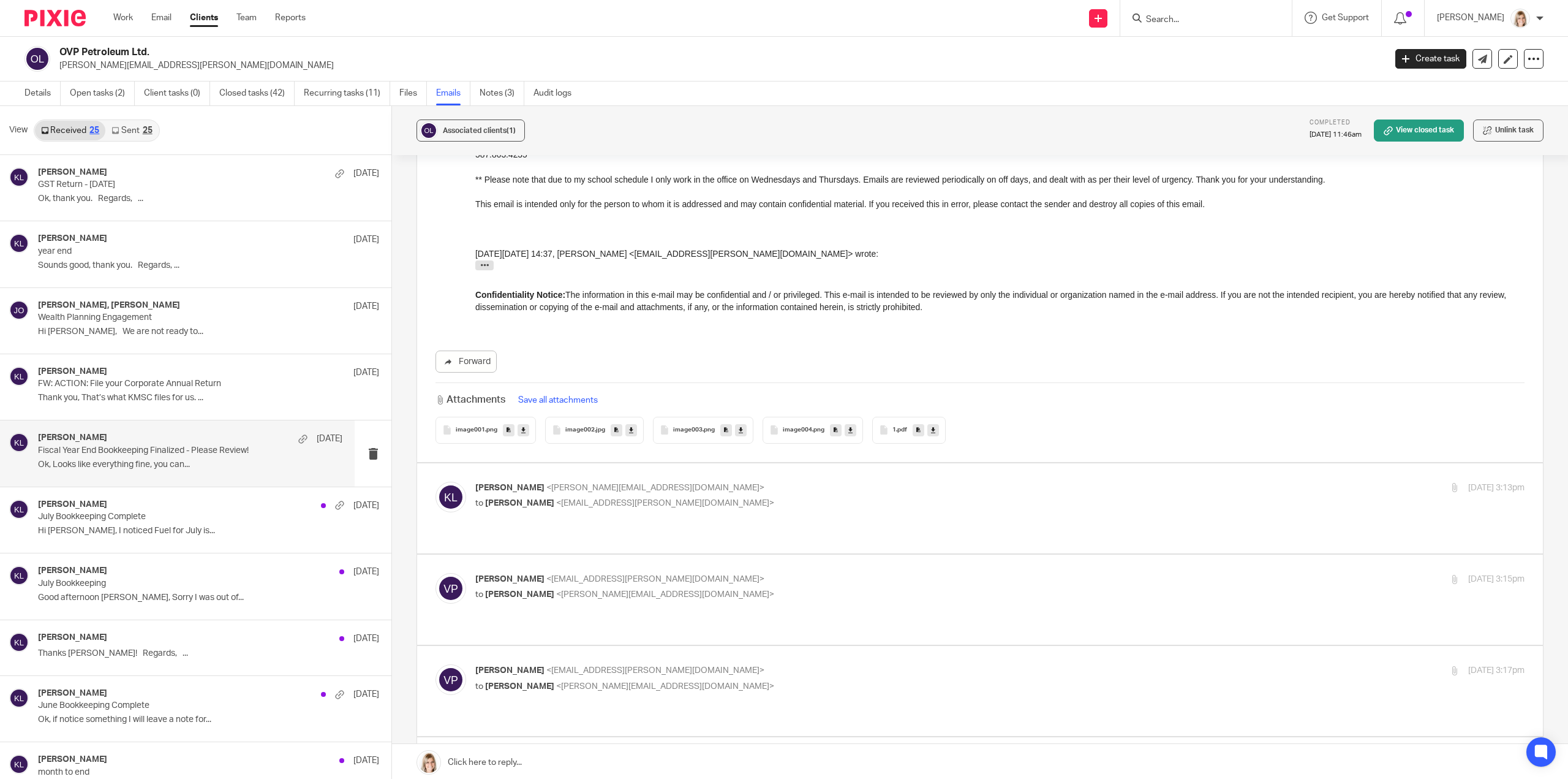
click at [756, 482] on div "Kelsey Lesowski <kelsey@simplifyaccounting.ca> to Viktoriia Polishchuk <viktori…" at bounding box center [980, 508] width 1089 height 53
click at [780, 482] on div "Kelsey Lesowski <kelsey@simplifyaccounting.ca> to Viktoriia Polishchuk <viktori…" at bounding box center [980, 508] width 1089 height 53
click at [50, 87] on link "Details" at bounding box center [43, 93] width 36 height 24
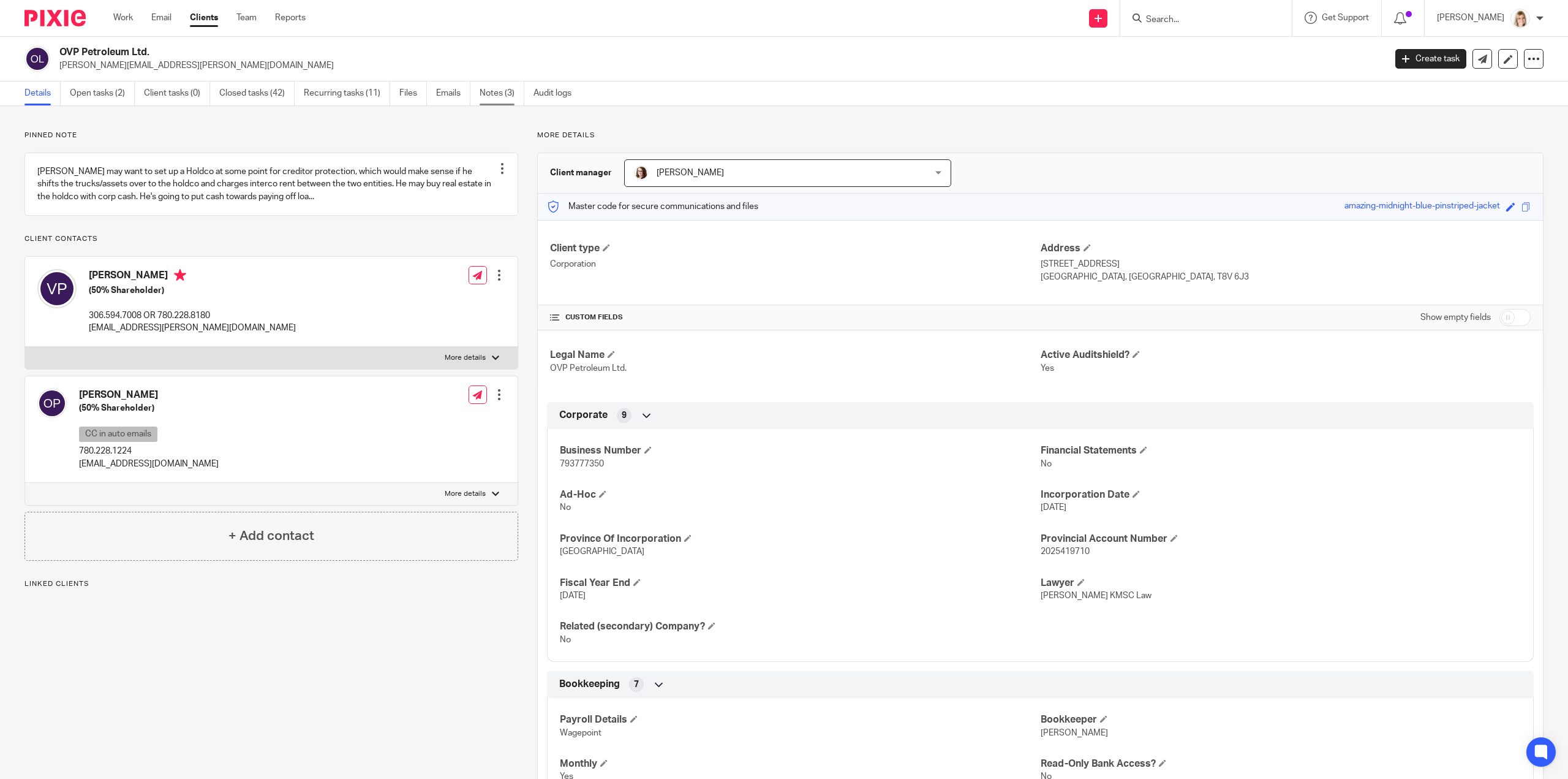
click at [489, 96] on link "Notes (3)" at bounding box center [502, 93] width 45 height 24
click at [81, 86] on link "Open tasks (2)" at bounding box center [102, 93] width 65 height 24
